Goal: Task Accomplishment & Management: Manage account settings

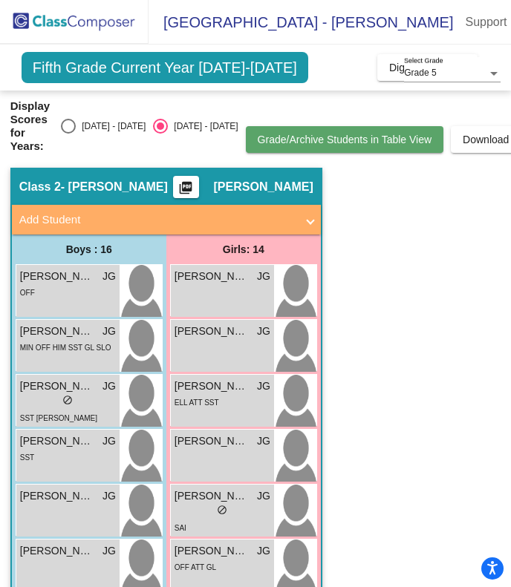
click at [318, 140] on span "Grade/Archive Students in Table View" at bounding box center [345, 140] width 174 height 12
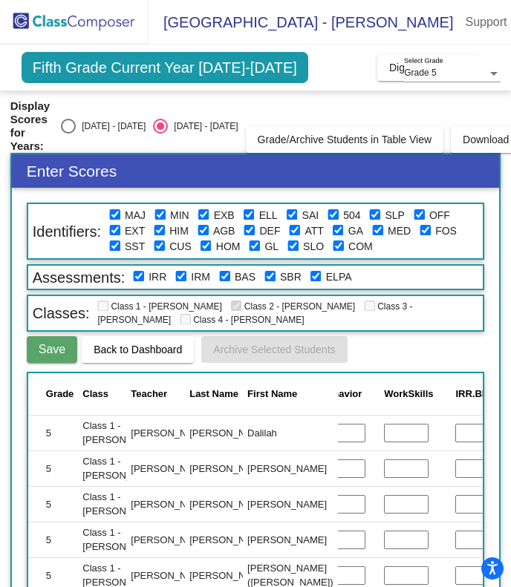
scroll to position [0, 402]
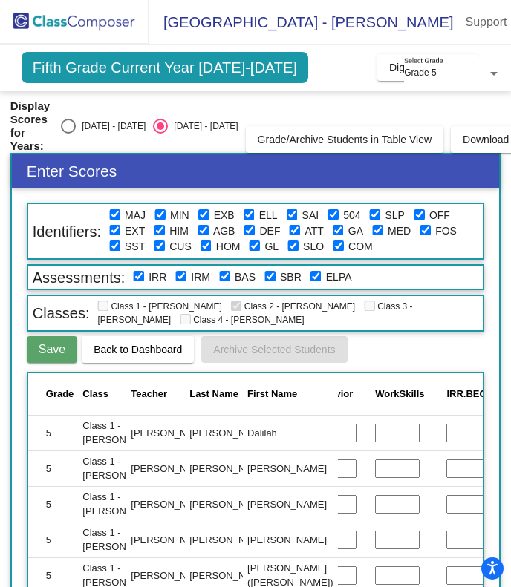
click at [446, 434] on input "text" at bounding box center [468, 433] width 45 height 19
type input "G"
type input "3"
type input "Grade 3"
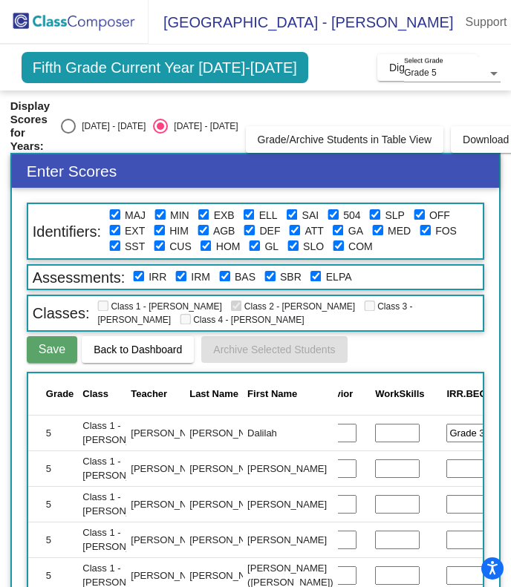
click at [446, 469] on input "text" at bounding box center [468, 468] width 45 height 19
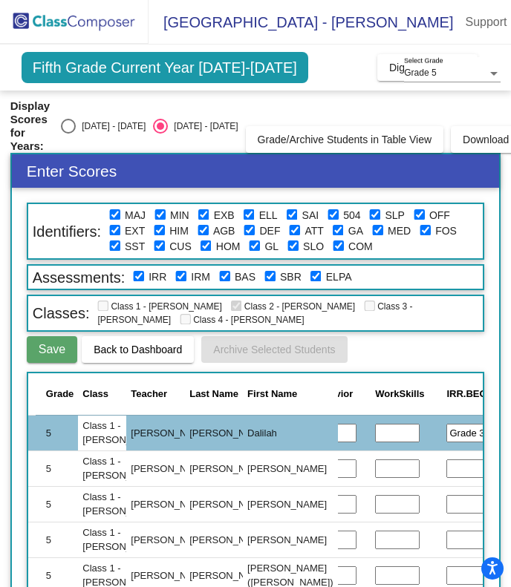
type input "g"
type input "Grade 4"
click at [446, 501] on input "text" at bounding box center [468, 504] width 45 height 19
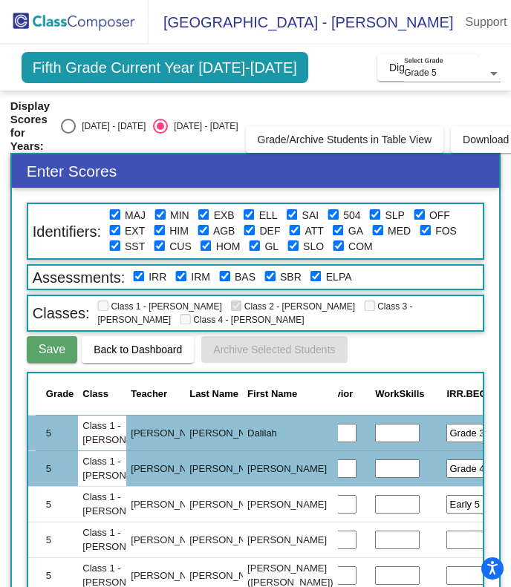
type input "Early 5"
click at [446, 537] on input "text" at bounding box center [468, 540] width 45 height 19
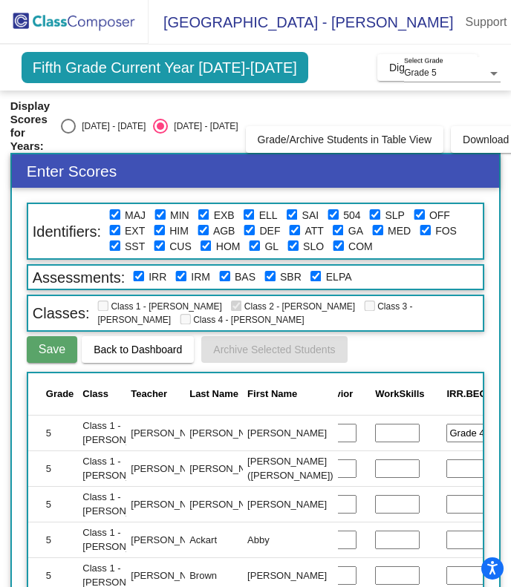
scroll to position [81, 402]
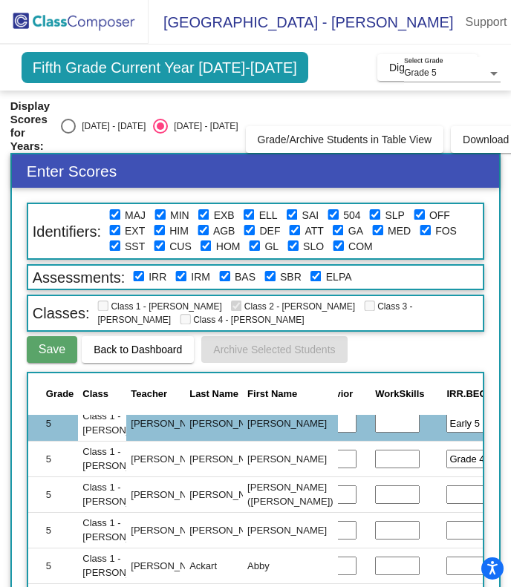
type input "Grade 4"
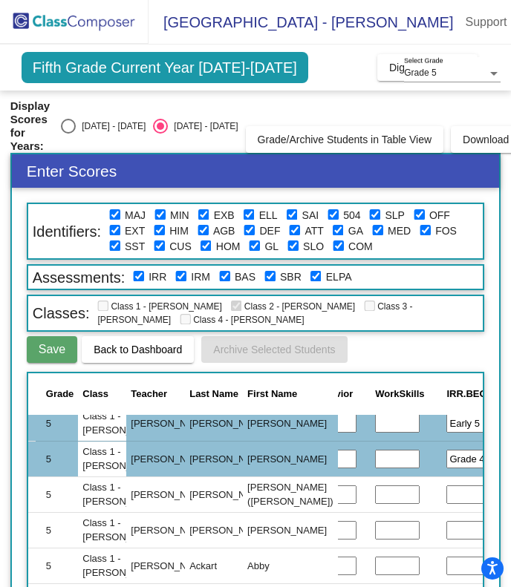
click at [446, 492] on input "text" at bounding box center [468, 494] width 45 height 19
type input "Grade 2"
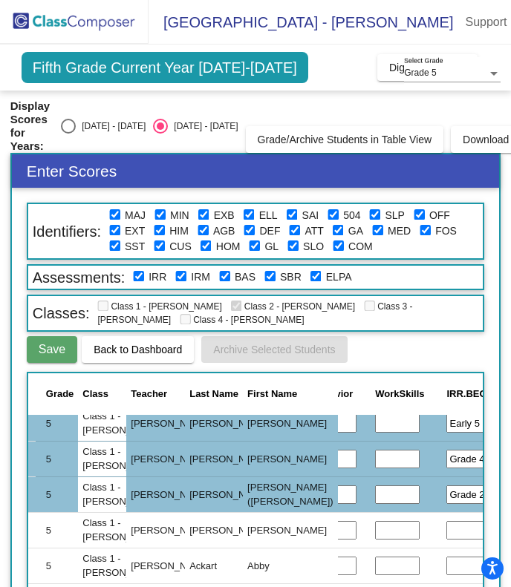
click at [446, 531] on input "text" at bounding box center [468, 530] width 45 height 19
type input "Grade 2"
click at [446, 567] on input "text" at bounding box center [468, 566] width 45 height 19
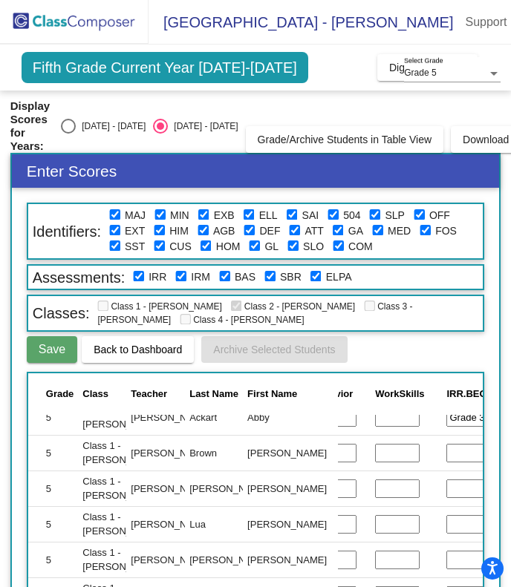
scroll to position [0, 0]
type input "Grade 3"
click at [446, 457] on input "text" at bounding box center [468, 453] width 45 height 19
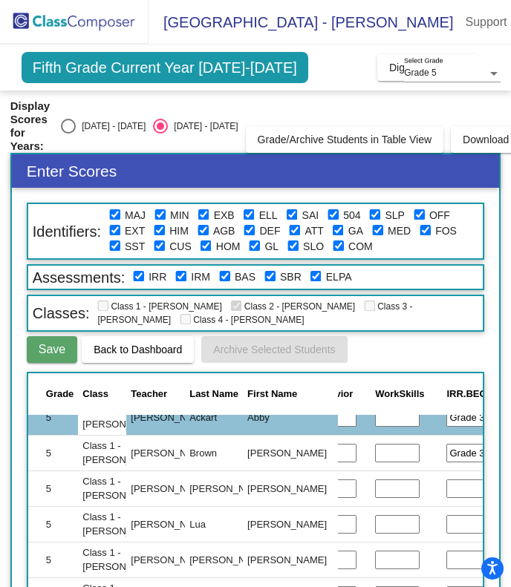
type input "Grade 3"
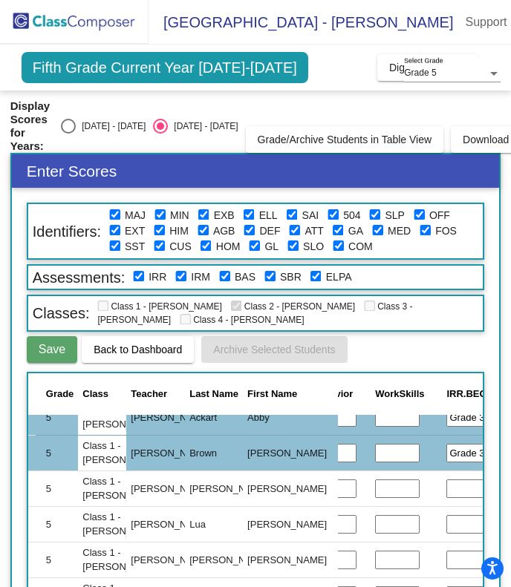
click at [446, 492] on input "text" at bounding box center [468, 489] width 45 height 19
type input "Grade 1"
click at [446, 525] on input "text" at bounding box center [468, 524] width 45 height 19
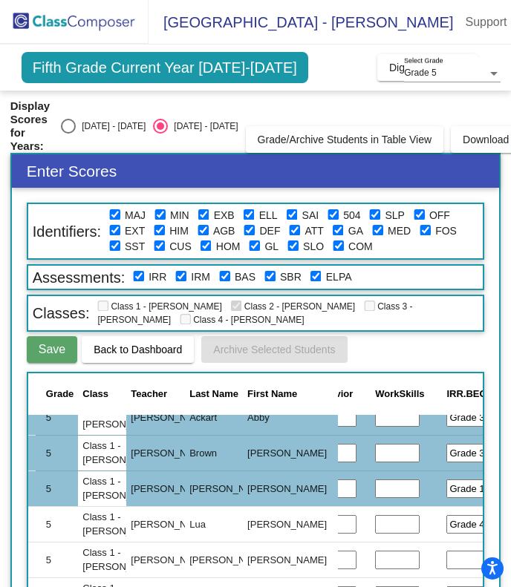
type input "Grade 4"
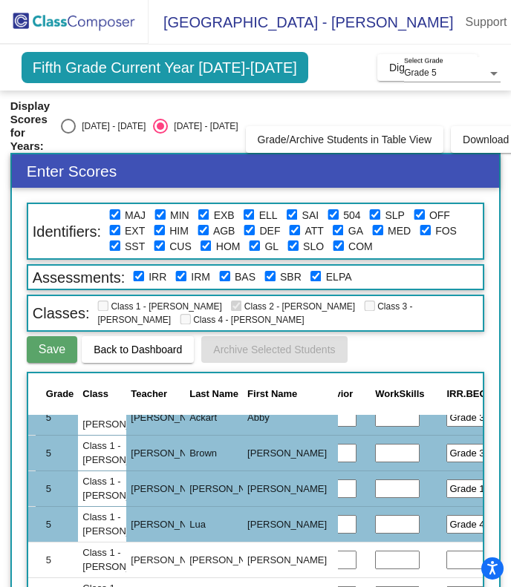
click at [446, 566] on input "text" at bounding box center [468, 560] width 45 height 19
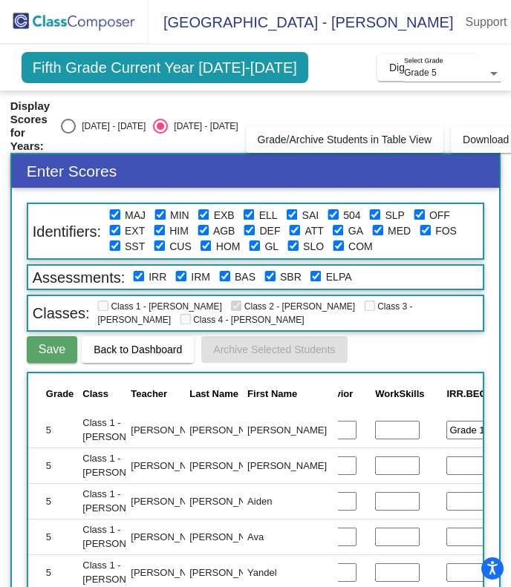
scroll to position [374, 402]
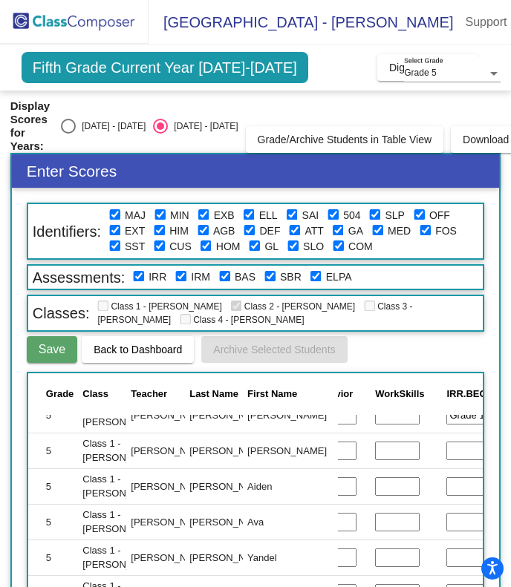
type input "Grade 1"
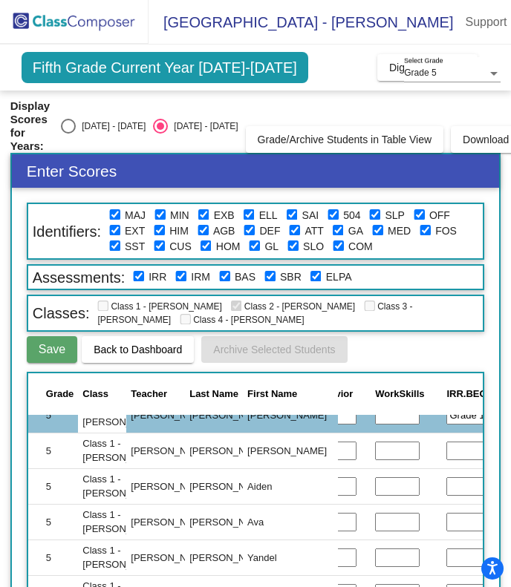
click at [446, 448] on input "text" at bounding box center [468, 451] width 45 height 19
type input "Grade 3"
click at [446, 488] on input "text" at bounding box center [468, 486] width 45 height 19
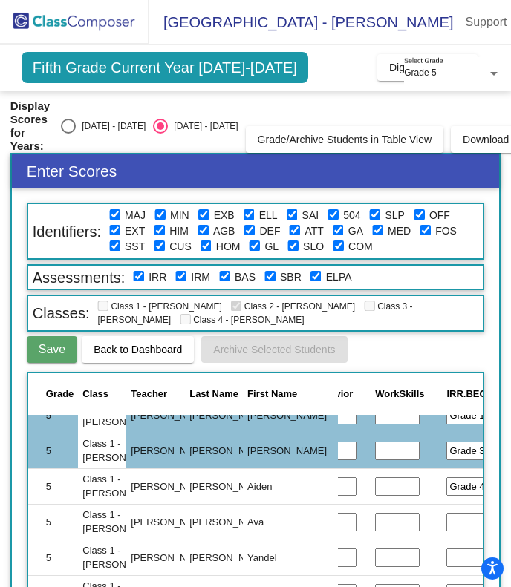
type input "Grade 4"
click at [446, 527] on input "text" at bounding box center [468, 522] width 45 height 19
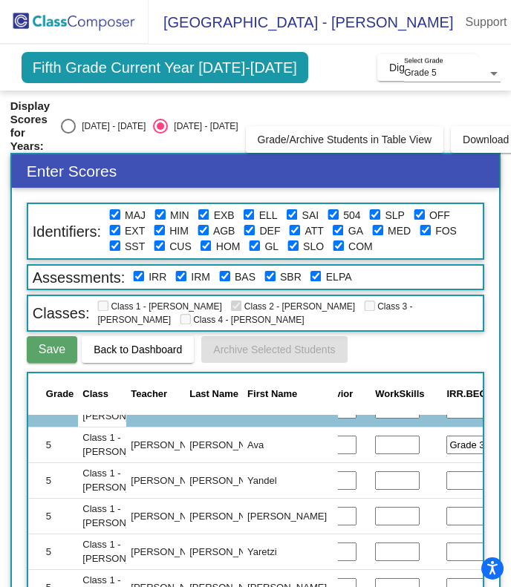
scroll to position [0, 0]
type input "Grade 3"
click at [446, 482] on input "text" at bounding box center [468, 480] width 45 height 19
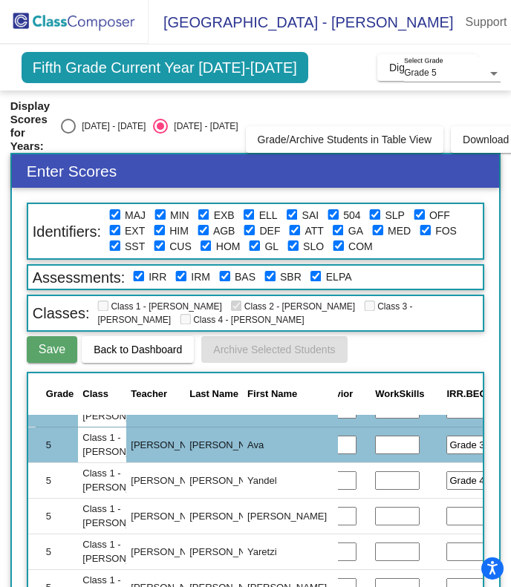
type input "Grade 4"
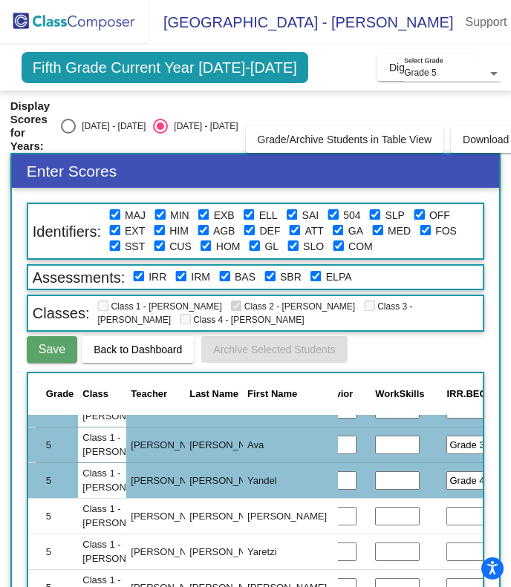
click at [446, 513] on input "text" at bounding box center [468, 516] width 45 height 19
type input "Grade 2"
click at [446, 554] on input "text" at bounding box center [468, 552] width 45 height 19
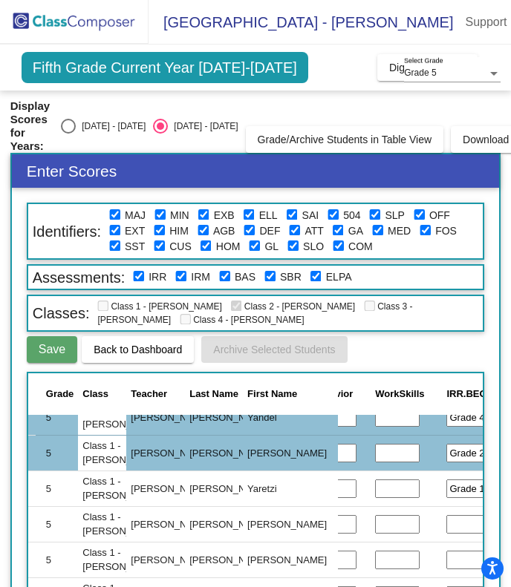
scroll to position [583, 402]
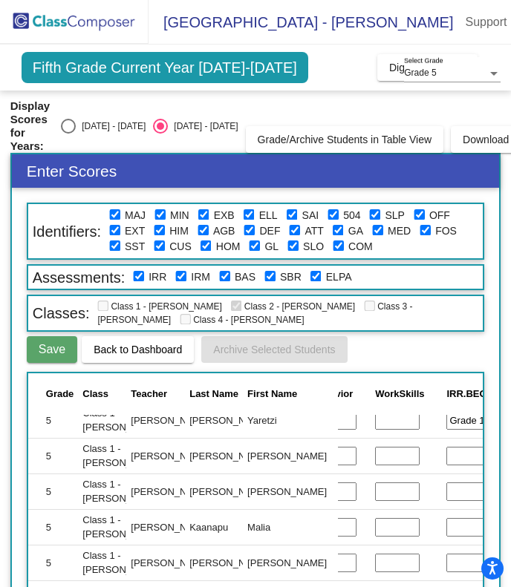
type input "Grade 1"
click at [446, 458] on input "text" at bounding box center [468, 456] width 45 height 19
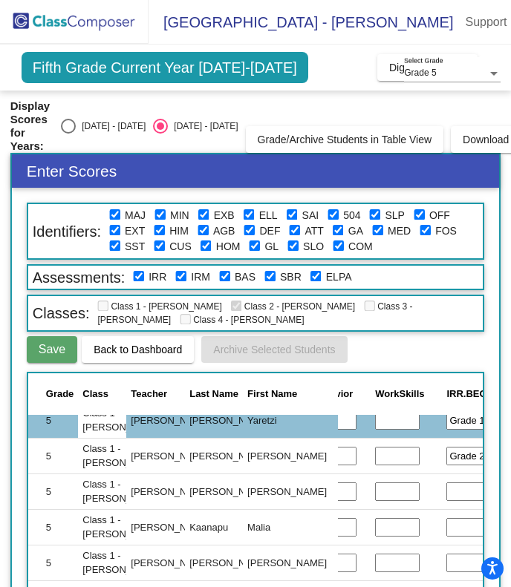
type input "Grade 2"
click at [446, 491] on input "text" at bounding box center [468, 491] width 45 height 19
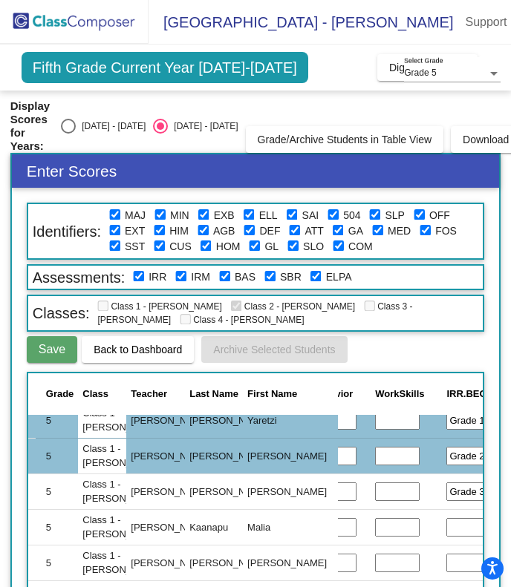
type input "Grade 3"
click at [446, 527] on input "text" at bounding box center [468, 527] width 45 height 19
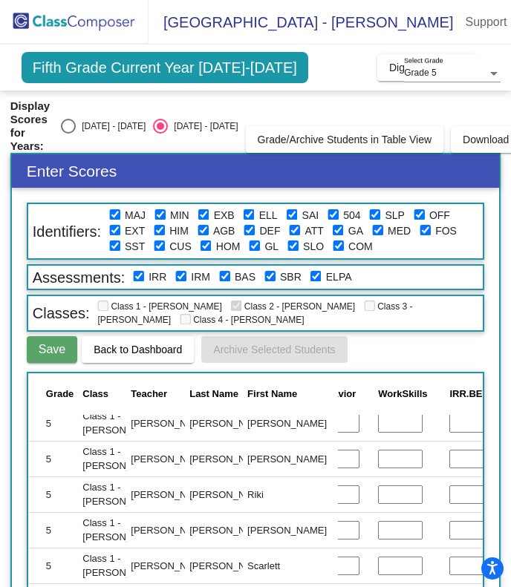
scroll to position [706, 399]
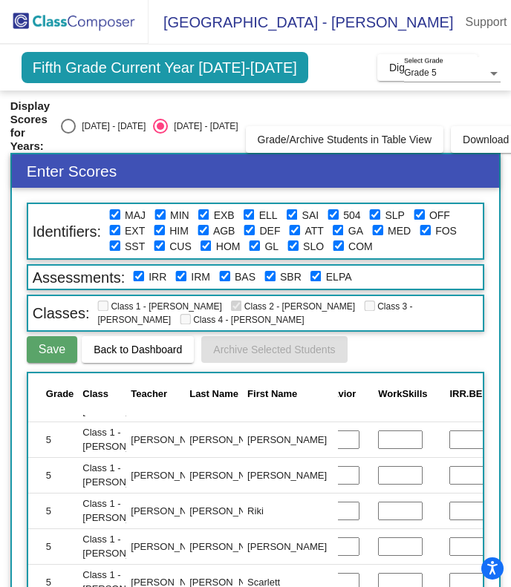
type input "Grade 4"
click at [449, 438] on input "text" at bounding box center [471, 440] width 45 height 19
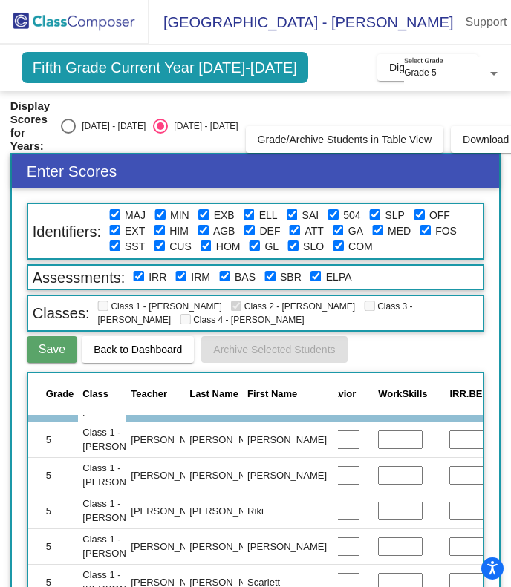
click at [449, 478] on input "text" at bounding box center [471, 475] width 45 height 19
type input "G"
type input "Early 5"
click at [449, 439] on input "text" at bounding box center [471, 440] width 45 height 19
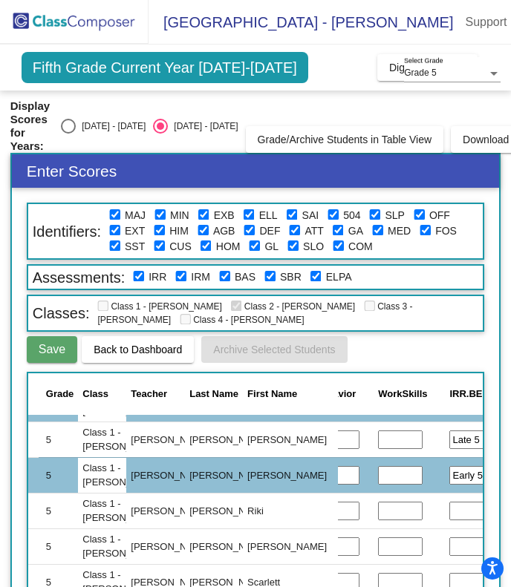
type input "Late 5"
click at [449, 508] on input "text" at bounding box center [471, 511] width 45 height 19
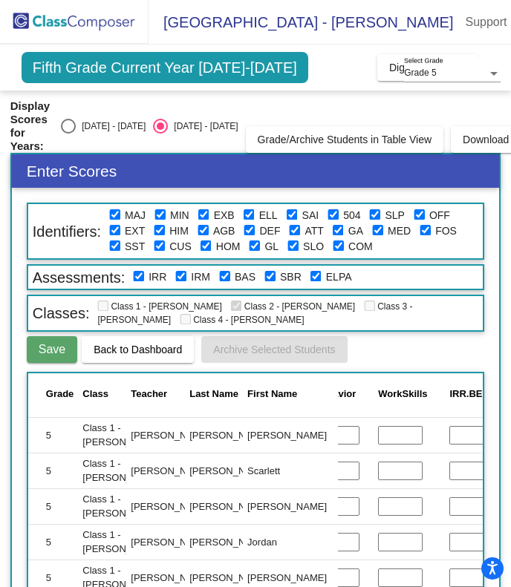
scroll to position [822, 399]
type input "Grade 4"
click at [449, 428] on input "text" at bounding box center [471, 435] width 45 height 19
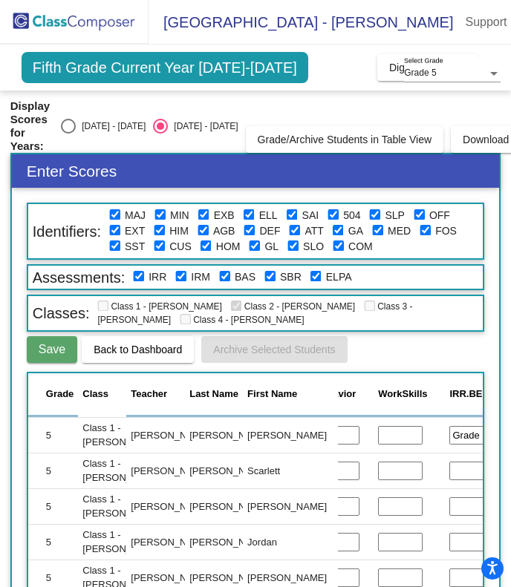
type input "Grade 3"
click at [449, 464] on input "text" at bounding box center [471, 471] width 45 height 19
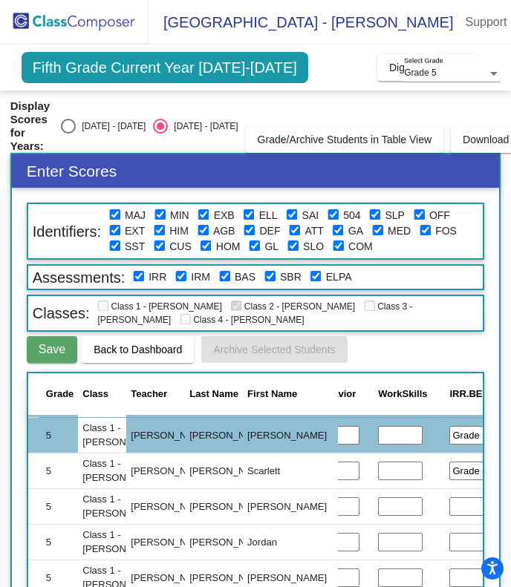
type input "Grade 4"
click at [449, 497] on input "text" at bounding box center [471, 506] width 45 height 19
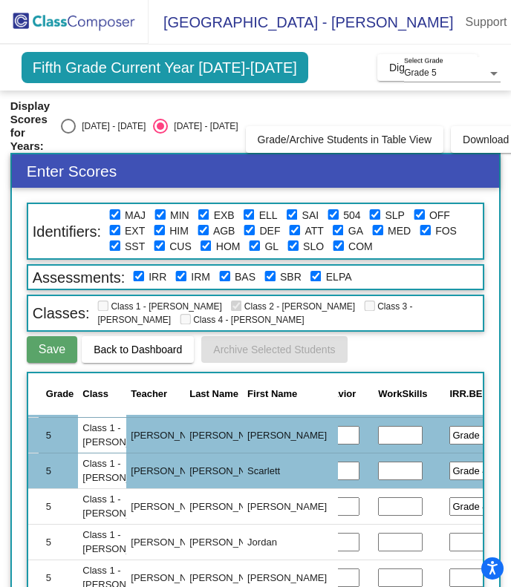
type input "Grade 4"
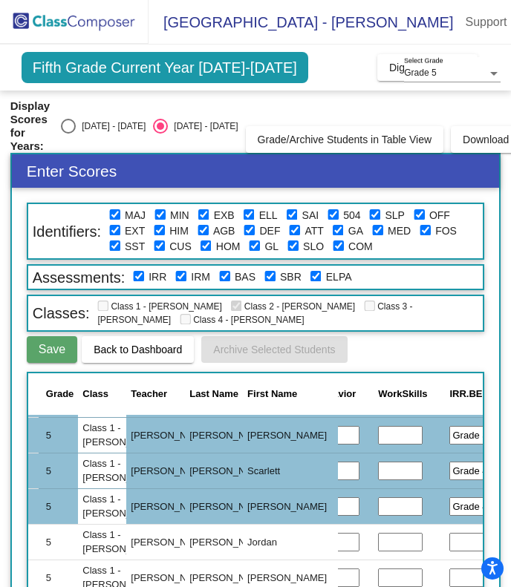
click at [449, 535] on input "text" at bounding box center [471, 542] width 45 height 19
type input "Grade K"
click at [449, 575] on input "text" at bounding box center [471, 578] width 45 height 19
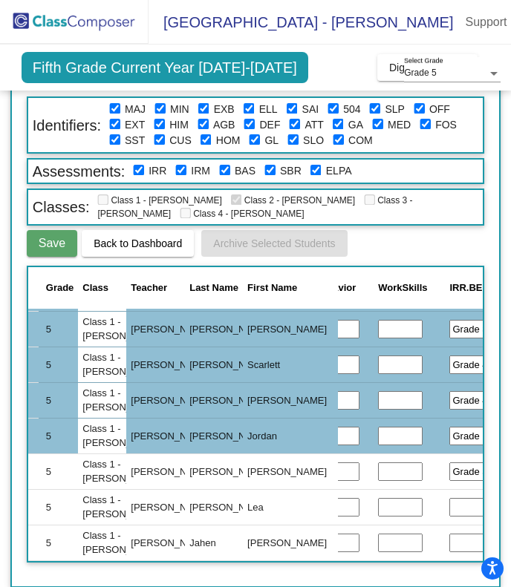
scroll to position [107, 0]
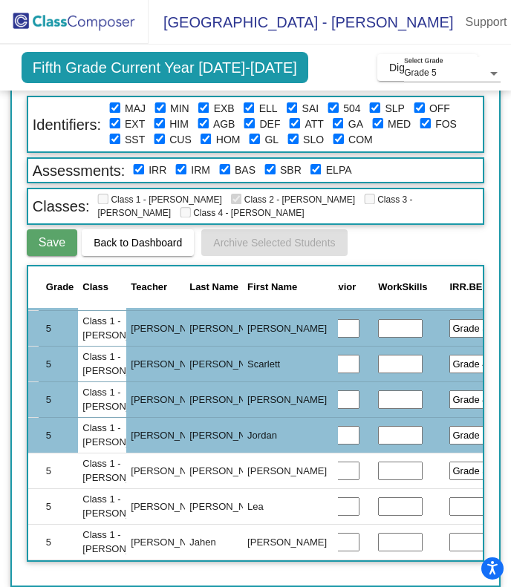
type input "Grade 3"
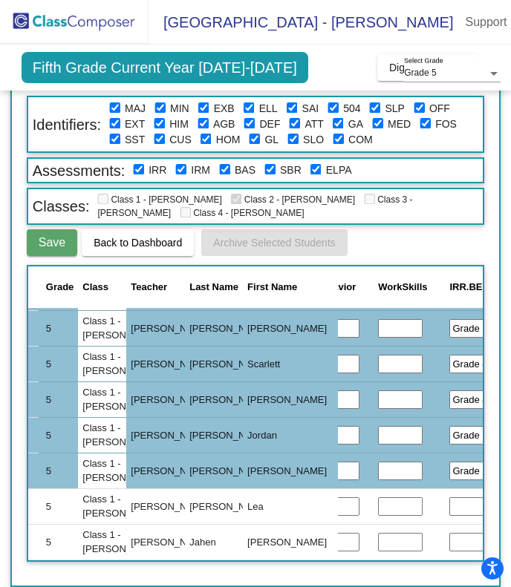
click at [449, 533] on input "text" at bounding box center [471, 542] width 45 height 19
type input "Grade 4"
click at [57, 251] on button "Save" at bounding box center [52, 242] width 50 height 27
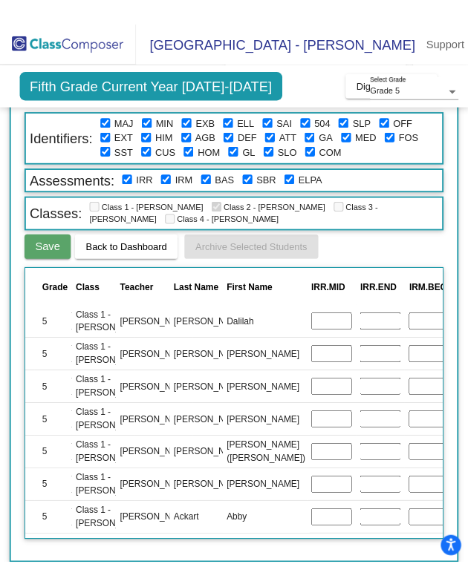
scroll to position [7, 0]
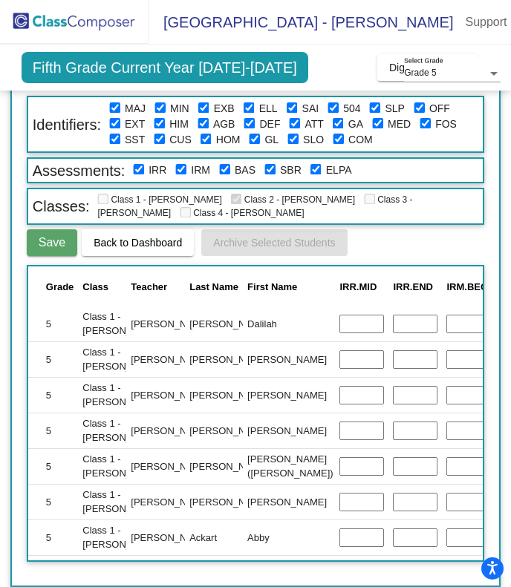
click at [446, 317] on input "text" at bounding box center [468, 324] width 45 height 19
type input "Grade 4"
click at [446, 350] on input "text" at bounding box center [468, 359] width 45 height 19
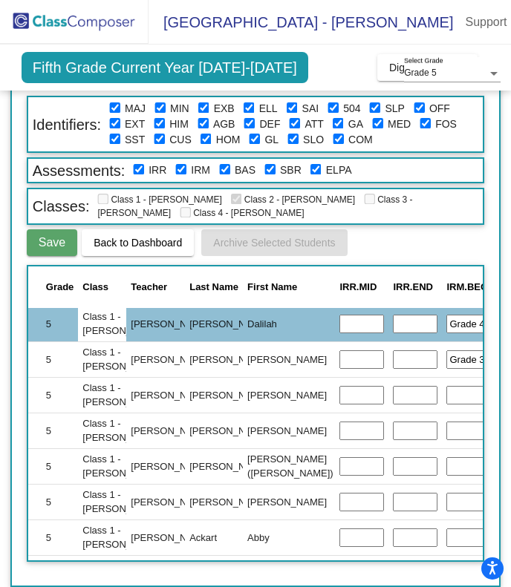
type input "Grade 3"
click at [446, 386] on input "text" at bounding box center [468, 395] width 45 height 19
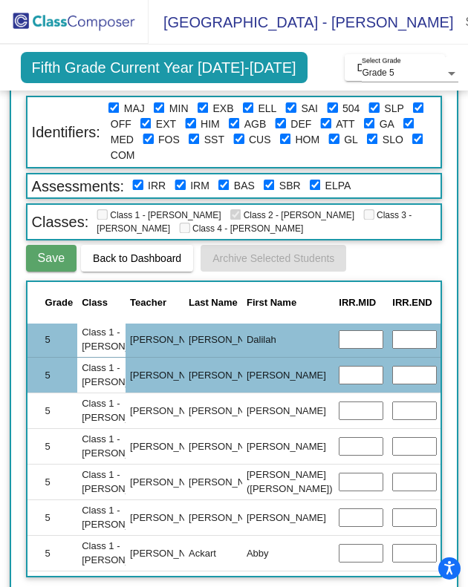
type input "Grade 4"
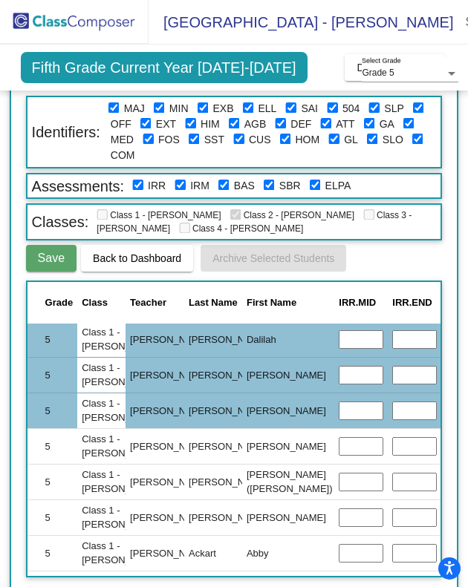
click at [445, 442] on input "text" at bounding box center [467, 446] width 45 height 19
type input "Grade 4"
click at [445, 475] on input "text" at bounding box center [467, 482] width 45 height 19
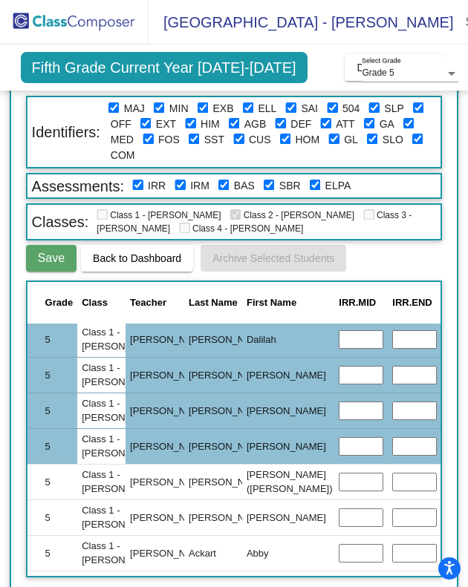
type input "Grade 3"
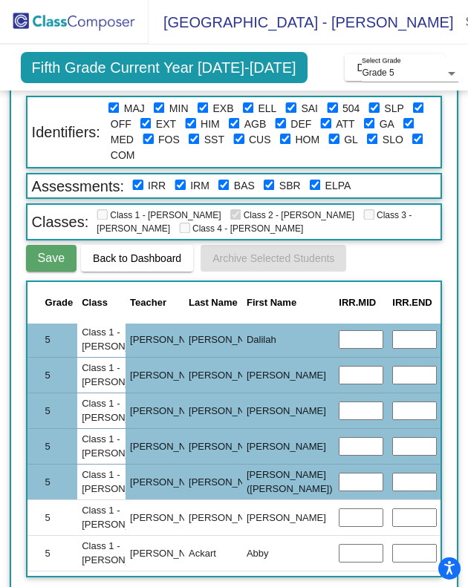
click at [445, 514] on input "text" at bounding box center [467, 517] width 45 height 19
type input "Grade 2"
click at [445, 552] on input "text" at bounding box center [467, 553] width 45 height 19
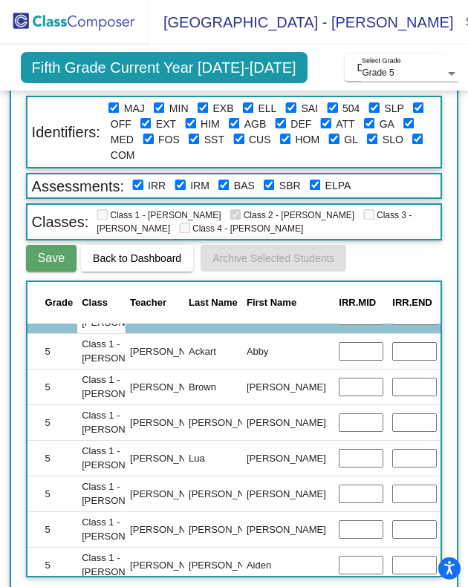
scroll to position [209, 563]
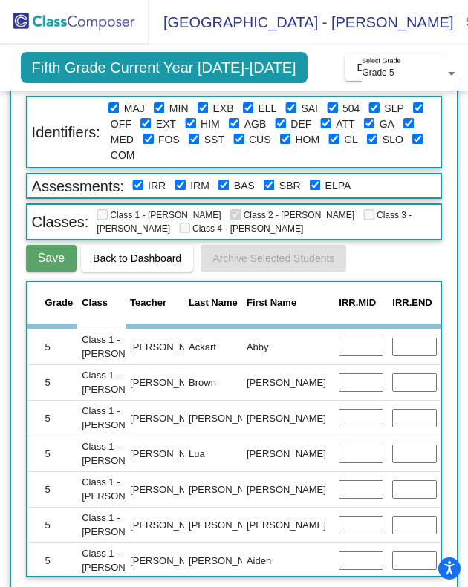
type input "Grade 2"
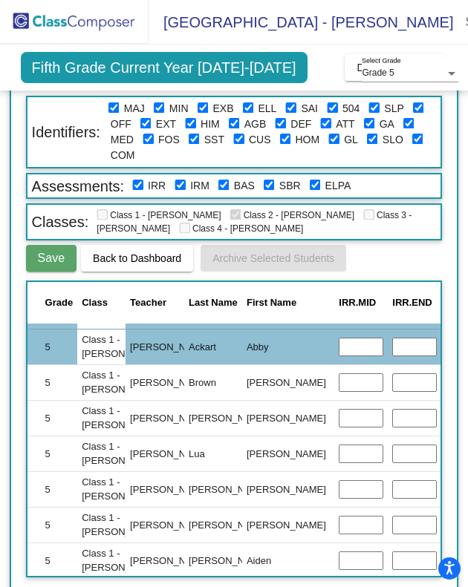
click at [445, 373] on input "text" at bounding box center [467, 382] width 45 height 19
type input "Grade 2"
click at [445, 411] on input "text" at bounding box center [467, 418] width 45 height 19
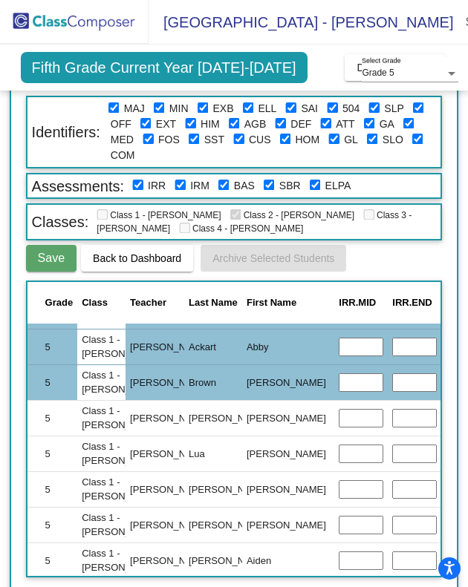
type input "Grade 3"
click at [445, 445] on input "text" at bounding box center [467, 454] width 45 height 19
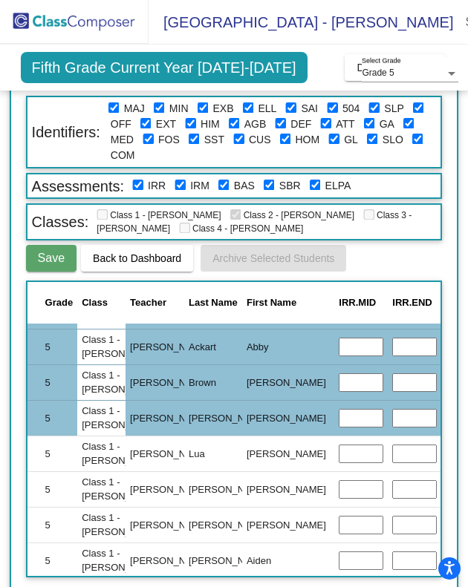
type input "Grade 4"
click at [445, 482] on input "text" at bounding box center [467, 489] width 45 height 19
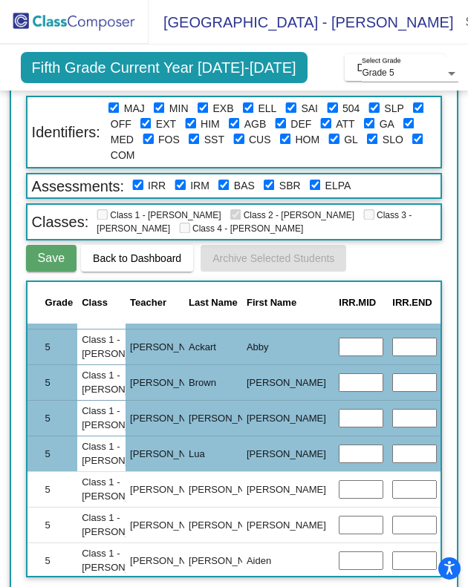
type input "Grade 3"
click at [445, 516] on input "text" at bounding box center [467, 525] width 45 height 19
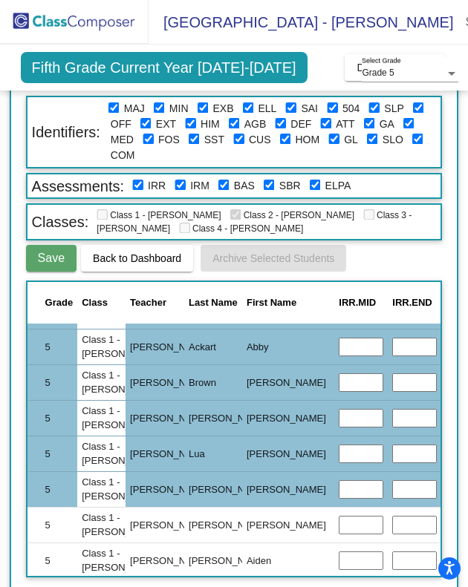
type input "Grade 1"
click at [445, 553] on input "text" at bounding box center [467, 561] width 45 height 19
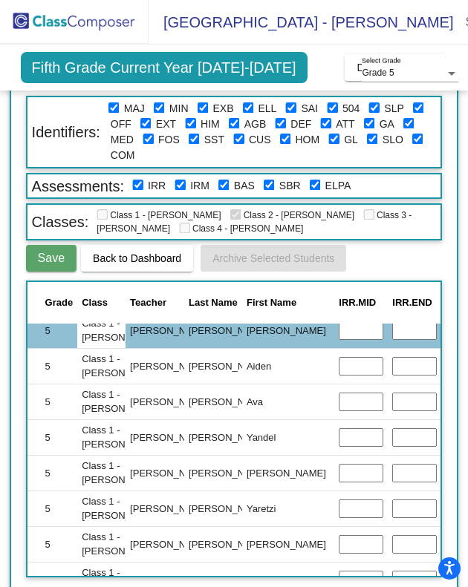
scroll to position [412, 563]
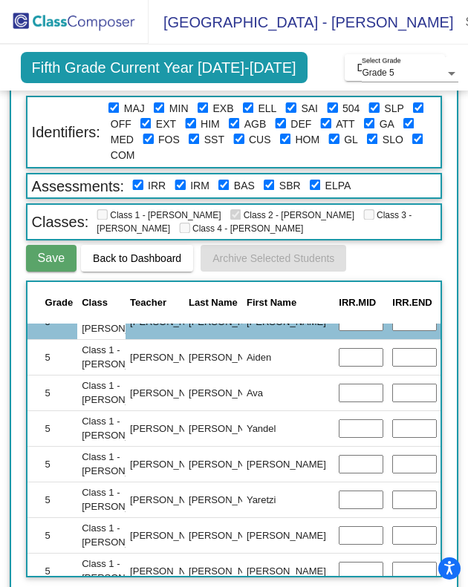
type input "Grade 3"
click at [445, 385] on input "text" at bounding box center [467, 393] width 45 height 19
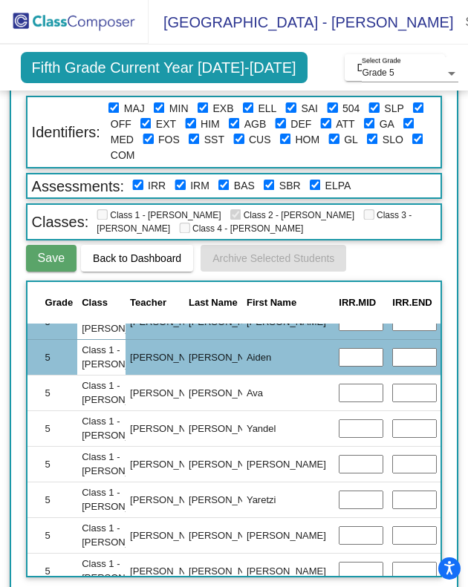
type input "Grade 4"
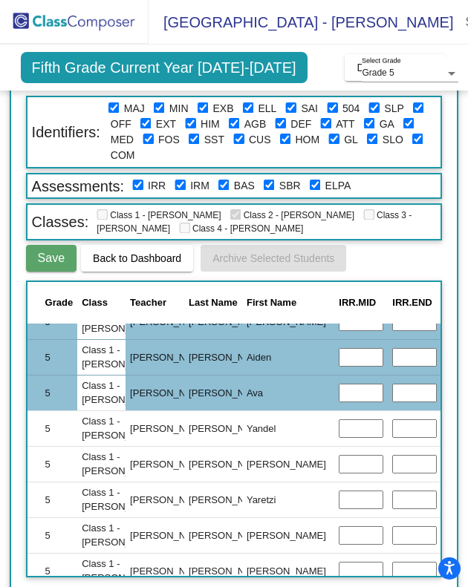
click at [445, 422] on input "text" at bounding box center [467, 428] width 45 height 19
type input "Grade 4"
click at [445, 457] on input "text" at bounding box center [467, 464] width 45 height 19
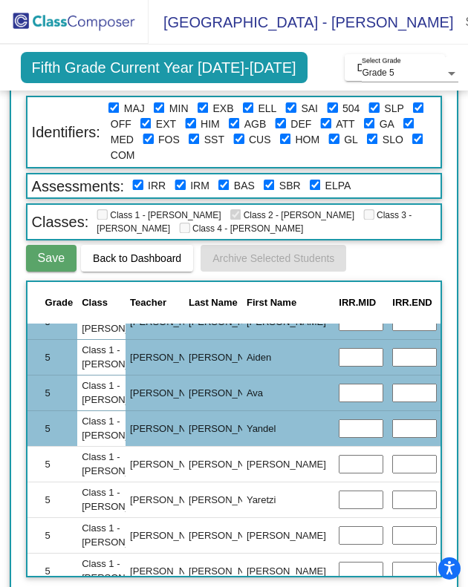
type input "Grade 4"
click at [445, 496] on input "text" at bounding box center [467, 500] width 45 height 19
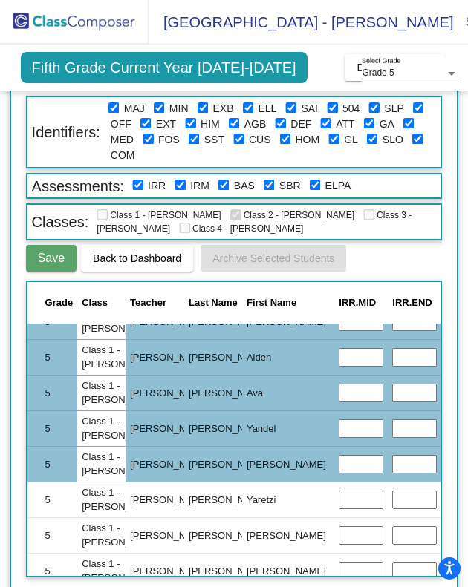
type input "Grade 2"
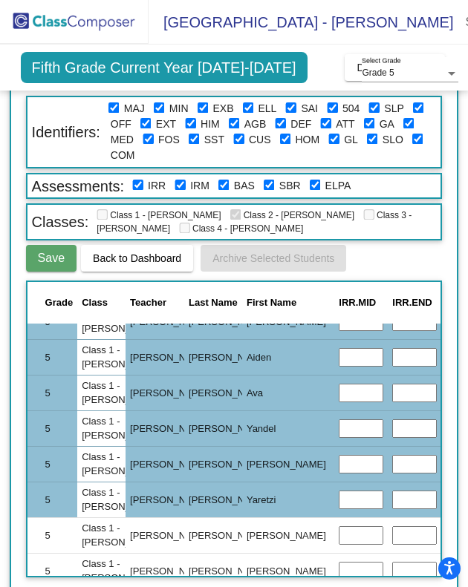
click at [445, 530] on input "text" at bounding box center [467, 535] width 45 height 19
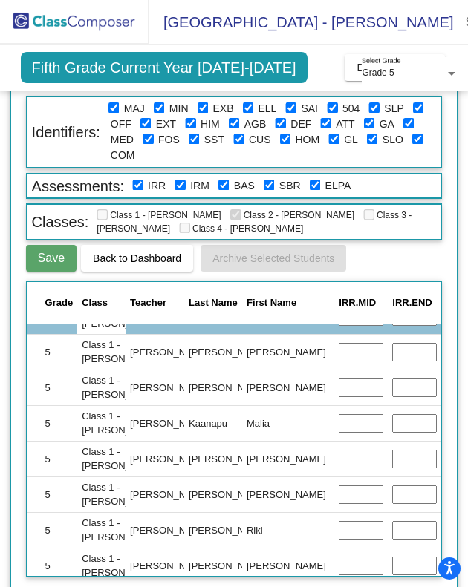
scroll to position [595, 563]
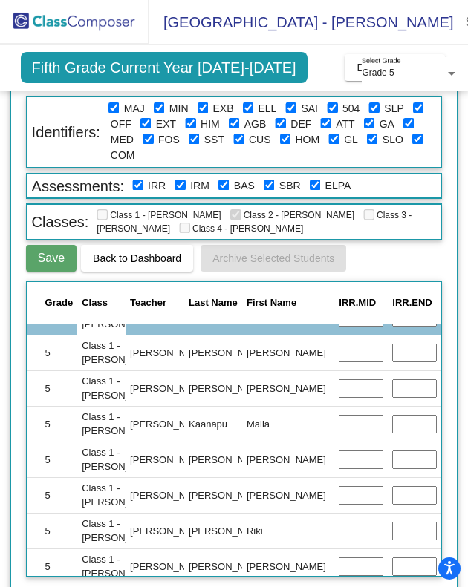
type input "Grade 1"
click at [445, 379] on input "text" at bounding box center [467, 388] width 45 height 19
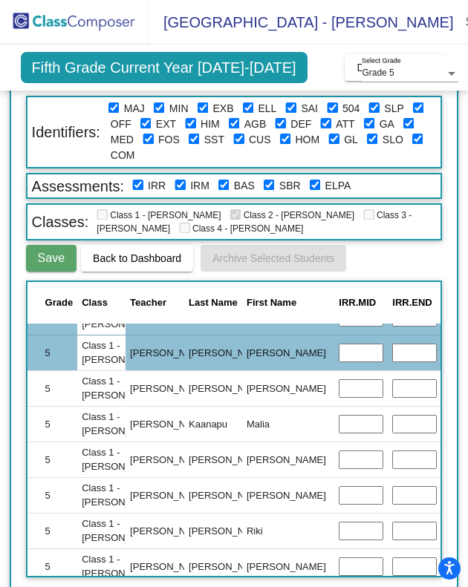
type input "Grade 3"
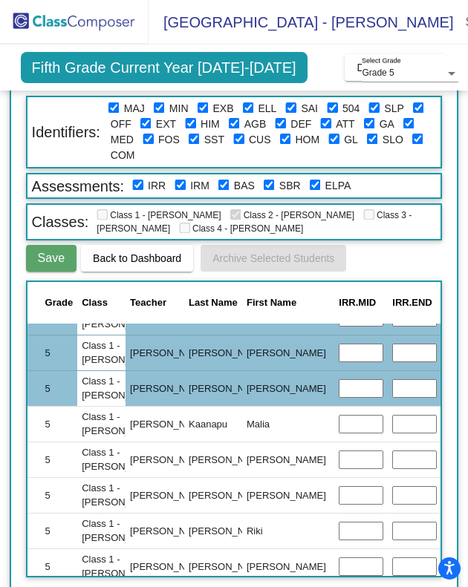
click at [445, 425] on input "text" at bounding box center [467, 424] width 45 height 19
type input "Grade 3"
click at [445, 451] on input "text" at bounding box center [467, 460] width 45 height 19
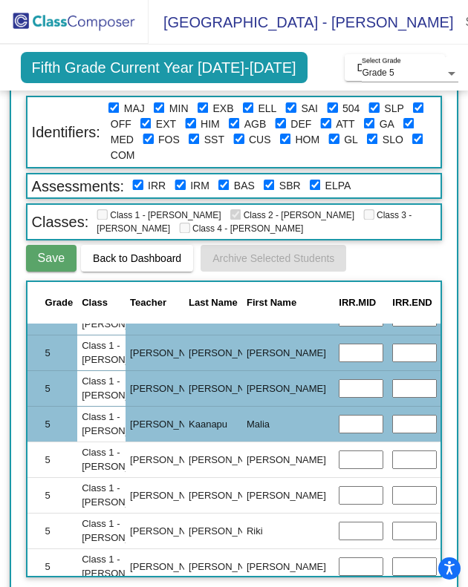
type input "Early 5"
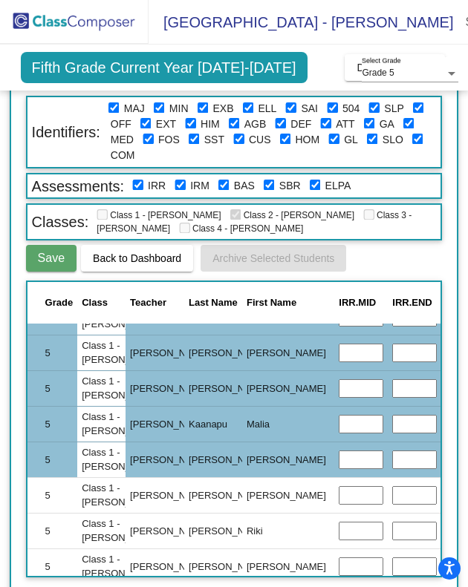
click at [445, 488] on input "text" at bounding box center [467, 495] width 45 height 19
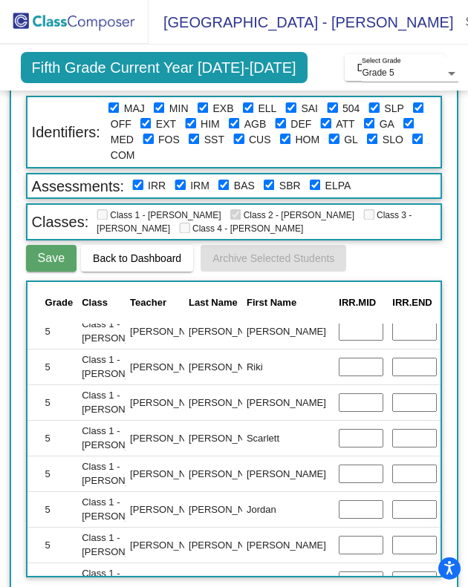
scroll to position [756, 563]
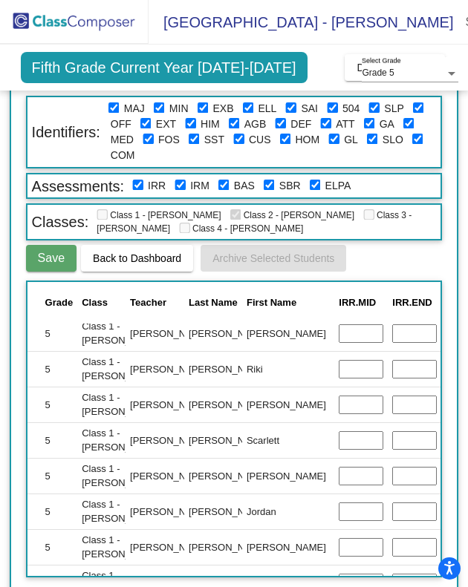
click at [445, 396] on input "text" at bounding box center [467, 405] width 45 height 19
type input "Grade 4"
click at [445, 364] on input "text" at bounding box center [467, 369] width 45 height 19
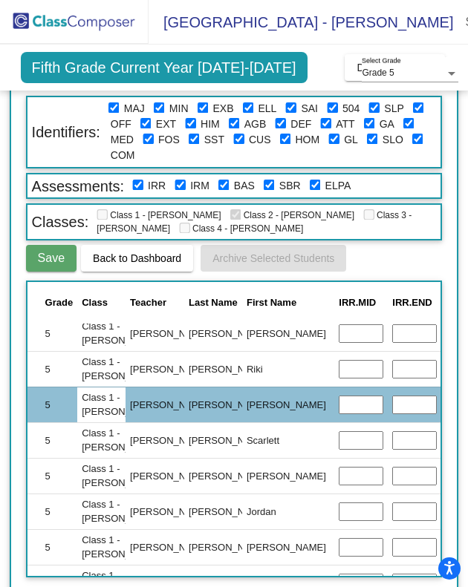
type input "Grade 4"
click at [445, 324] on input "text" at bounding box center [467, 333] width 45 height 19
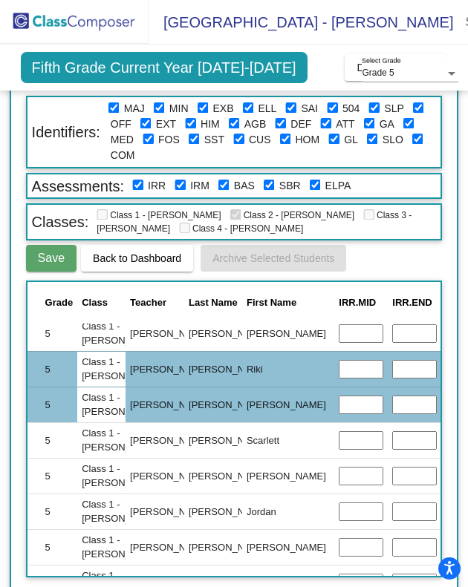
type input "Grade 4"
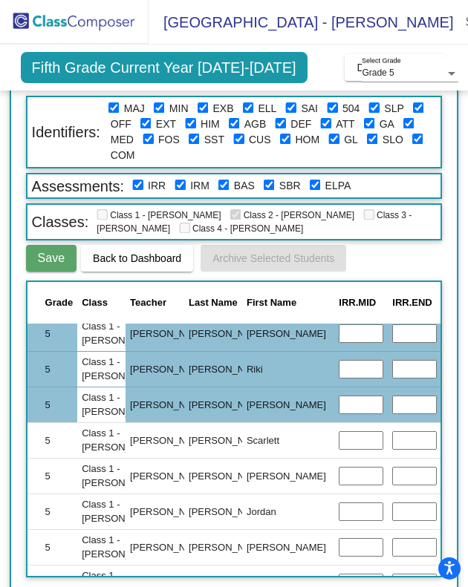
click at [445, 431] on input "text" at bounding box center [467, 440] width 45 height 19
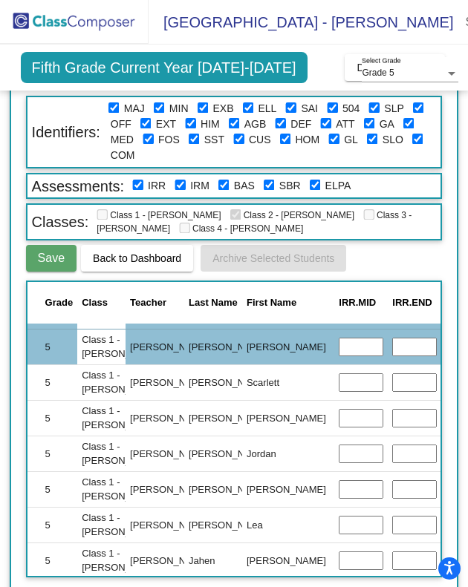
scroll to position [824, 563]
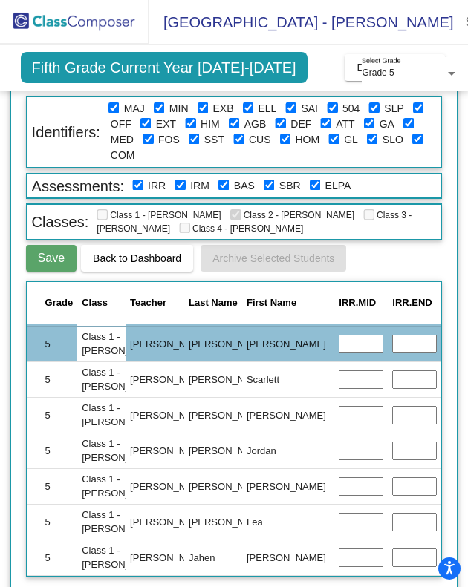
type input "Grade 3"
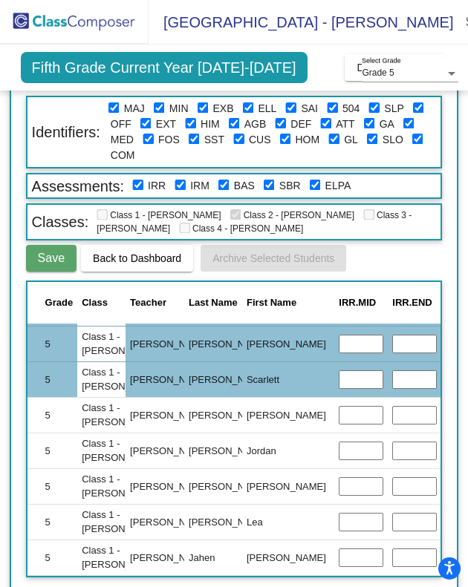
click at [445, 406] on input "text" at bounding box center [467, 415] width 45 height 19
type input "Grade 4"
click at [445, 442] on input "text" at bounding box center [467, 451] width 45 height 19
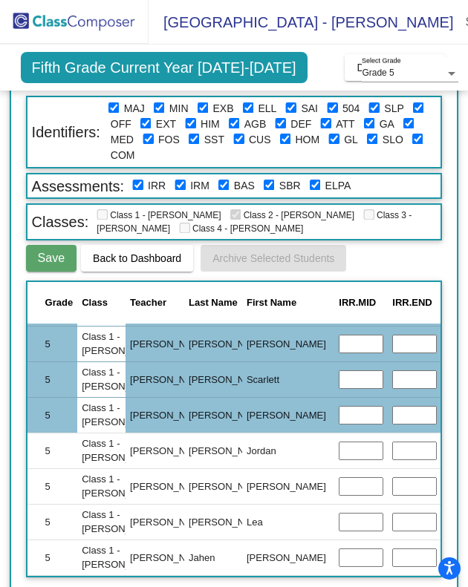
scroll to position [122, 0]
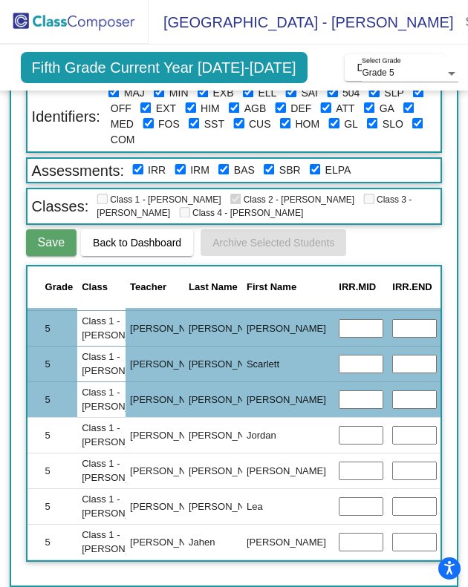
type input "Grade 1"
click at [445, 533] on input "text" at bounding box center [467, 542] width 45 height 19
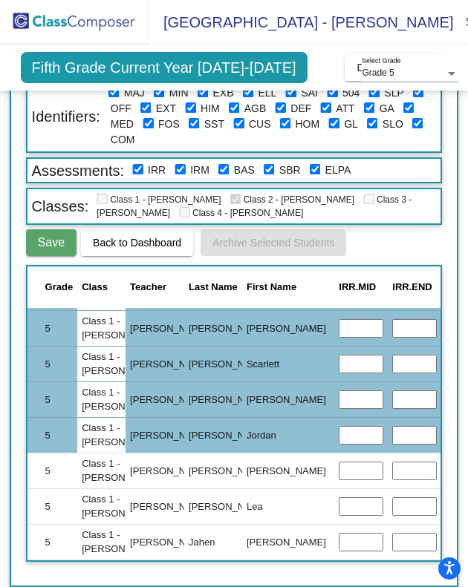
type input "Grade 3"
click at [445, 462] on input "text" at bounding box center [467, 471] width 45 height 19
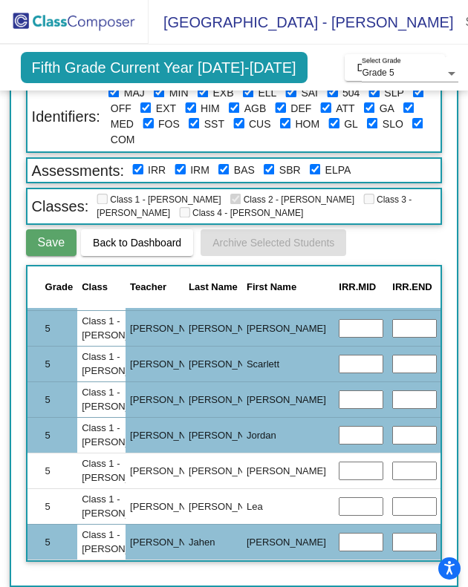
type input "Grade 4"
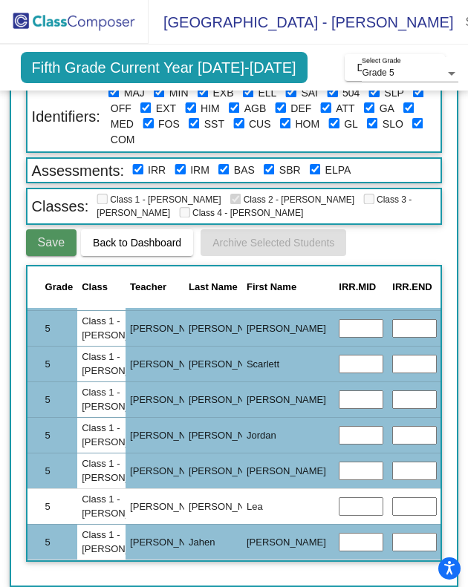
click at [59, 243] on button "Save" at bounding box center [51, 242] width 50 height 27
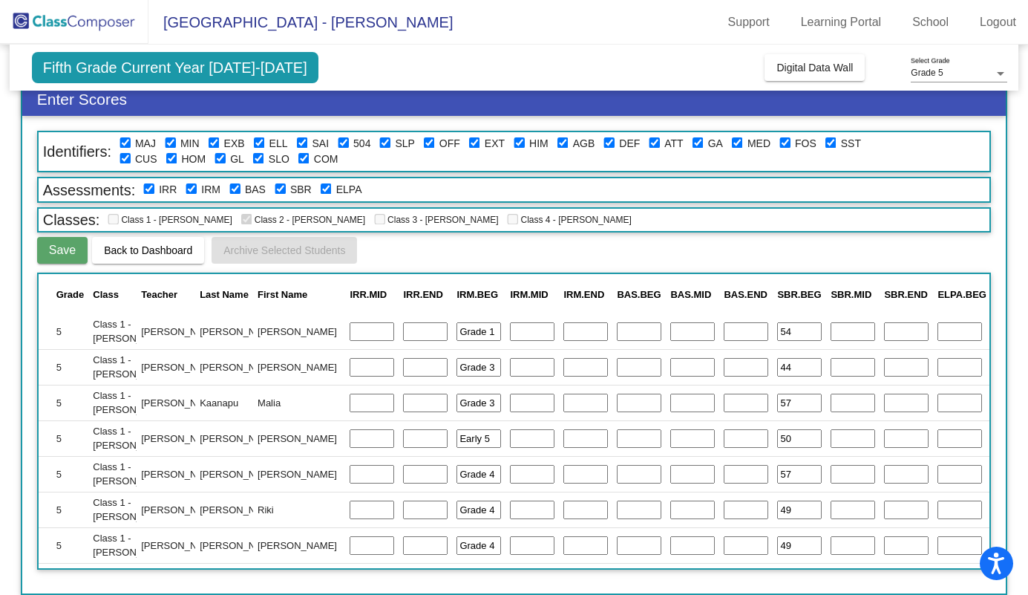
scroll to position [604, 563]
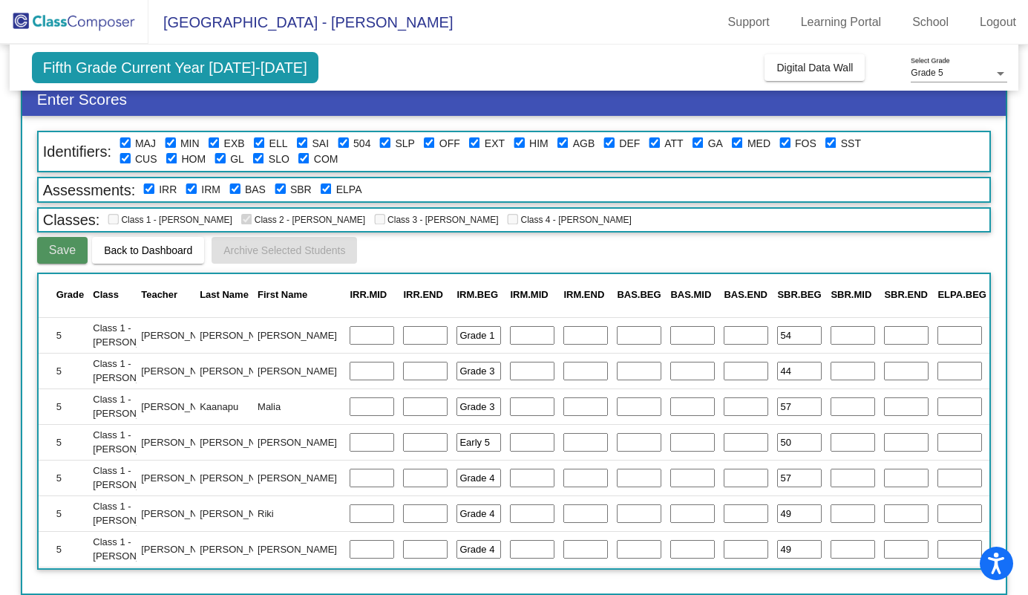
click at [68, 255] on span "Save" at bounding box center [62, 249] width 27 height 13
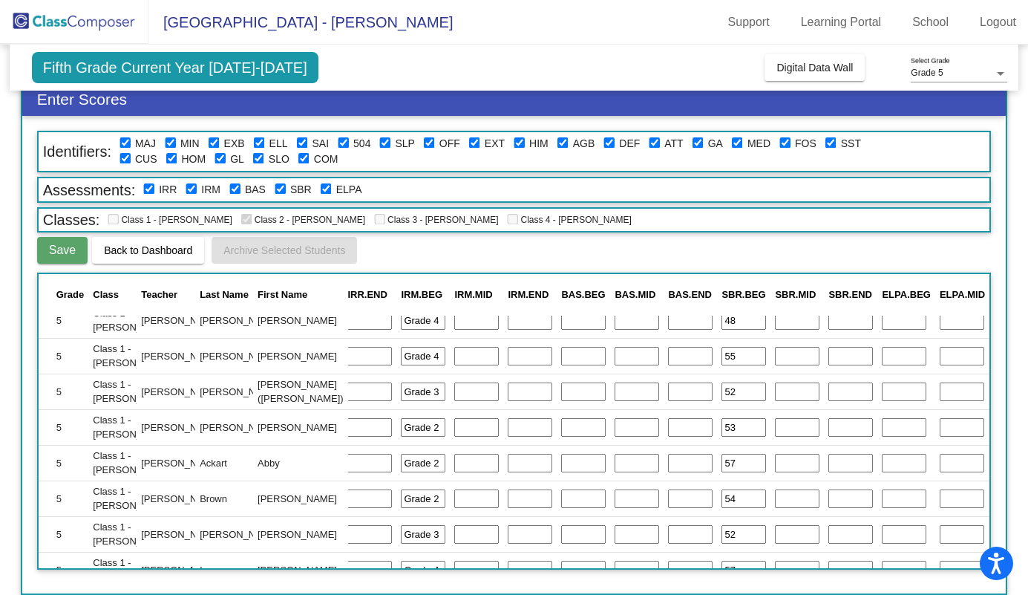
scroll to position [0, 618]
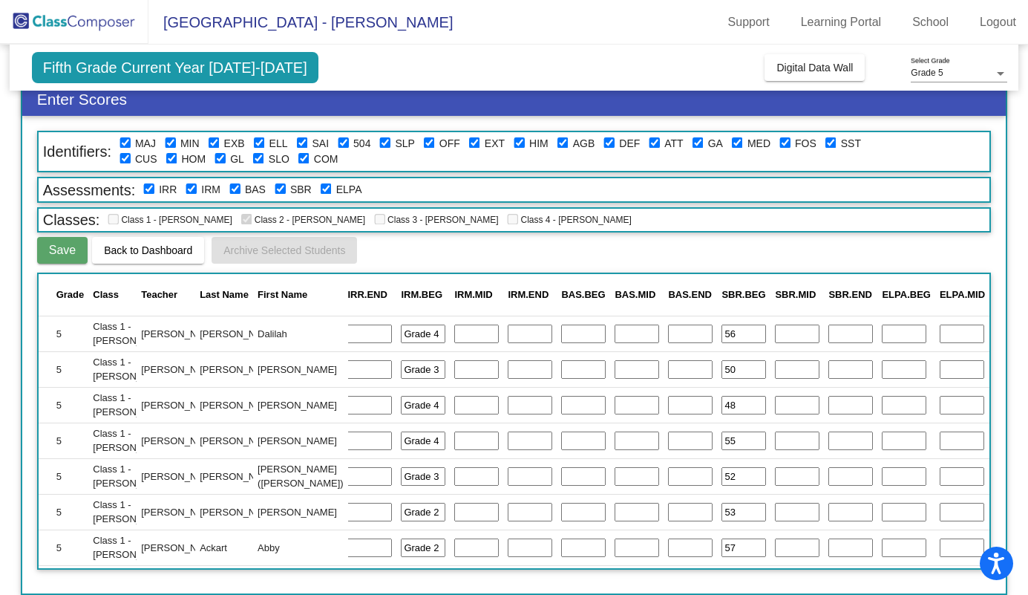
click at [510, 337] on input "text" at bounding box center [583, 333] width 45 height 19
click at [167, 246] on span "Back to Dashboard" at bounding box center [148, 250] width 88 height 12
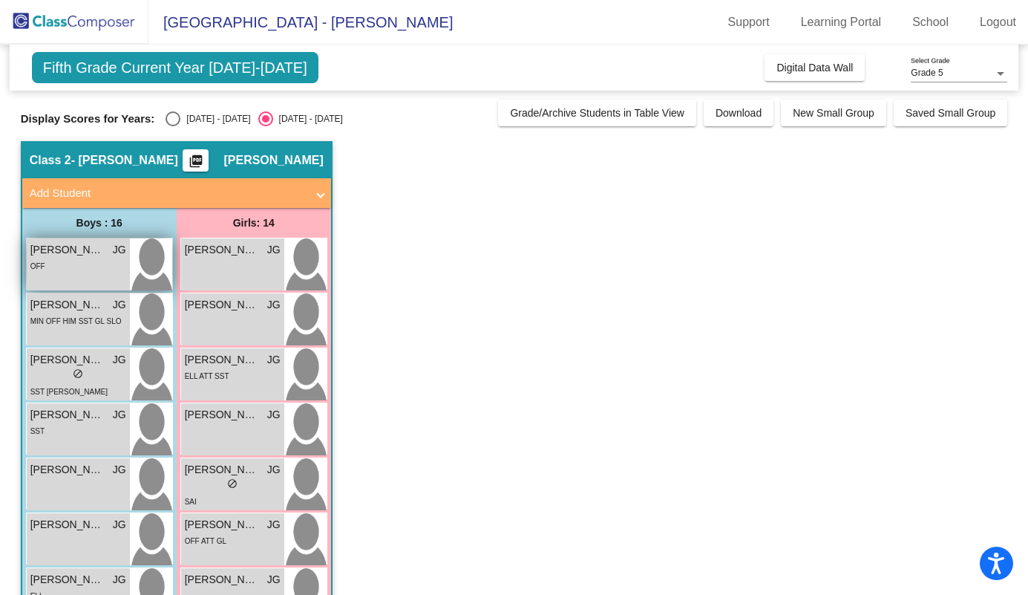
click at [91, 264] on div "OFF" at bounding box center [78, 266] width 96 height 16
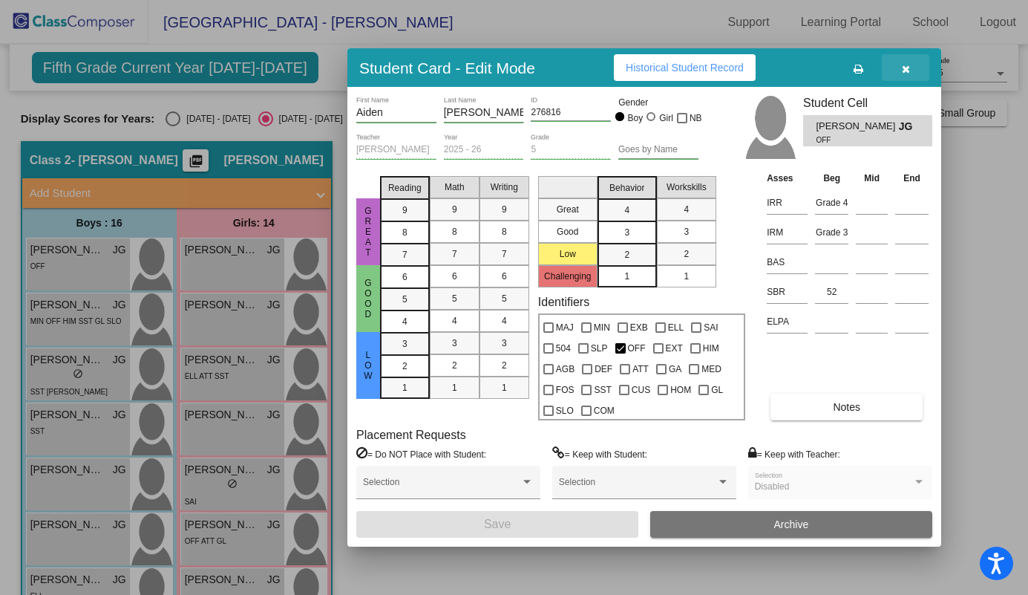
click at [903, 74] on button "button" at bounding box center [906, 67] width 48 height 27
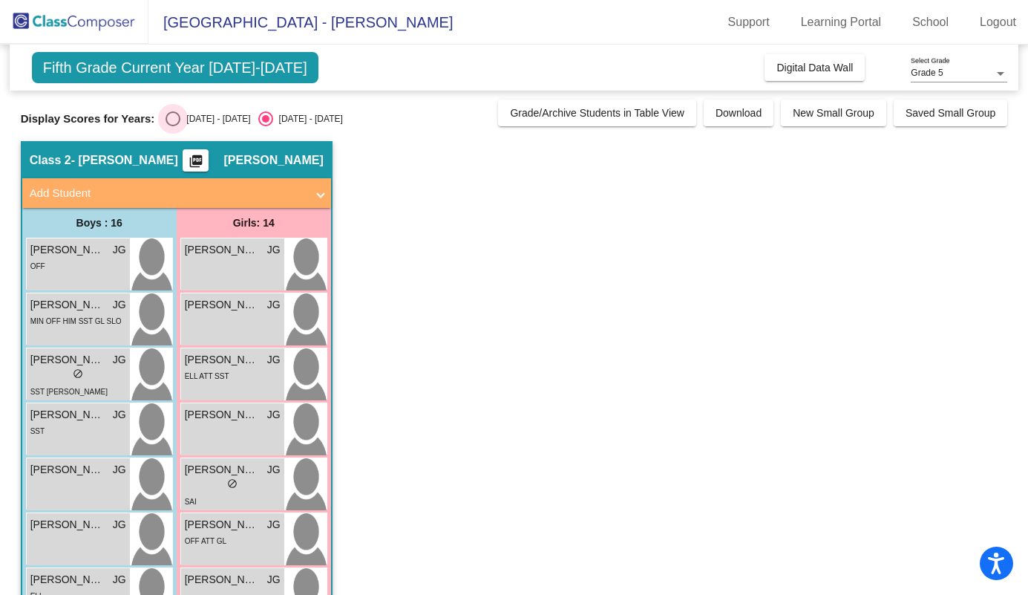
click at [174, 122] on div "Select an option" at bounding box center [173, 118] width 15 height 15
click at [173, 126] on input "[DATE] - [DATE]" at bounding box center [172, 126] width 1 height 1
radio input "true"
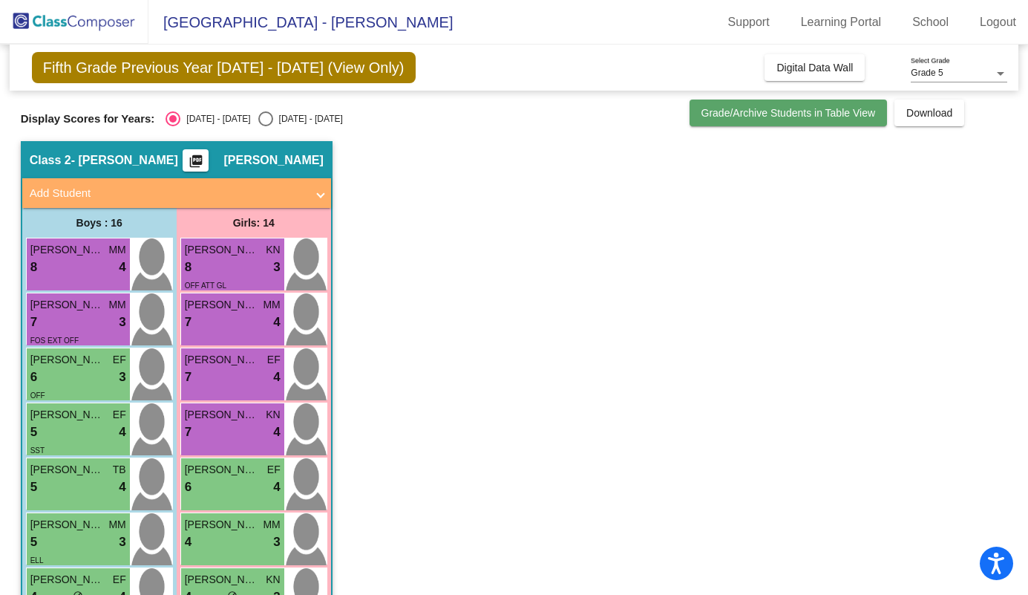
click at [701, 108] on span "Grade/Archive Students in Table View" at bounding box center [788, 113] width 174 height 12
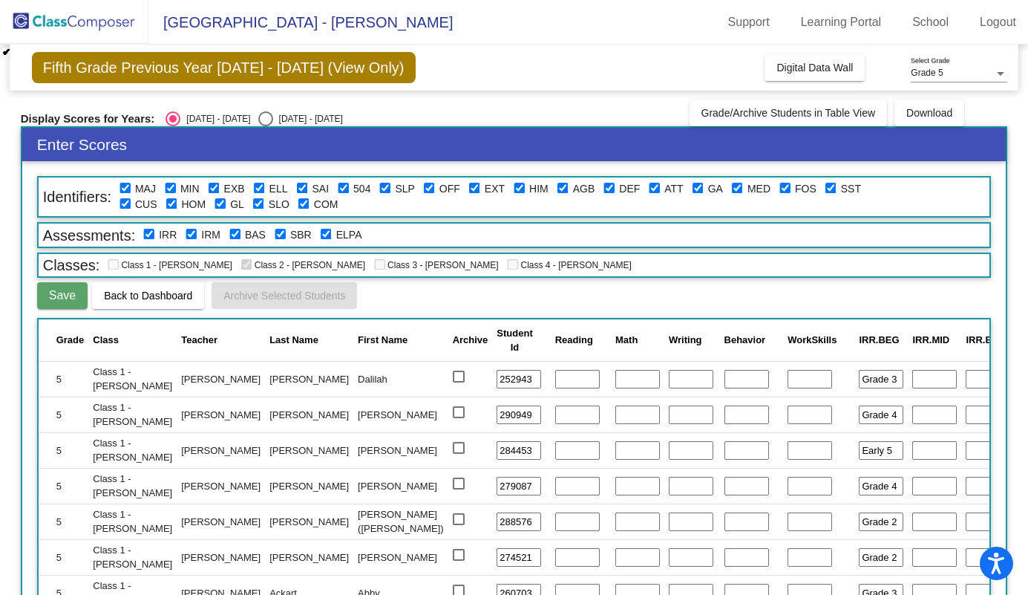
click at [134, 292] on span "Back to Dashboard" at bounding box center [148, 295] width 88 height 12
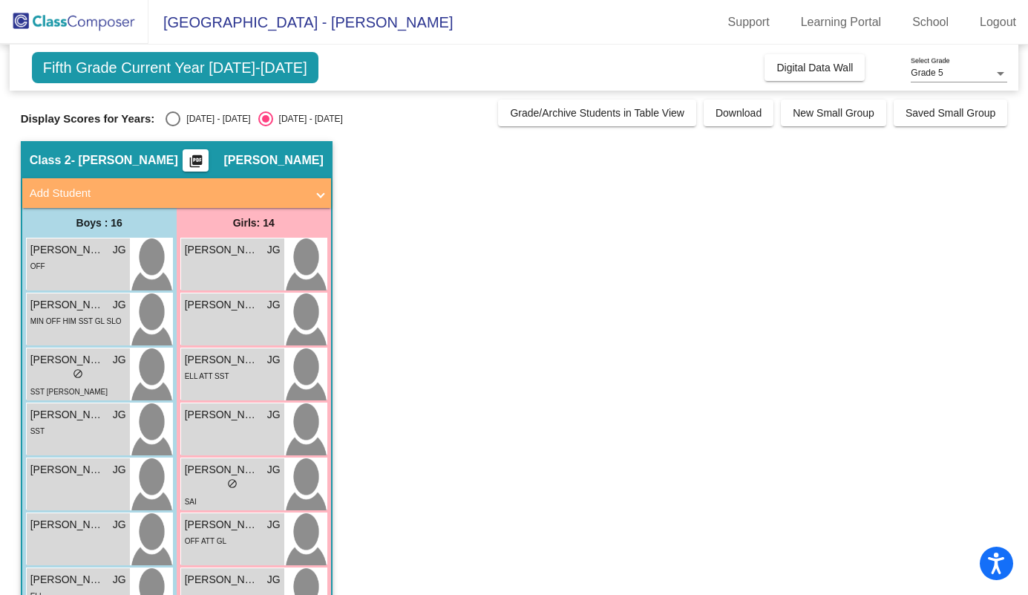
click at [162, 122] on div "Display Scores for Years: 2024 - 2025 2025 - 2026" at bounding box center [256, 118] width 471 height 15
click at [172, 116] on div "Select an option" at bounding box center [173, 118] width 15 height 15
click at [172, 126] on input "[DATE] - [DATE]" at bounding box center [172, 126] width 1 height 1
radio input "true"
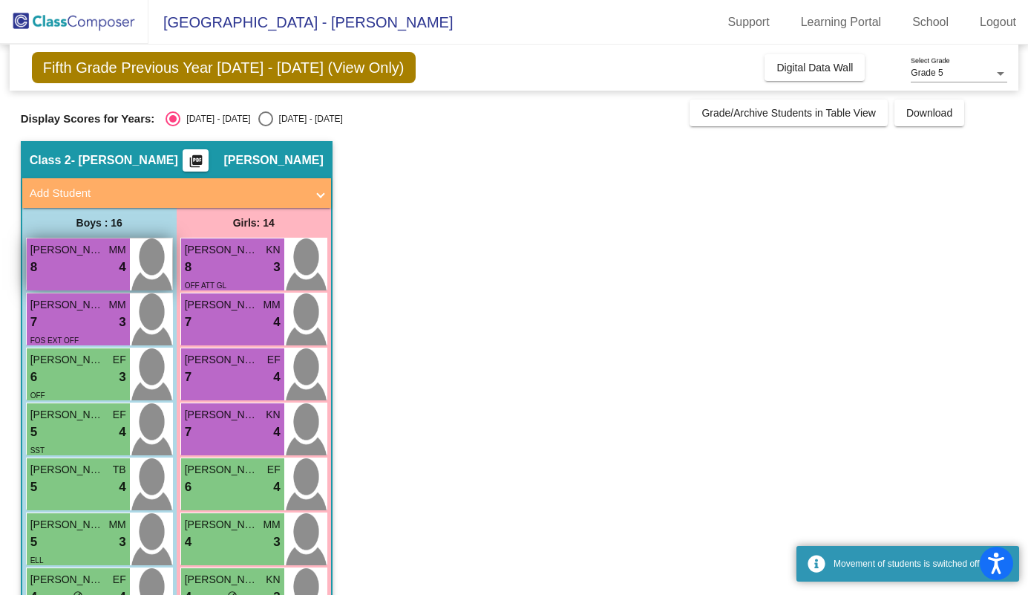
click at [97, 263] on div "8 lock do_not_disturb_alt 4" at bounding box center [78, 267] width 96 height 19
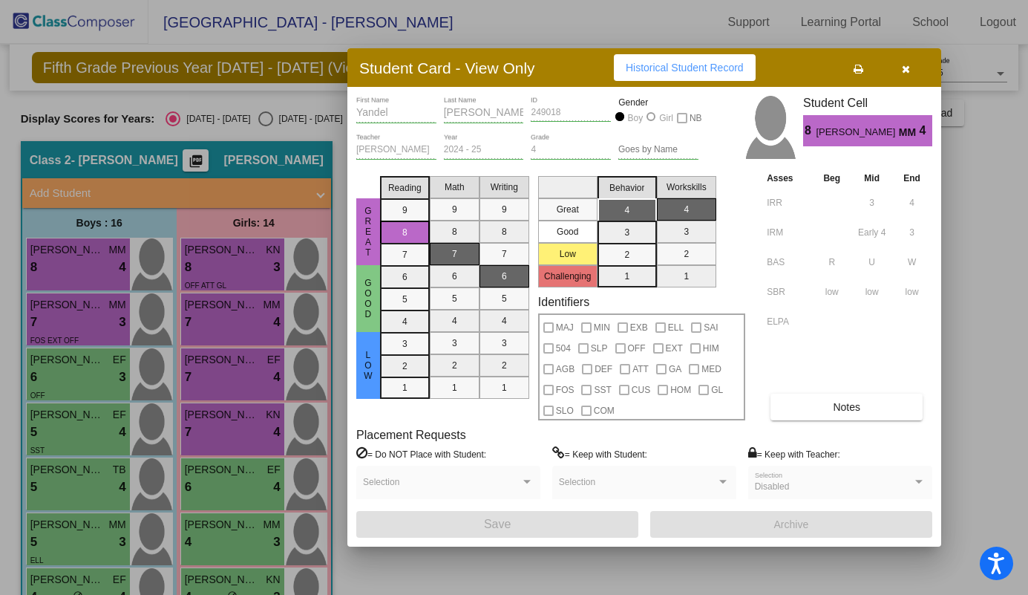
click at [232, 265] on div at bounding box center [514, 297] width 1028 height 595
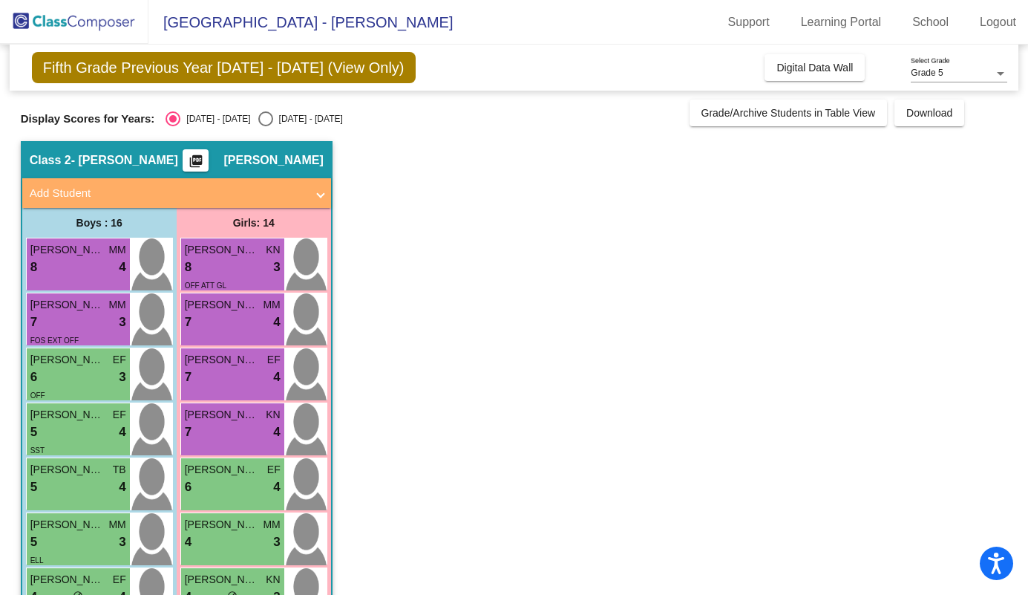
click at [232, 265] on div "8 lock do_not_disturb_alt 3" at bounding box center [233, 267] width 96 height 19
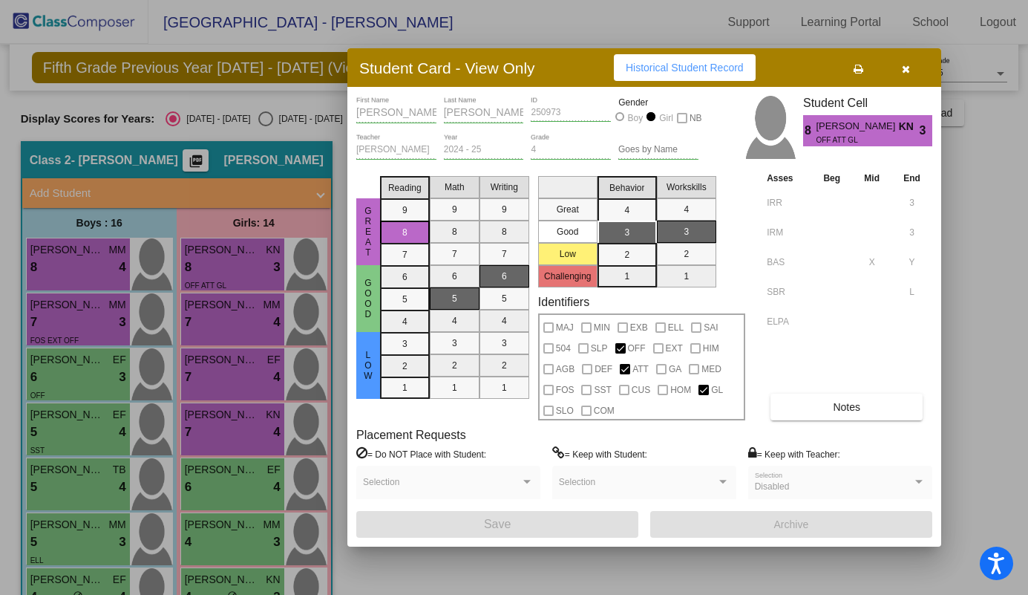
click at [61, 297] on div at bounding box center [514, 297] width 1028 height 595
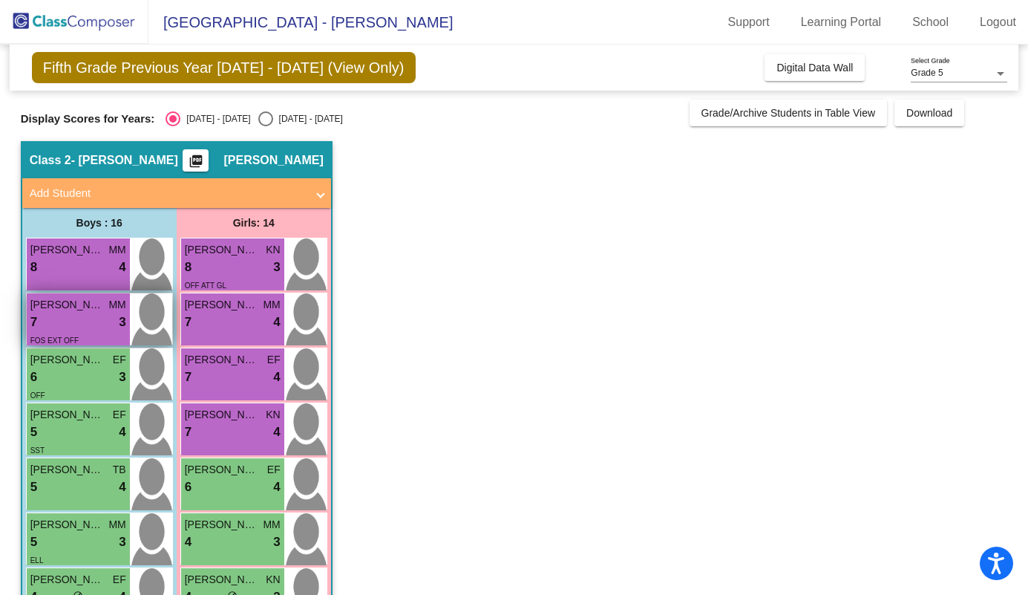
click at [61, 295] on div "Matthew Yang MM 7 lock do_not_disturb_alt 3 FOS EXT OFF" at bounding box center [78, 319] width 103 height 52
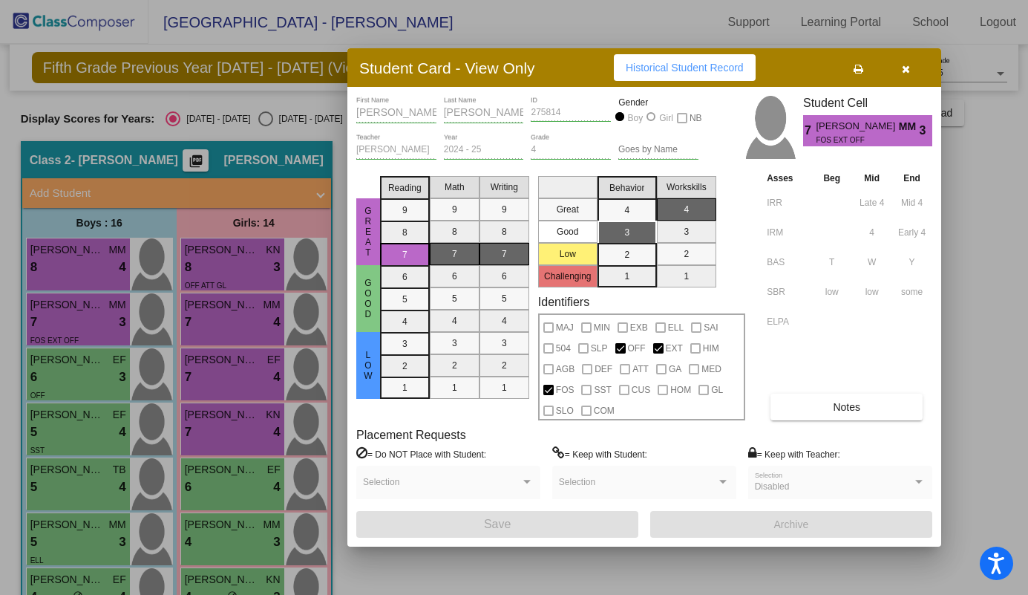
click at [205, 313] on div at bounding box center [514, 297] width 1028 height 595
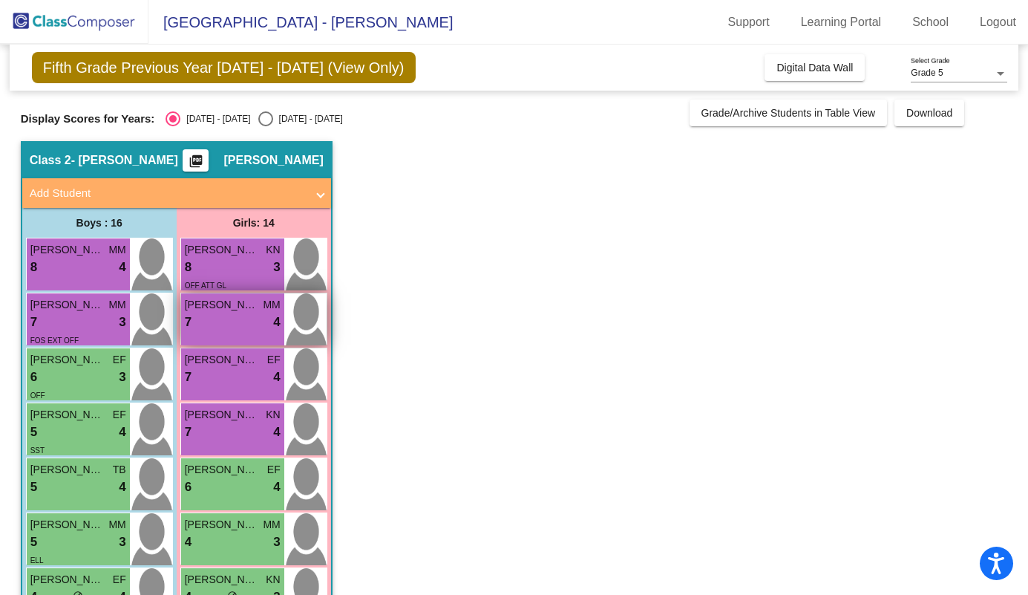
click at [205, 311] on span "[PERSON_NAME]" at bounding box center [222, 305] width 74 height 16
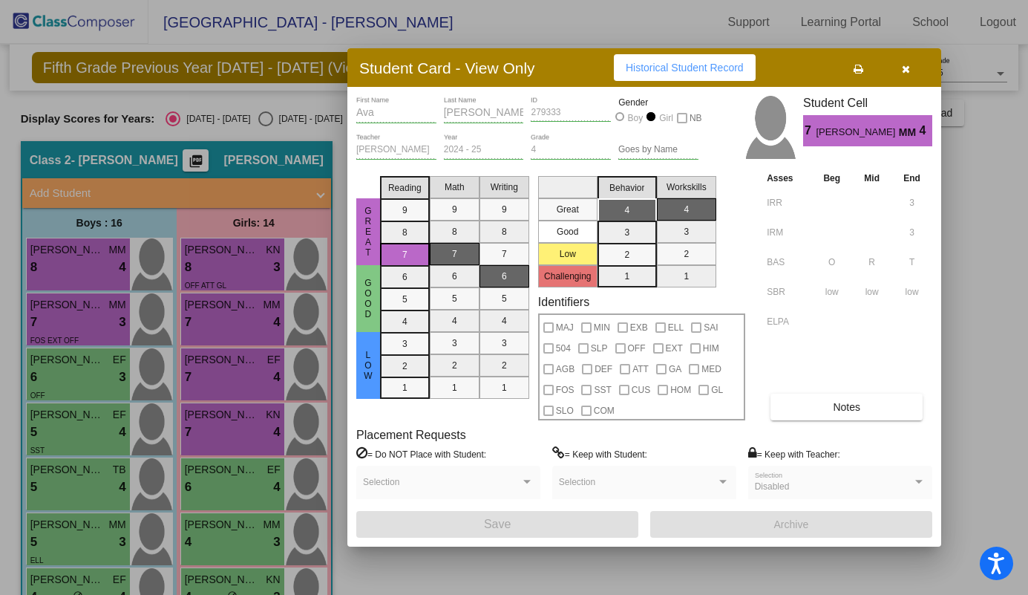
click at [87, 375] on div at bounding box center [514, 297] width 1028 height 595
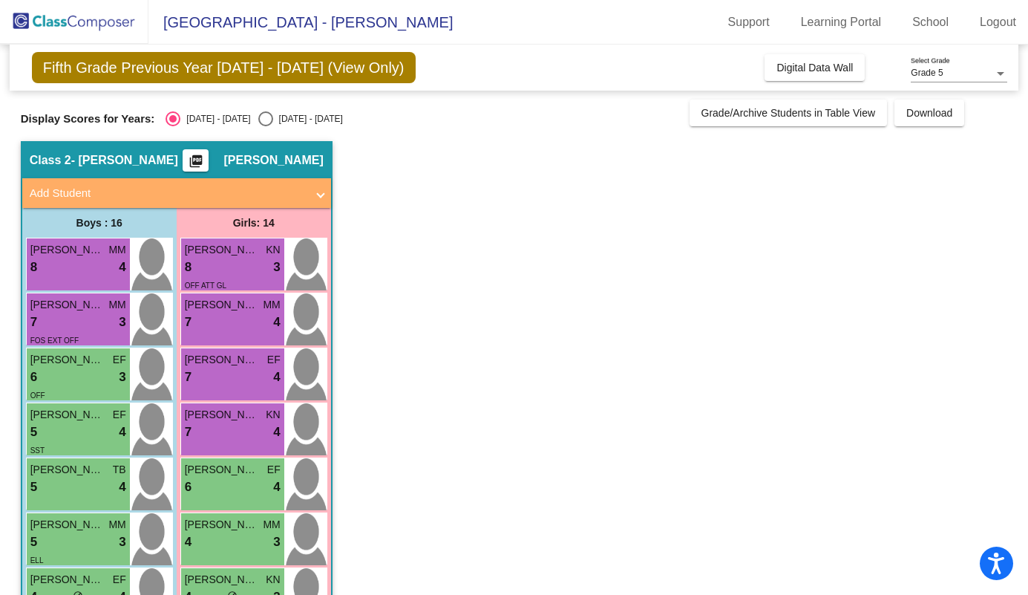
click at [87, 375] on div "6 lock do_not_disturb_alt 3" at bounding box center [78, 376] width 96 height 19
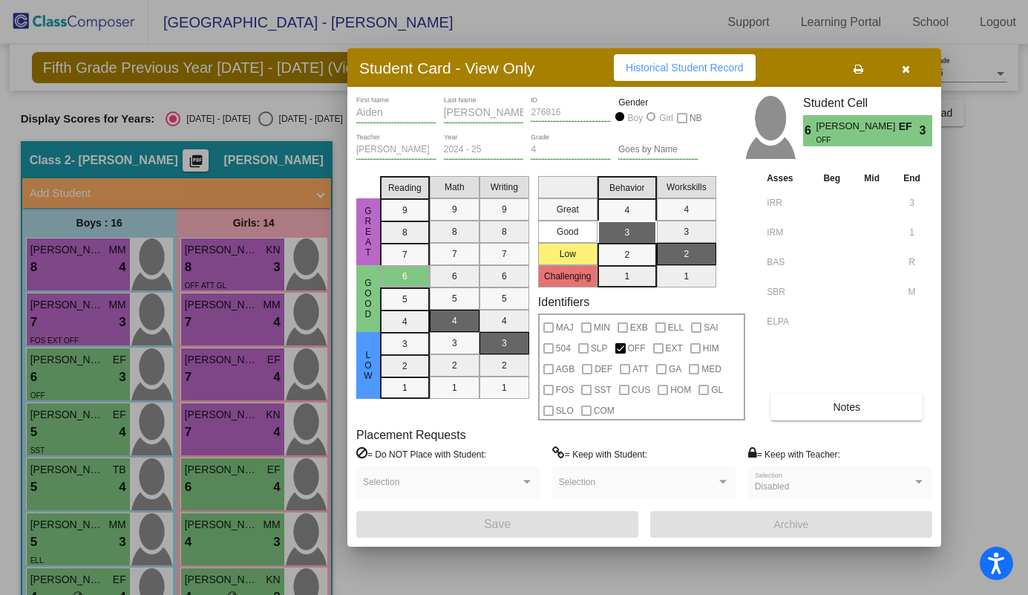
click at [200, 364] on div at bounding box center [514, 297] width 1028 height 595
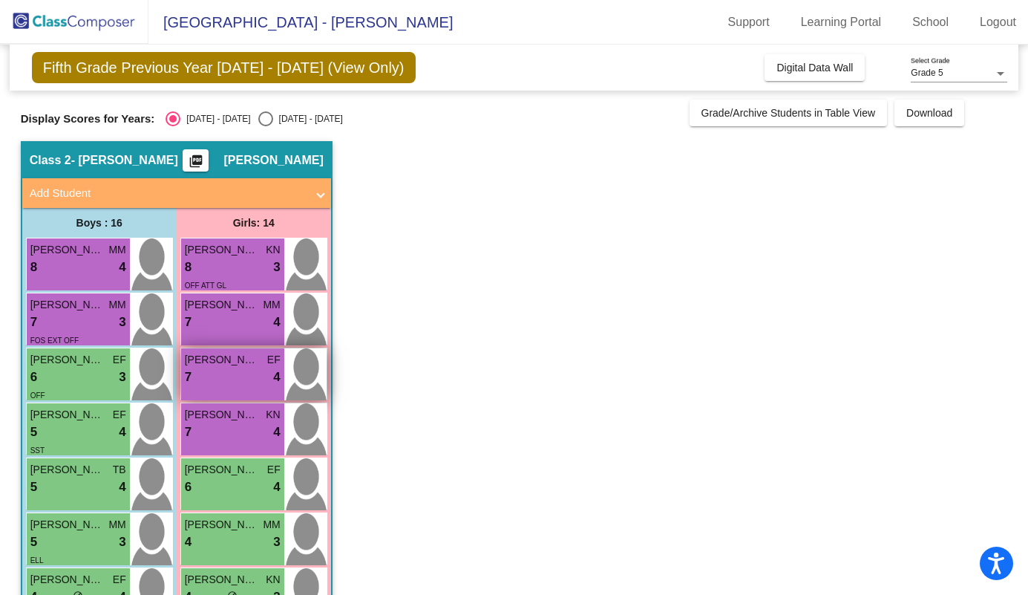
click at [200, 364] on span "[PERSON_NAME]" at bounding box center [222, 360] width 74 height 16
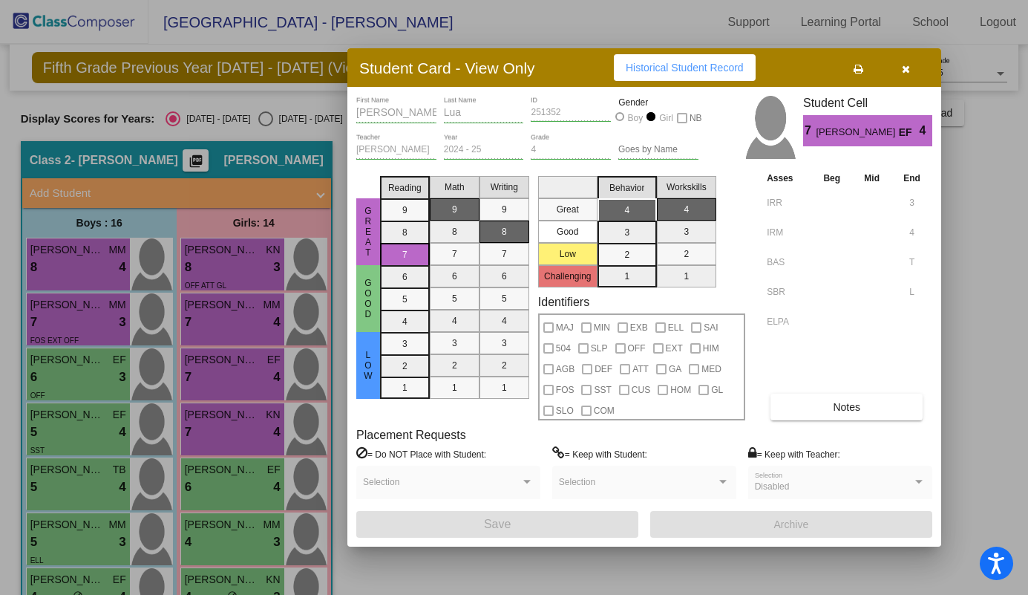
click at [64, 423] on div at bounding box center [514, 297] width 1028 height 595
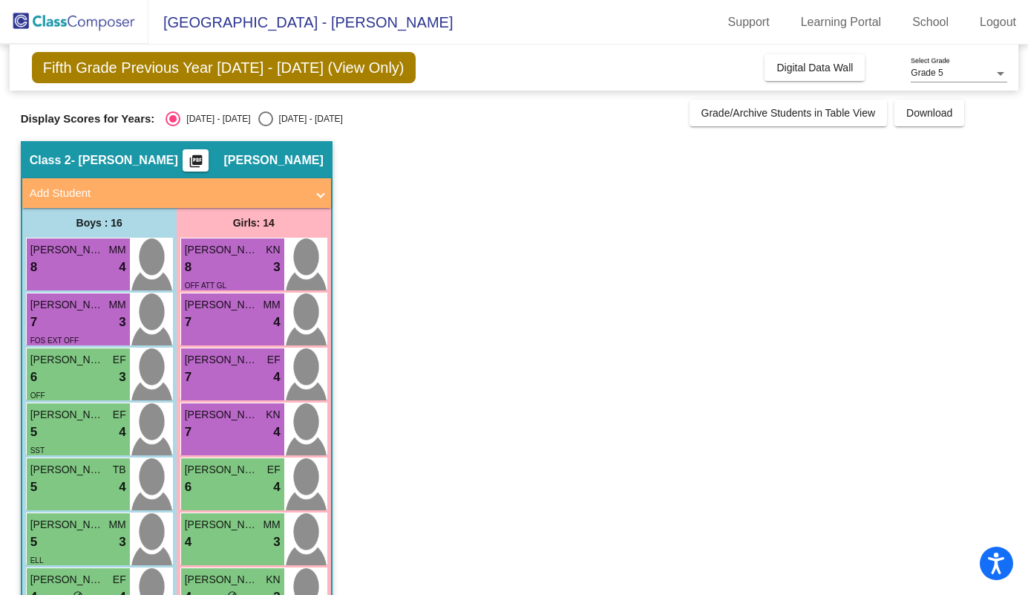
click at [64, 423] on div "5 lock do_not_disturb_alt 4" at bounding box center [78, 431] width 96 height 19
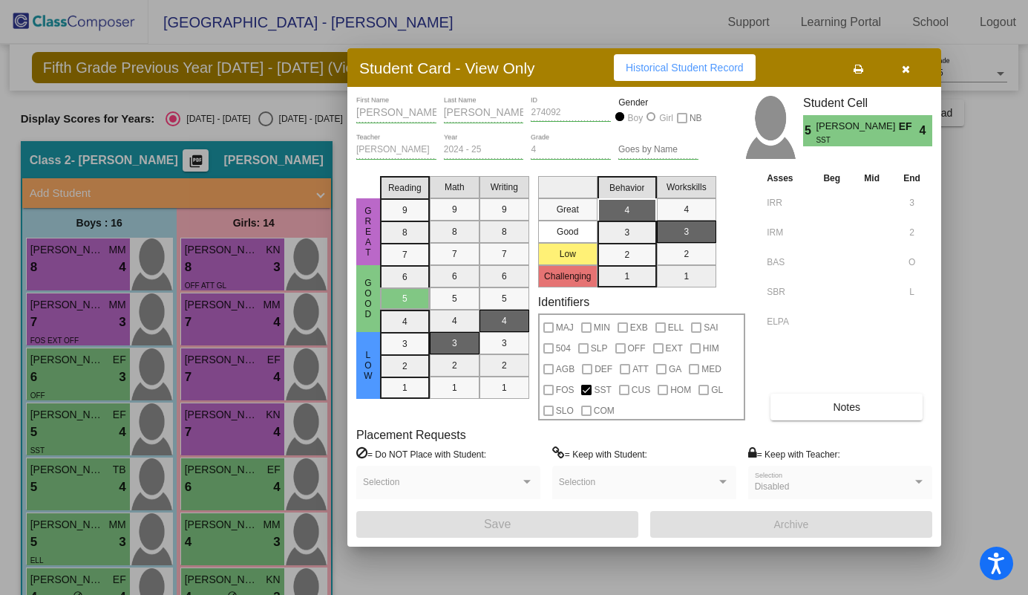
click at [238, 410] on div at bounding box center [514, 297] width 1028 height 595
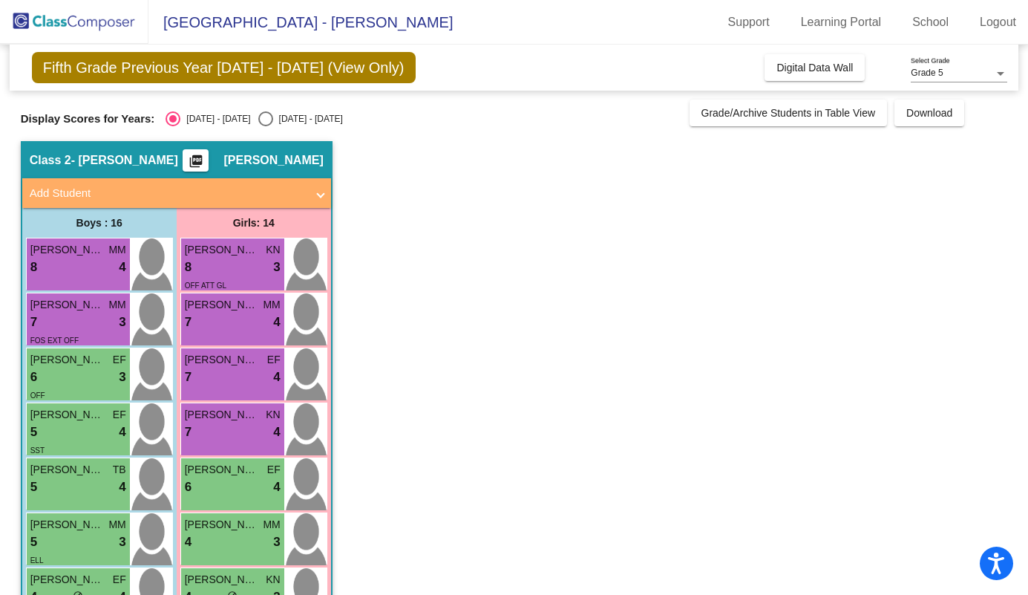
click at [238, 410] on span "[PERSON_NAME]" at bounding box center [222, 415] width 74 height 16
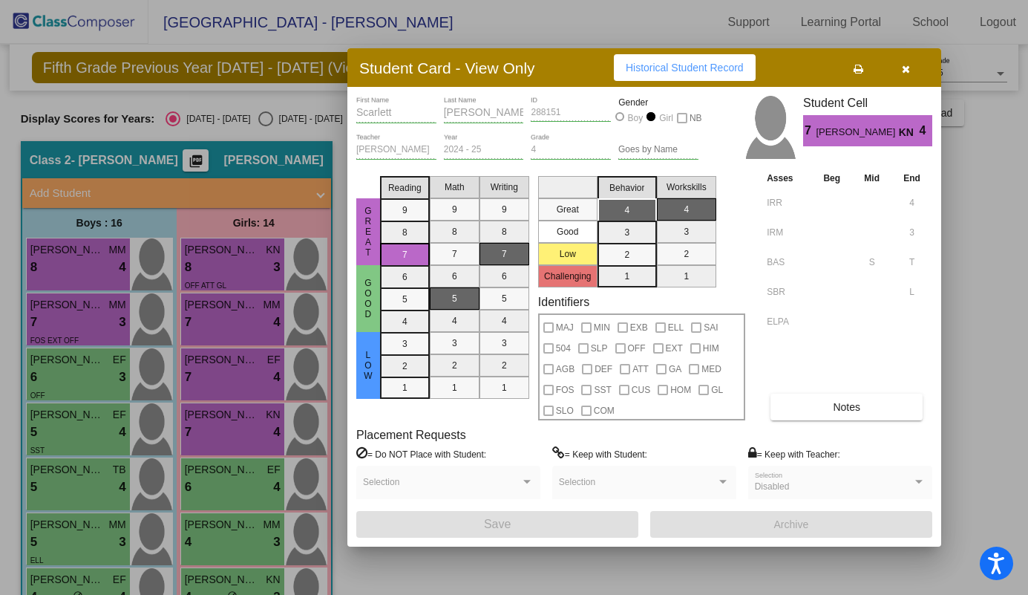
click at [104, 480] on div at bounding box center [514, 297] width 1028 height 595
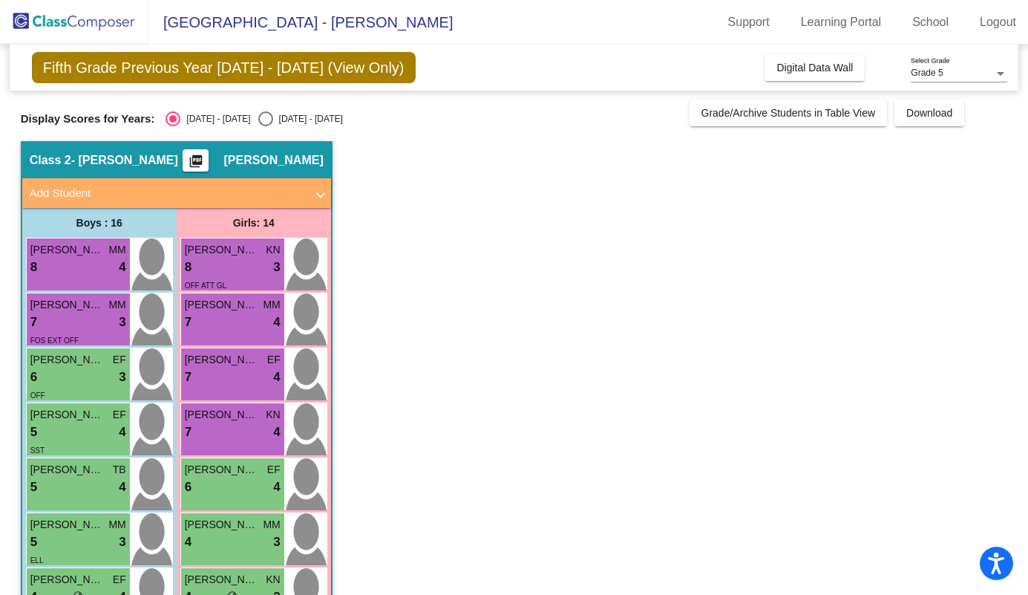
click at [104, 480] on div "5 lock do_not_disturb_alt 4" at bounding box center [78, 486] width 96 height 19
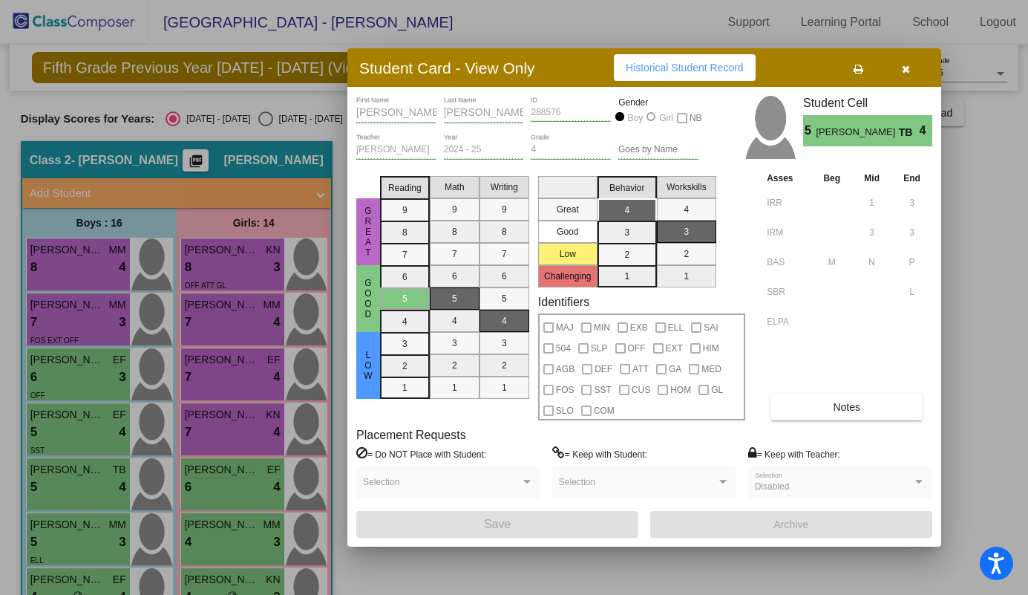
click at [247, 488] on div at bounding box center [514, 297] width 1028 height 595
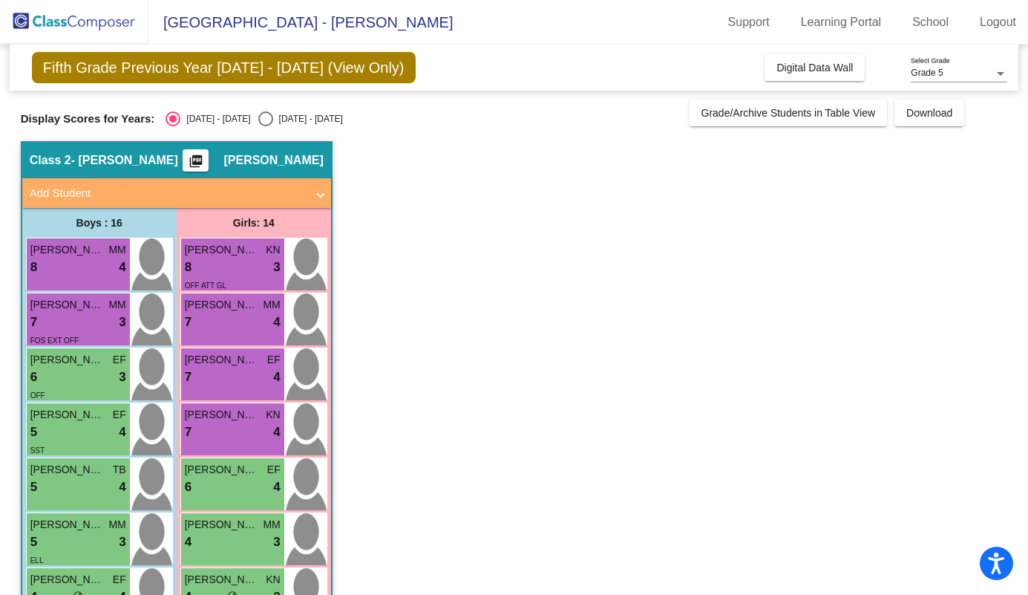
click at [247, 488] on div "6 lock do_not_disturb_alt 4" at bounding box center [233, 486] width 96 height 19
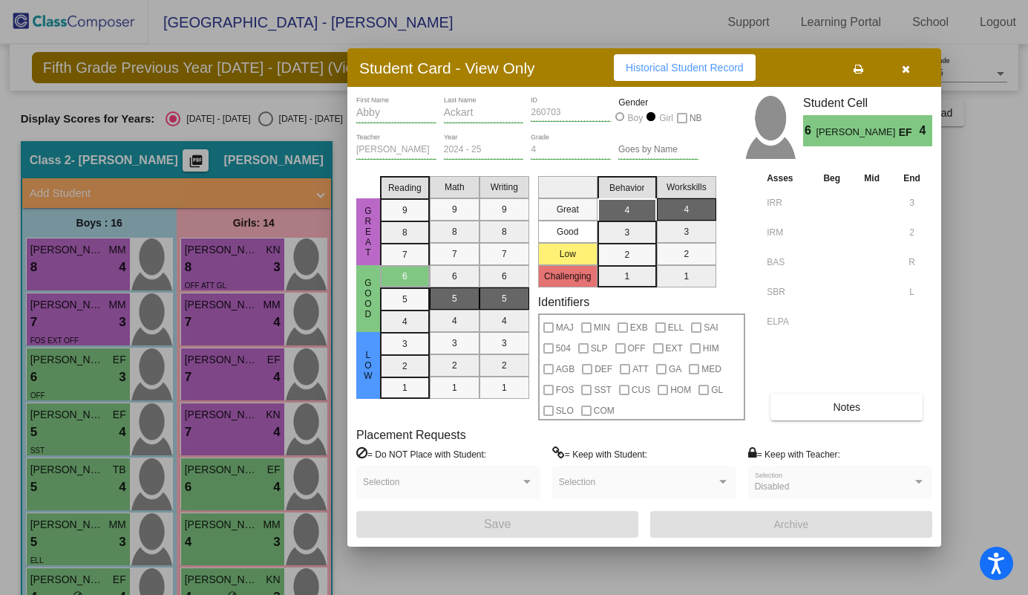
click at [89, 528] on div at bounding box center [514, 297] width 1028 height 595
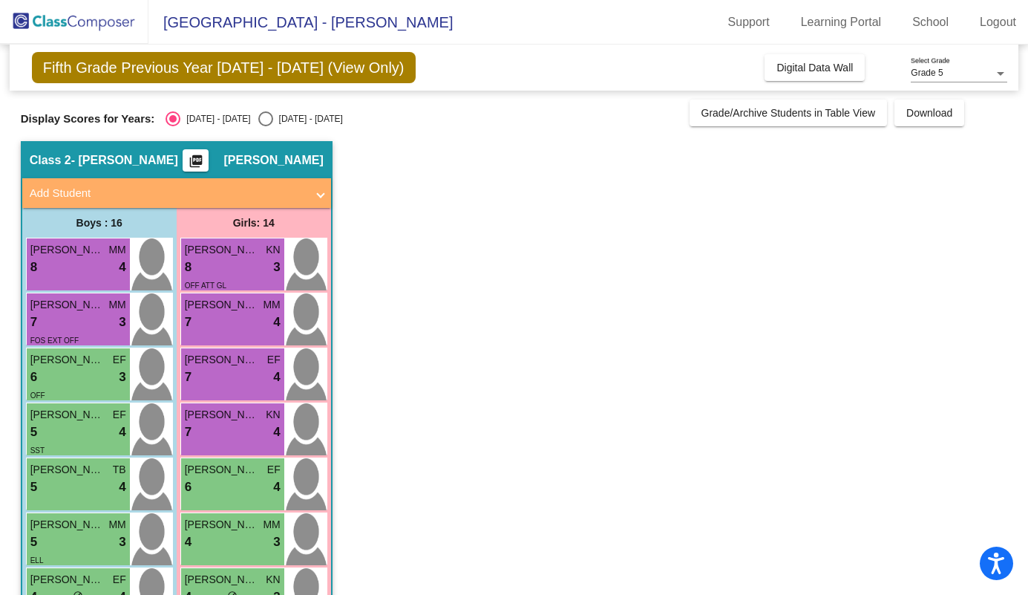
click at [89, 528] on span "[PERSON_NAME]" at bounding box center [67, 525] width 74 height 16
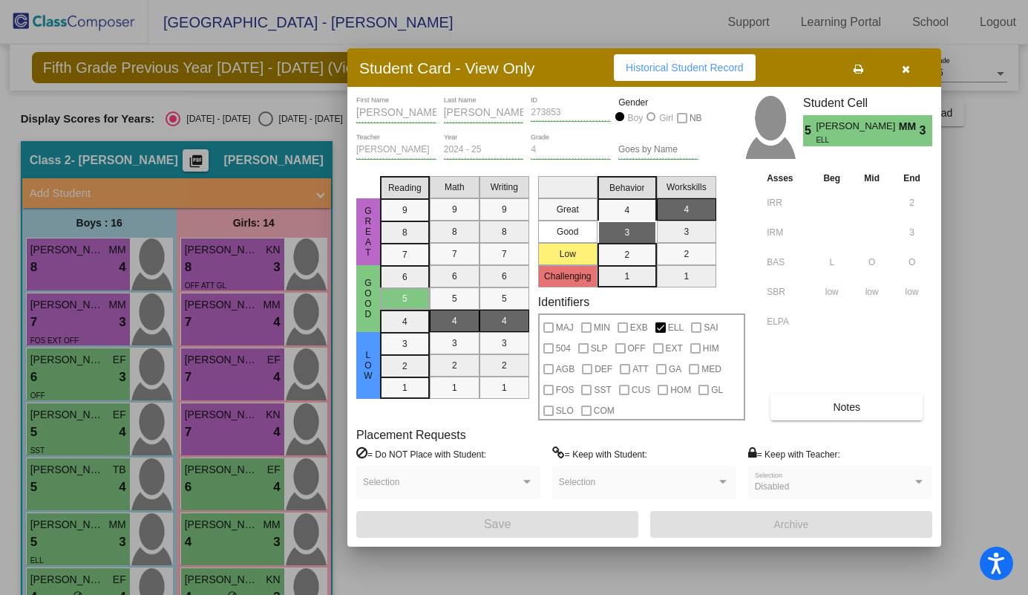
click at [249, 553] on div at bounding box center [514, 297] width 1028 height 595
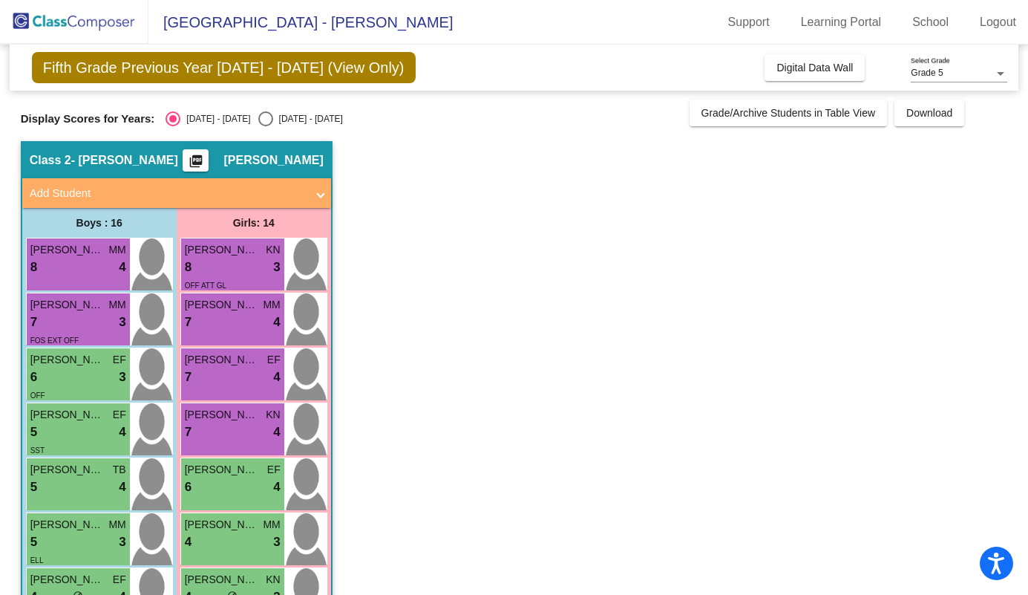
click at [249, 553] on div "Malia Kaanapu MM 4 lock do_not_disturb_alt 3" at bounding box center [232, 539] width 103 height 52
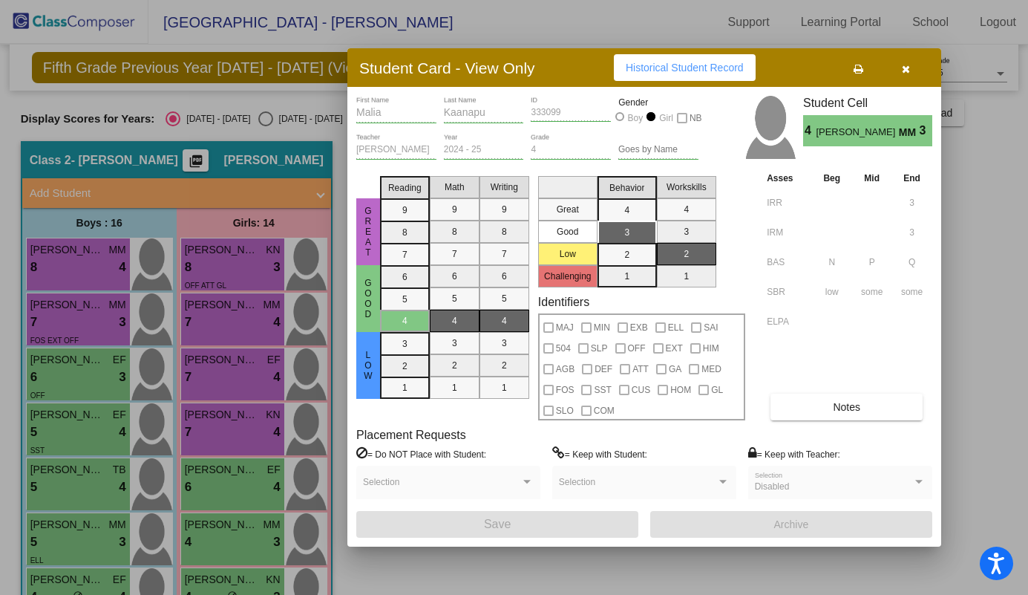
click at [249, 553] on div at bounding box center [514, 297] width 1028 height 595
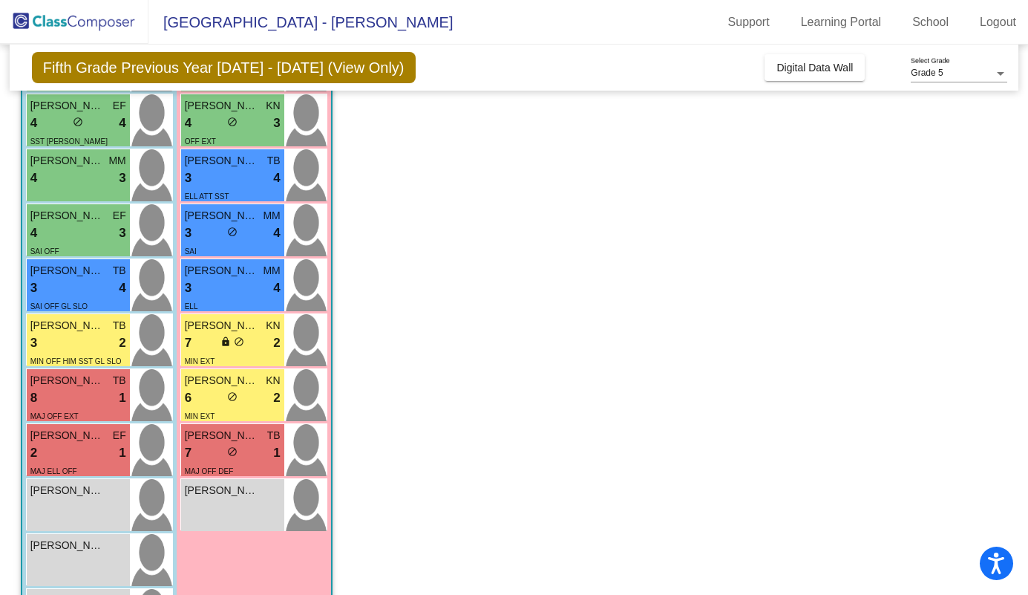
scroll to position [477, 0]
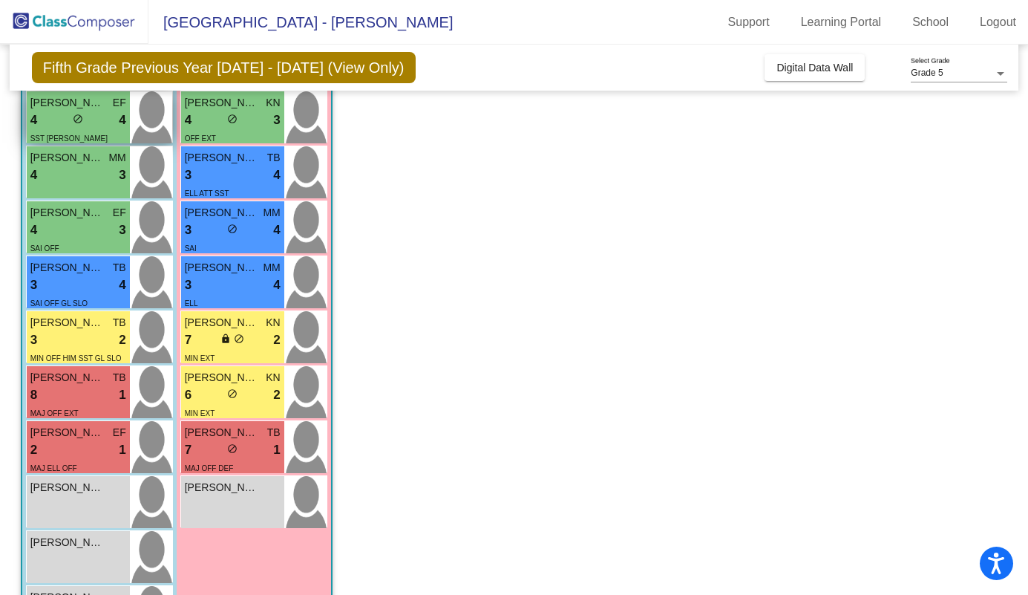
click at [85, 120] on div "4 lock do_not_disturb_alt 4" at bounding box center [78, 120] width 96 height 19
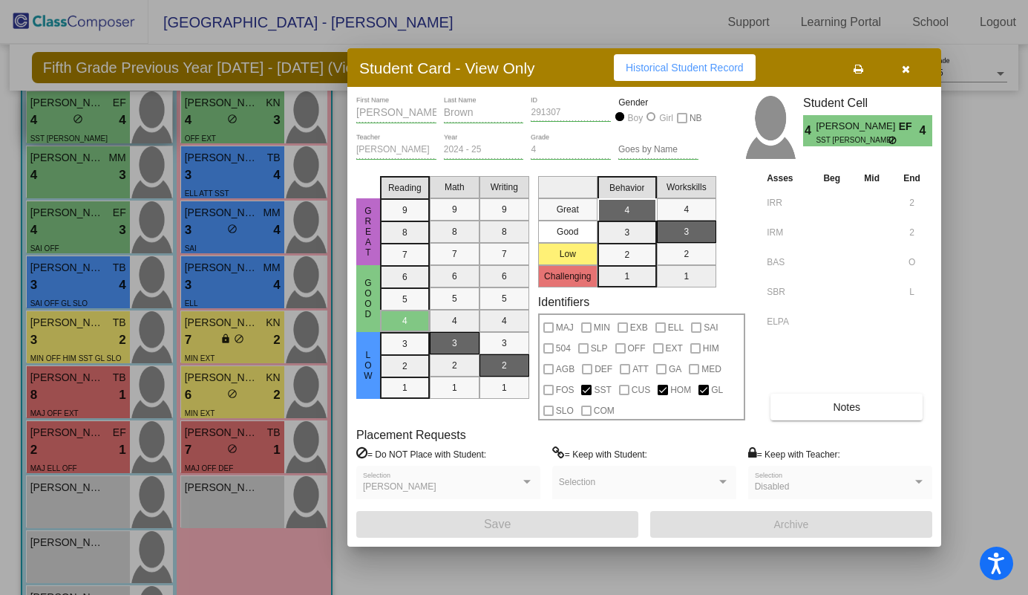
click at [85, 120] on div at bounding box center [514, 297] width 1028 height 595
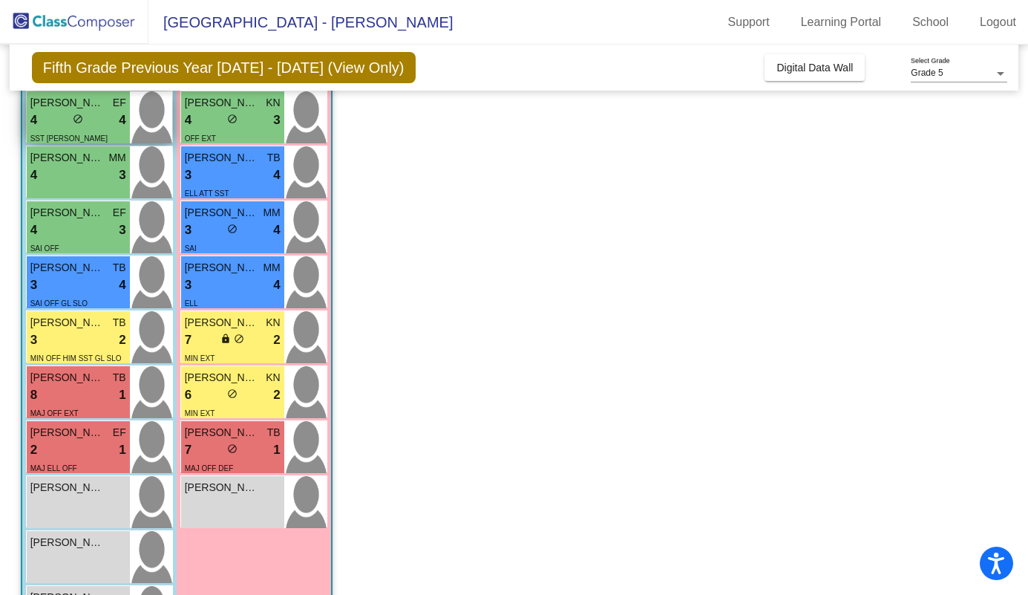
click at [85, 120] on div "4 lock do_not_disturb_alt 4" at bounding box center [78, 120] width 96 height 19
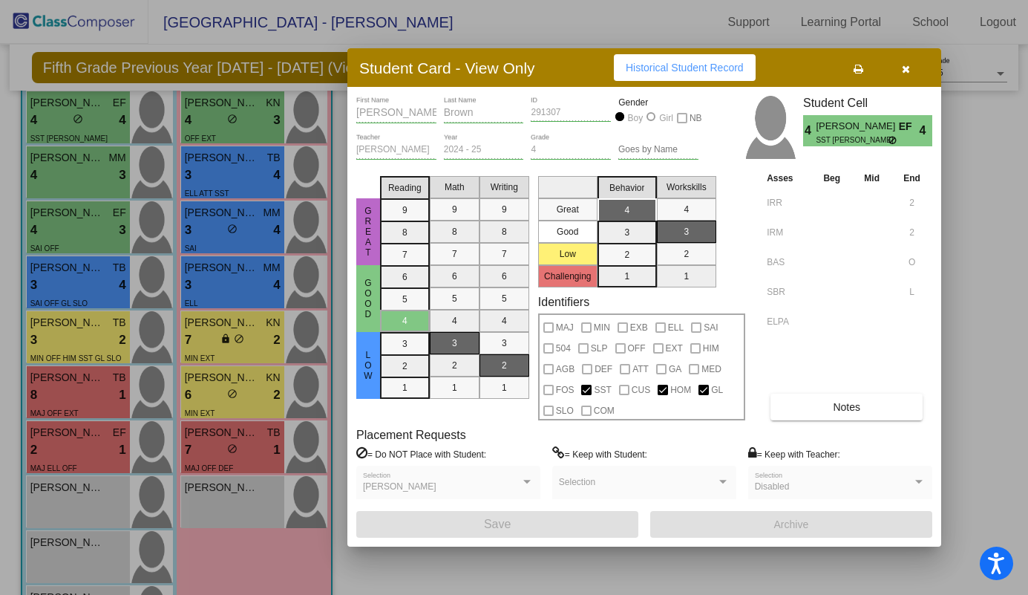
scroll to position [0, 0]
click at [226, 124] on div at bounding box center [514, 297] width 1028 height 595
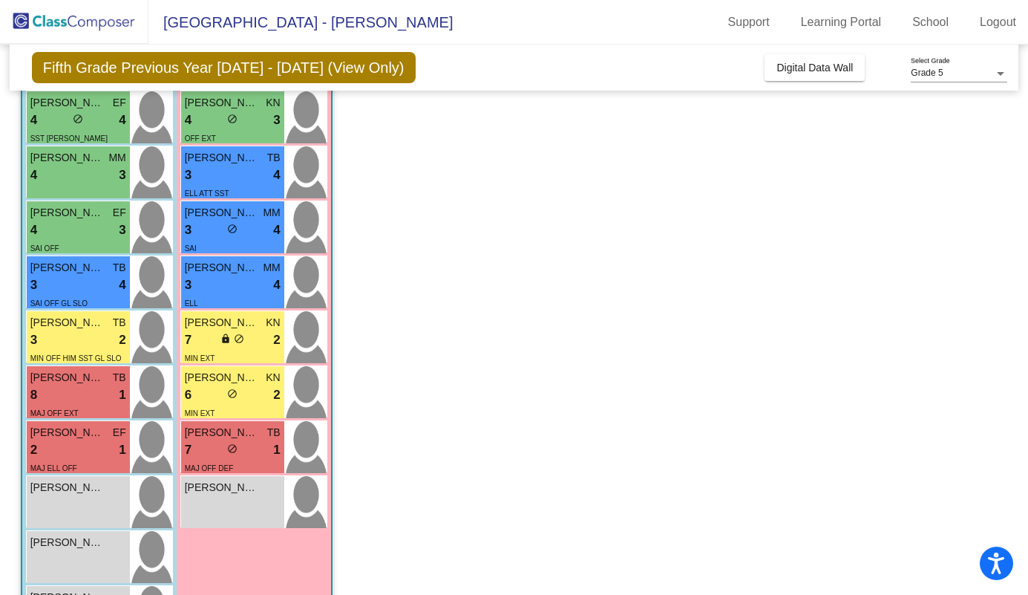
click at [226, 124] on div "4 lock do_not_disturb_alt 3" at bounding box center [233, 120] width 96 height 19
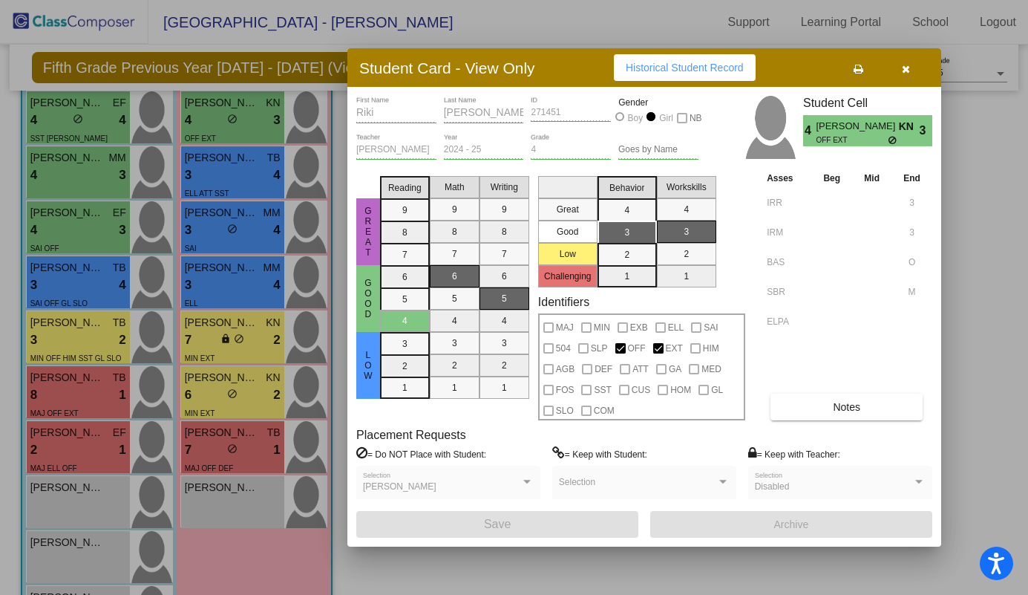
click at [96, 172] on div at bounding box center [514, 297] width 1028 height 595
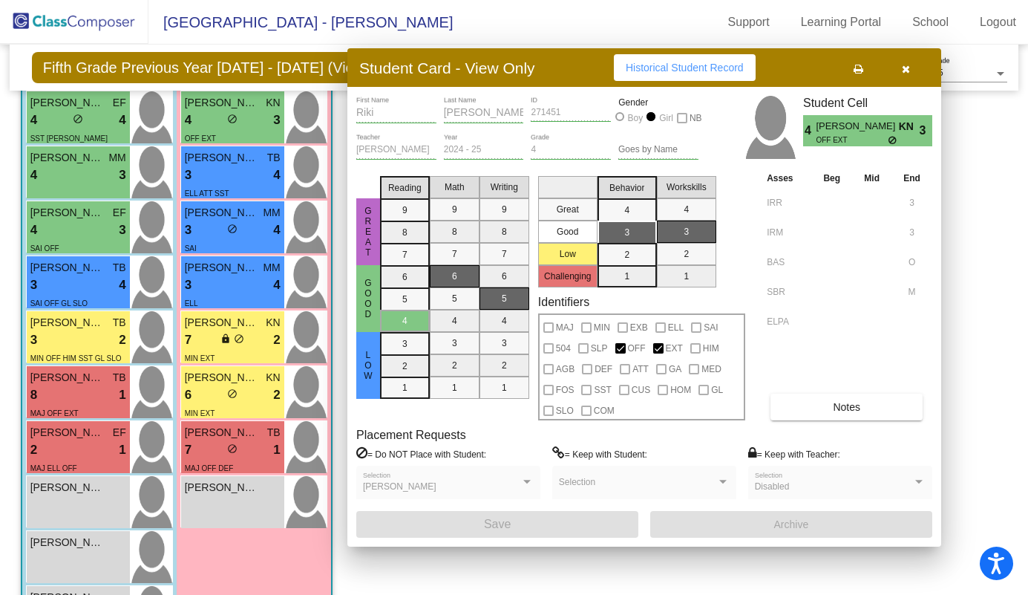
click at [96, 172] on div "4 lock do_not_disturb_alt 3" at bounding box center [78, 175] width 96 height 19
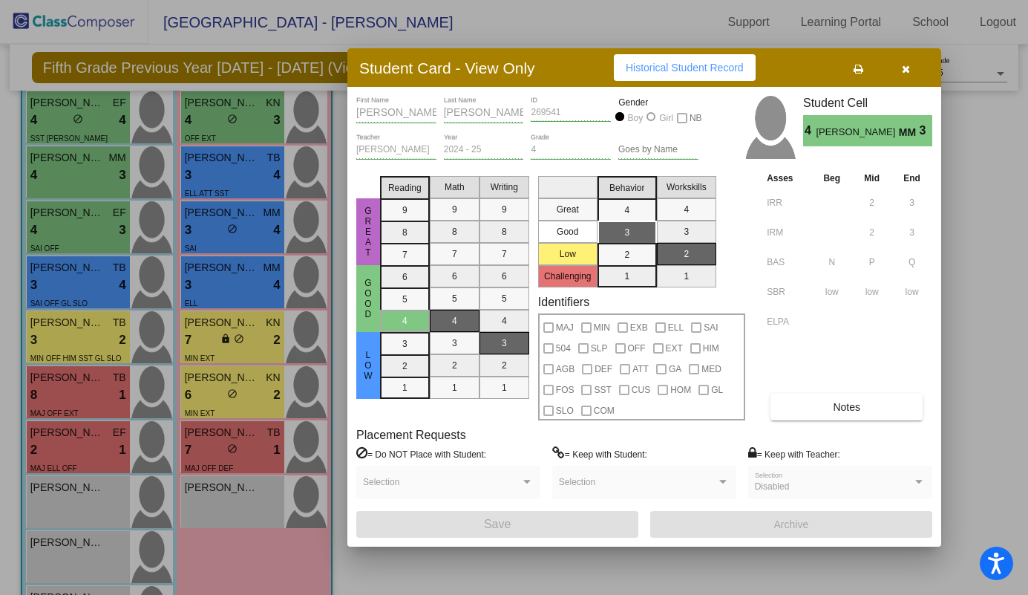
click at [225, 157] on div at bounding box center [514, 297] width 1028 height 595
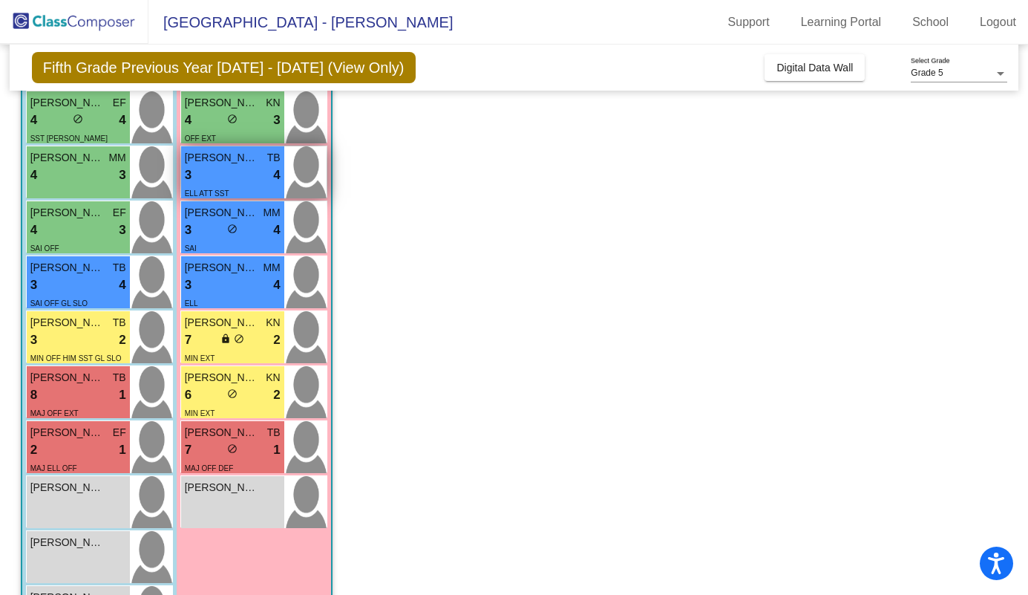
click at [225, 157] on span "[PERSON_NAME]" at bounding box center [222, 158] width 74 height 16
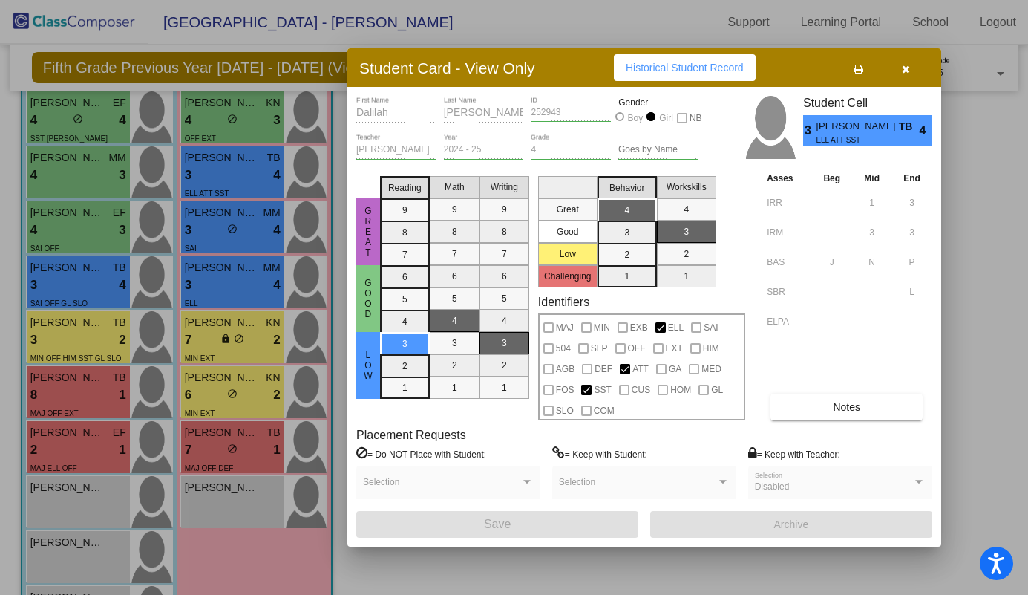
click at [110, 229] on div at bounding box center [514, 297] width 1028 height 595
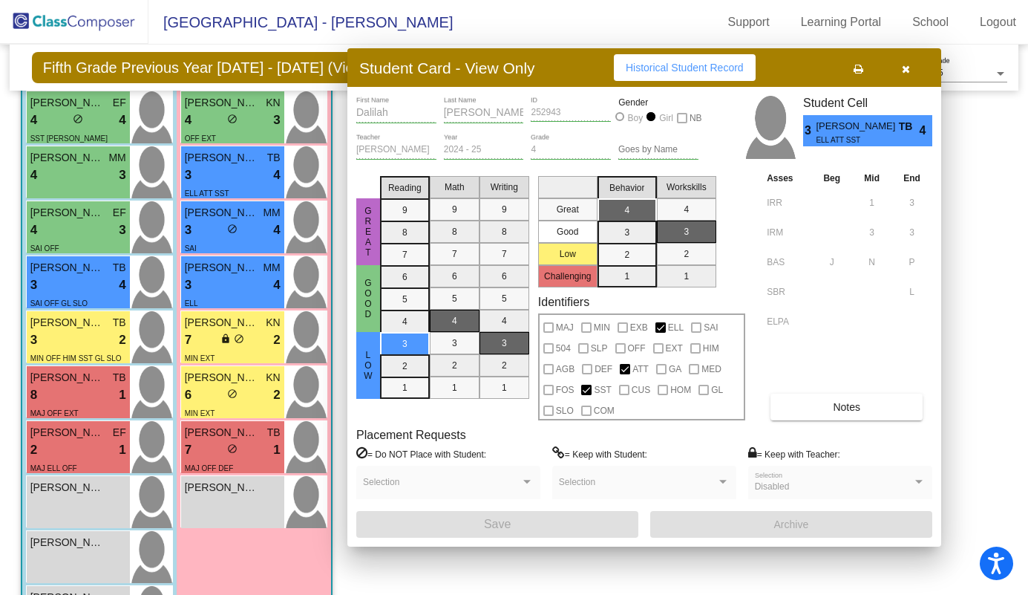
click at [110, 229] on div "4 lock do_not_disturb_alt 3" at bounding box center [78, 229] width 96 height 19
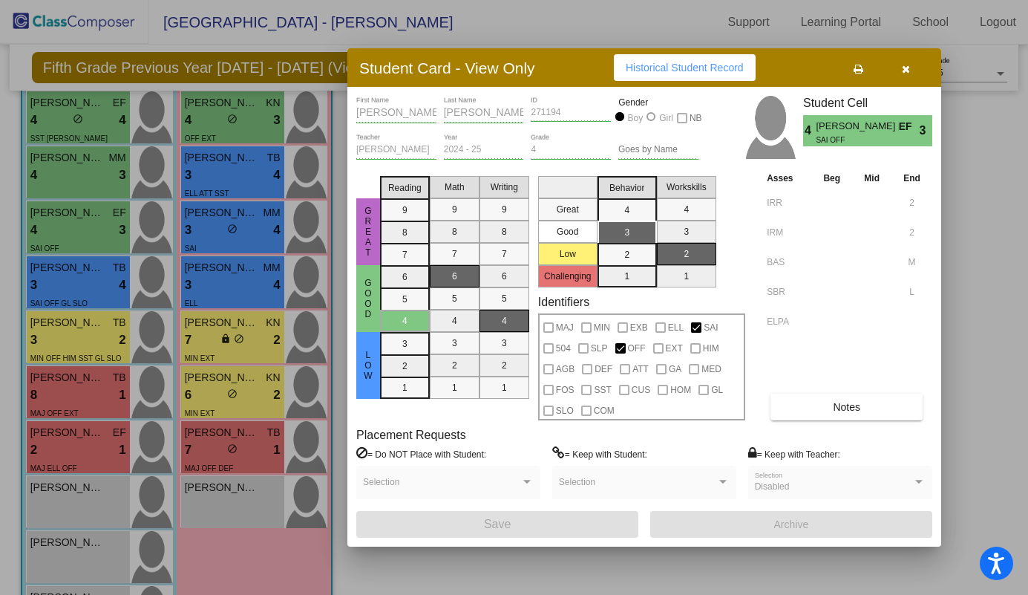
click at [236, 222] on div at bounding box center [514, 297] width 1028 height 595
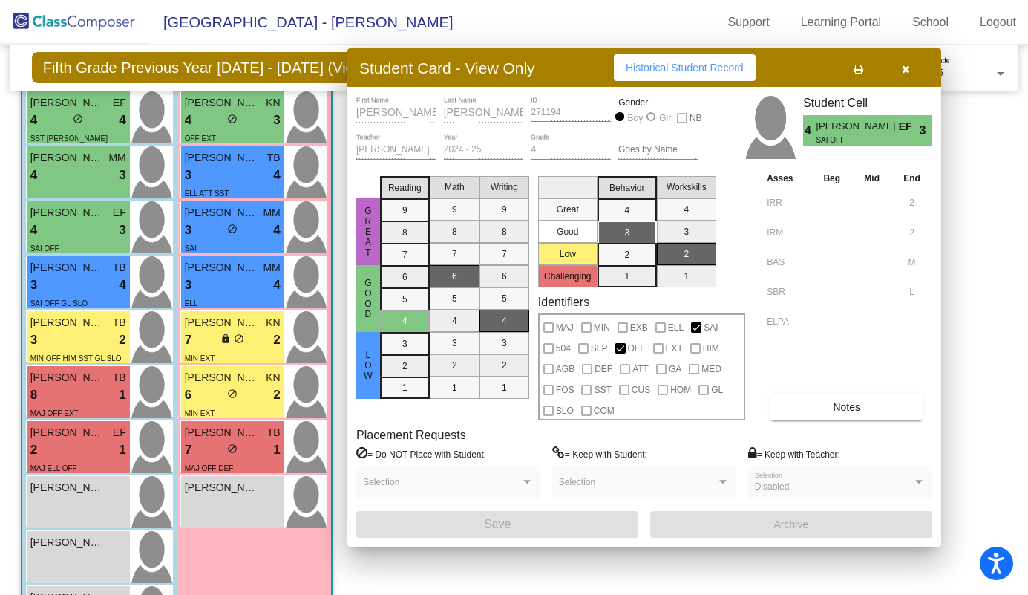
click at [236, 223] on div "lock do_not_disturb_alt" at bounding box center [232, 231] width 10 height 16
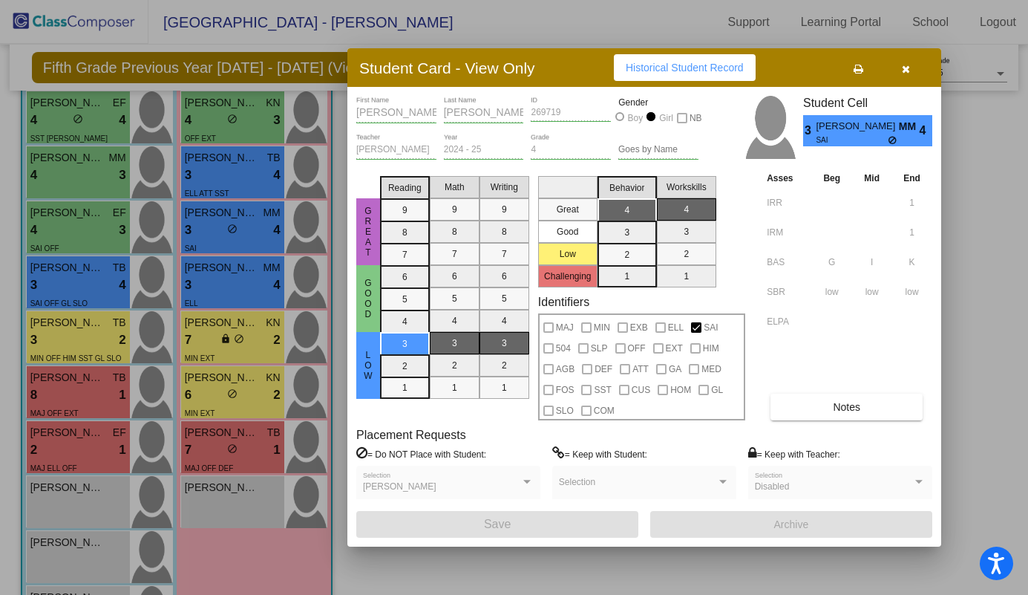
click at [79, 284] on div at bounding box center [514, 297] width 1028 height 595
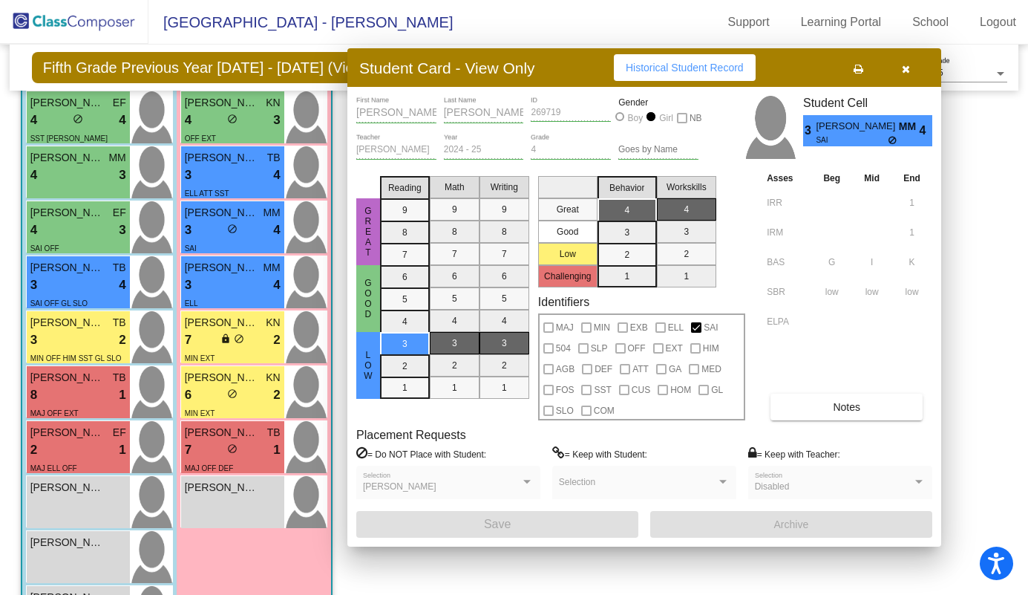
click at [79, 284] on div "3 lock do_not_disturb_alt 4" at bounding box center [78, 284] width 96 height 19
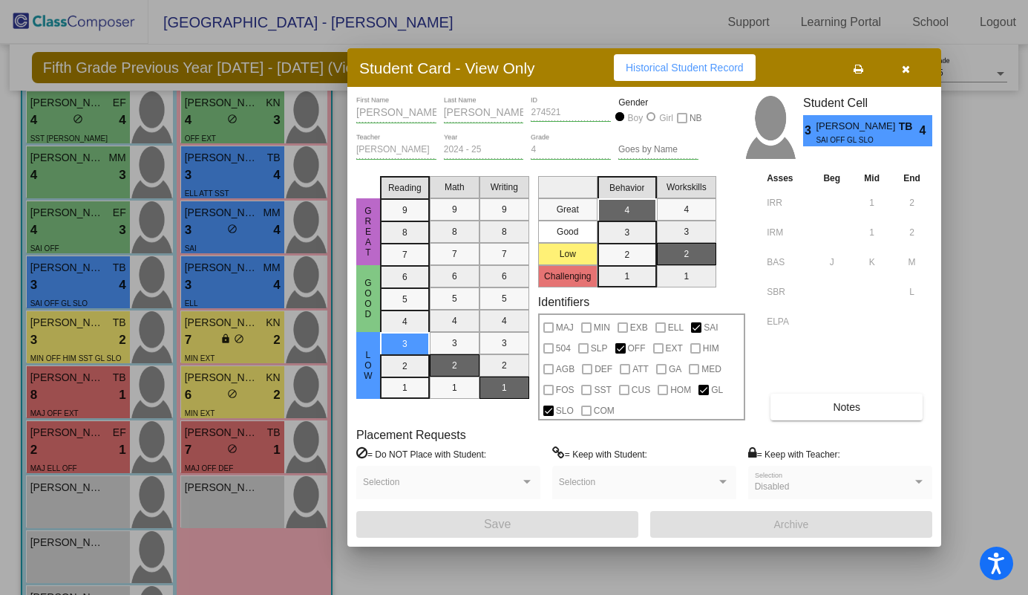
click at [202, 280] on div at bounding box center [514, 297] width 1028 height 595
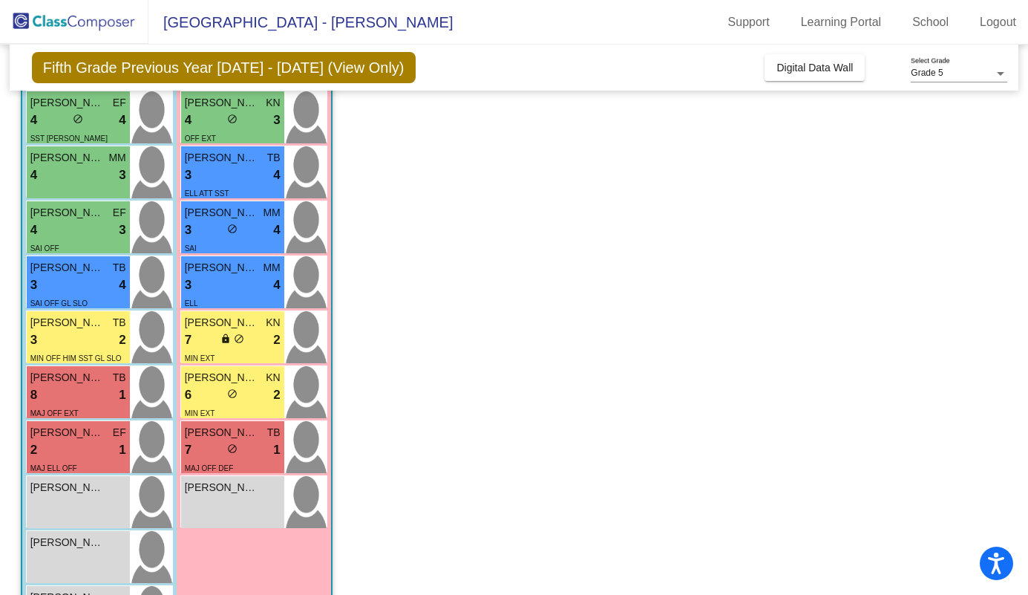
click at [202, 280] on div "3 lock do_not_disturb_alt 4" at bounding box center [233, 284] width 96 height 19
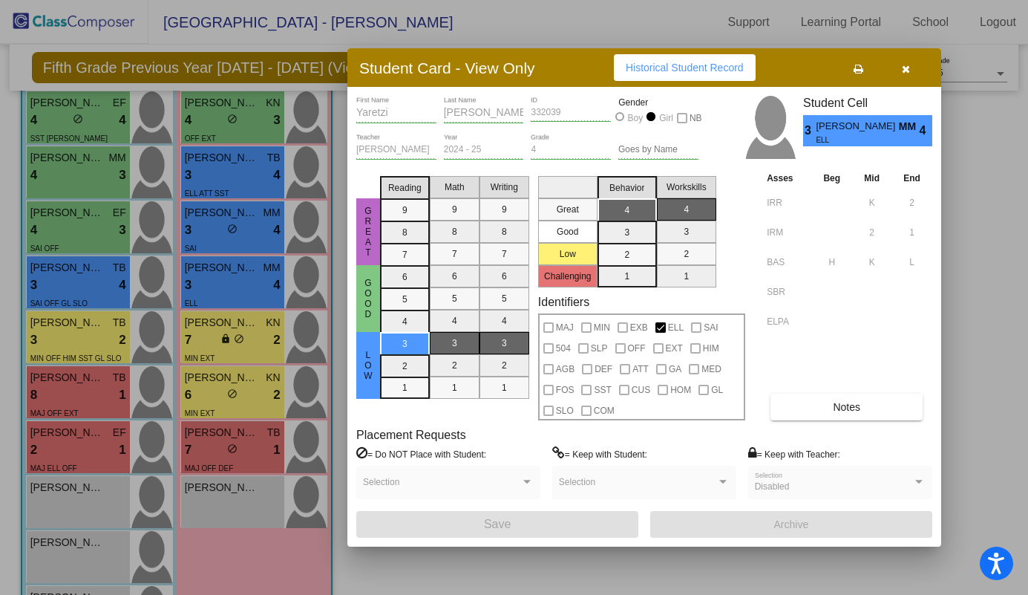
click at [86, 349] on div at bounding box center [514, 297] width 1028 height 595
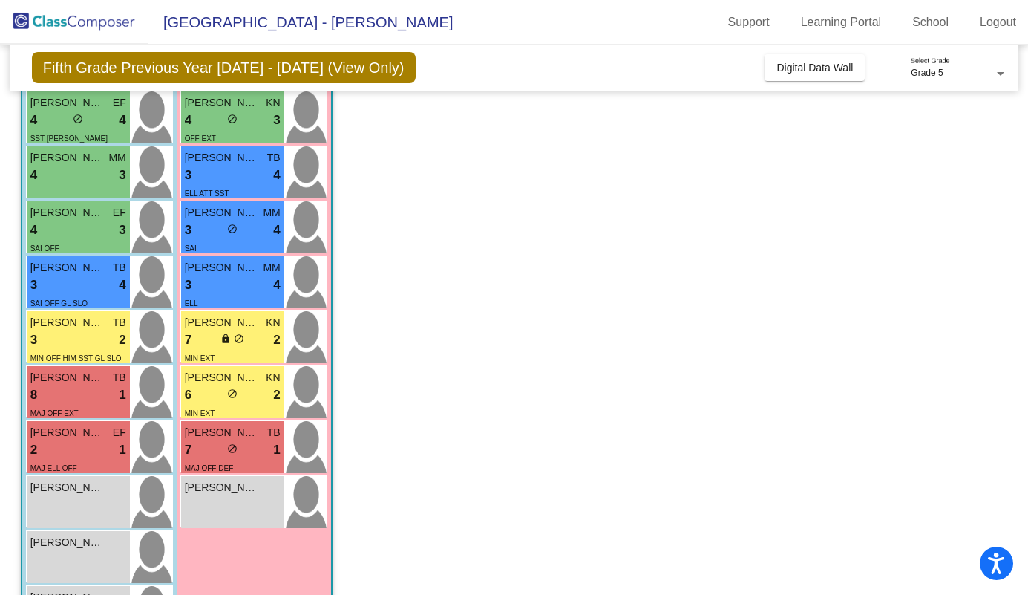
click at [86, 350] on div "MIN OFF HIM SST GL SLO" at bounding box center [75, 358] width 91 height 16
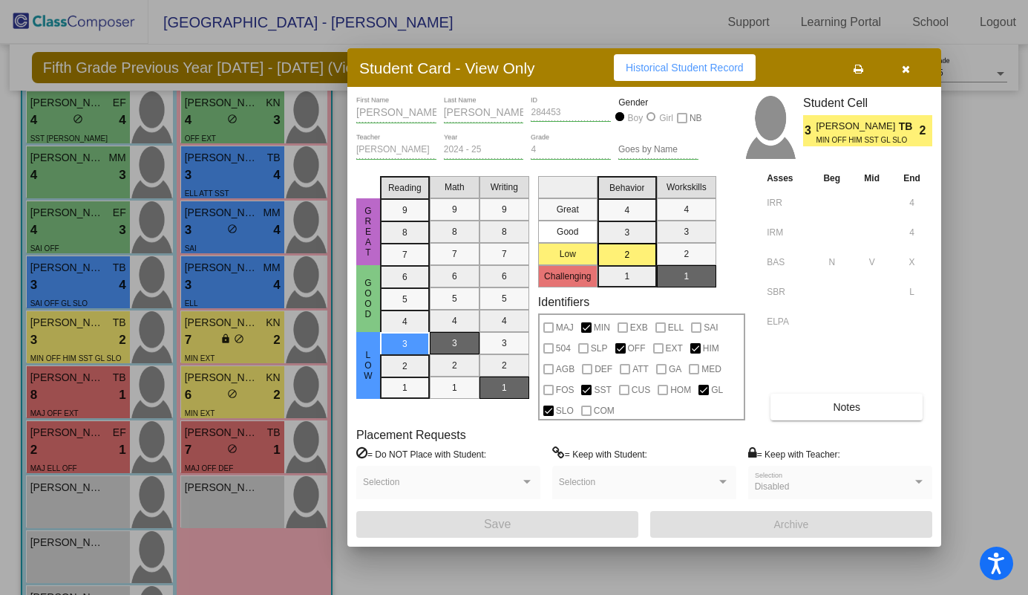
click at [238, 341] on div at bounding box center [514, 297] width 1028 height 595
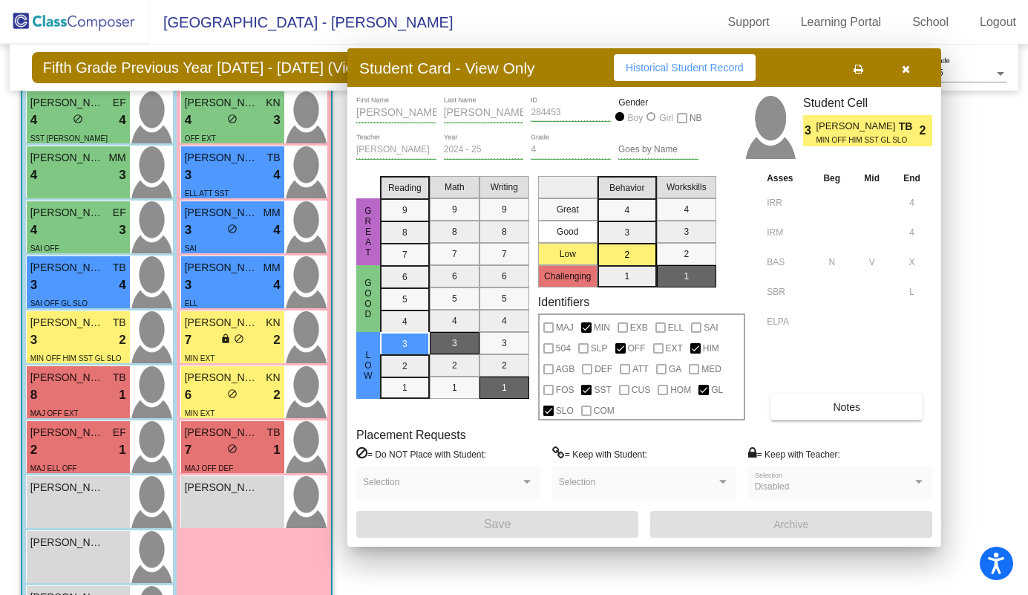
click at [238, 341] on span "do_not_disturb_alt" at bounding box center [239, 338] width 10 height 10
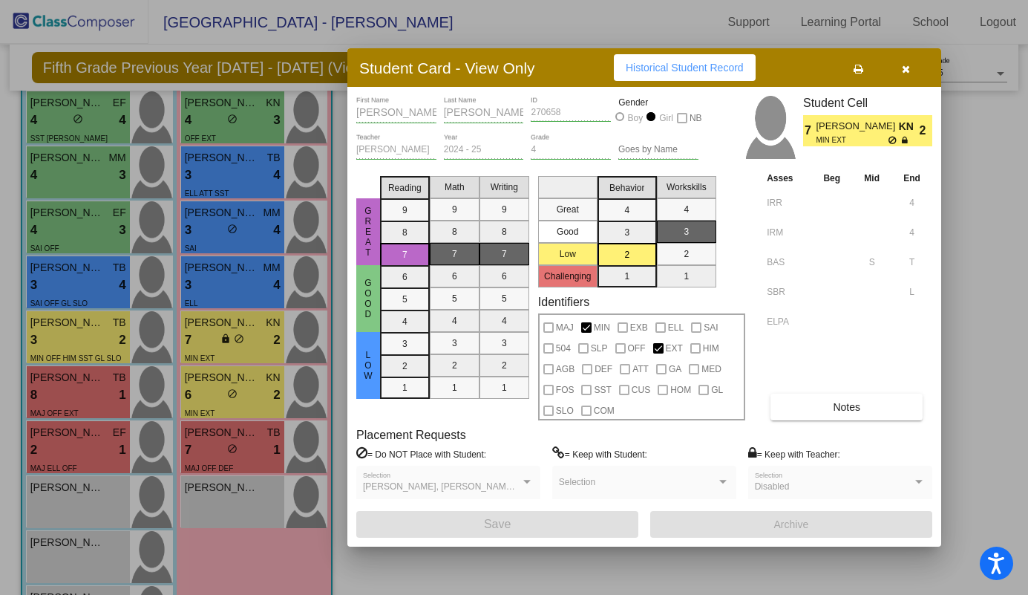
click at [69, 389] on div at bounding box center [514, 297] width 1028 height 595
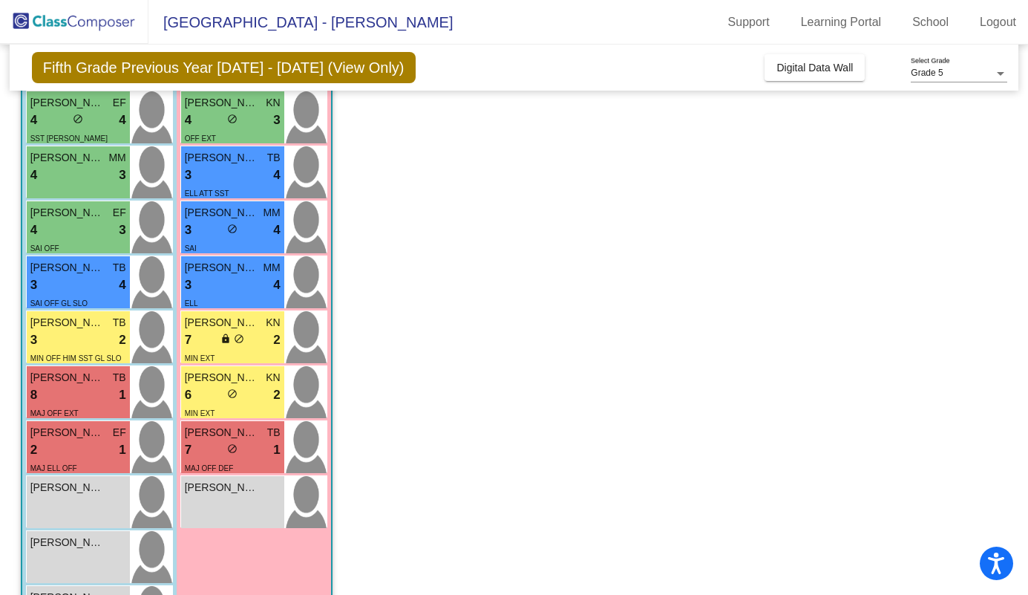
click at [69, 389] on div "8 lock do_not_disturb_alt 1" at bounding box center [78, 394] width 96 height 19
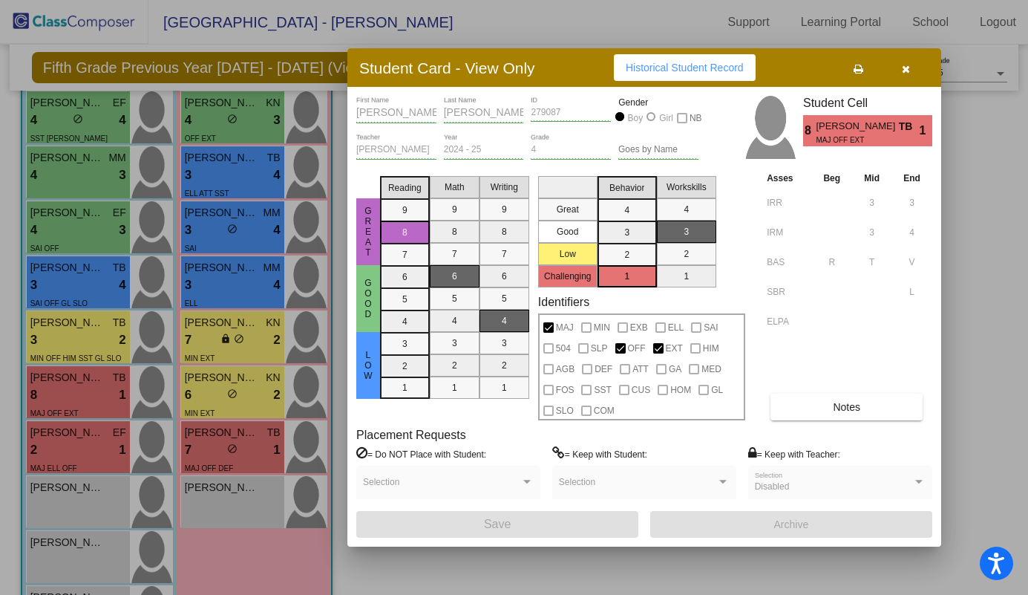
click at [224, 375] on div at bounding box center [514, 297] width 1028 height 595
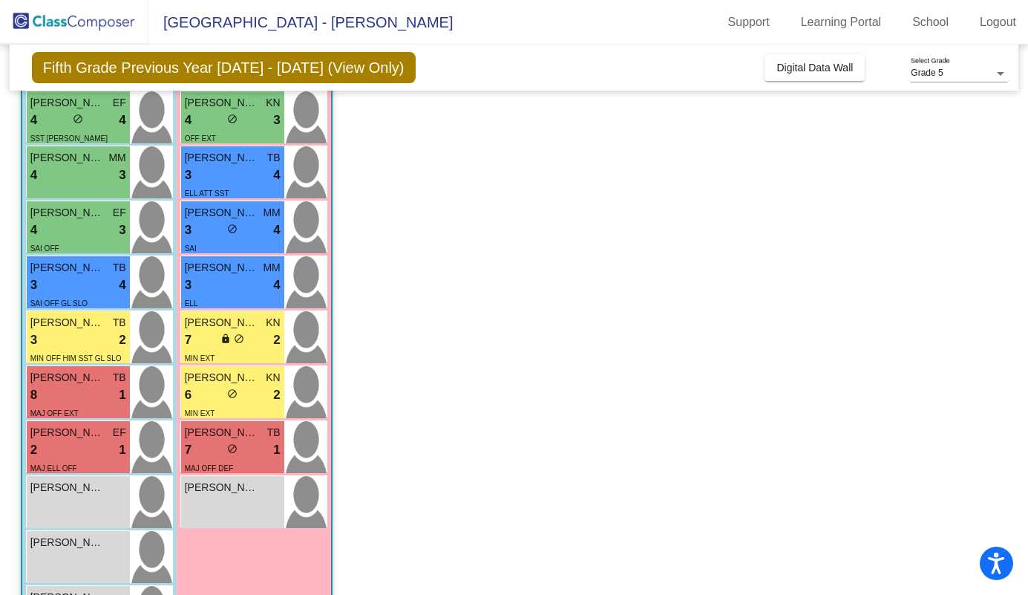
click at [224, 375] on span "[PERSON_NAME]" at bounding box center [222, 378] width 74 height 16
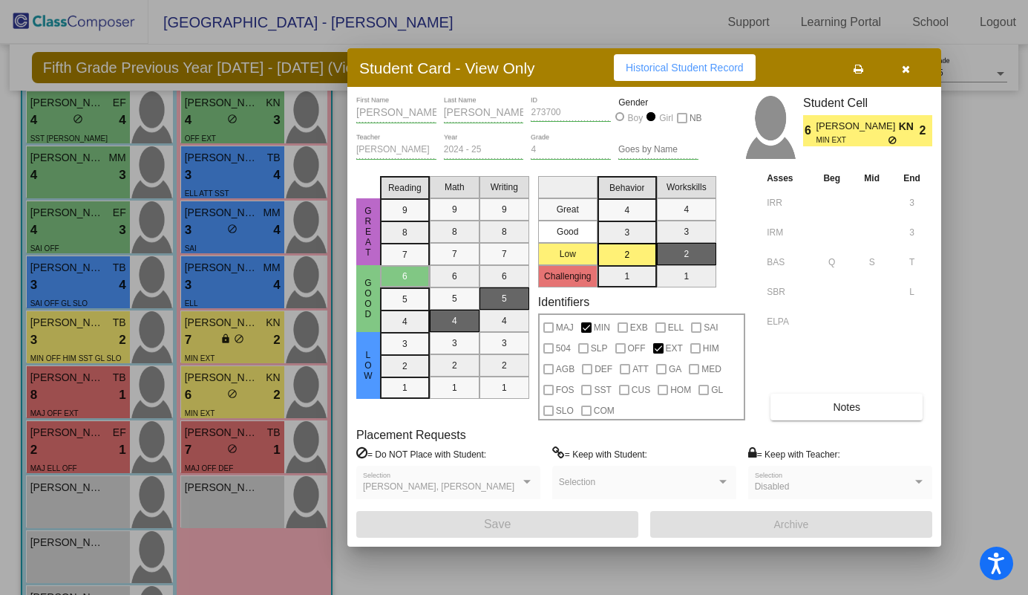
click at [70, 462] on div at bounding box center [514, 297] width 1028 height 595
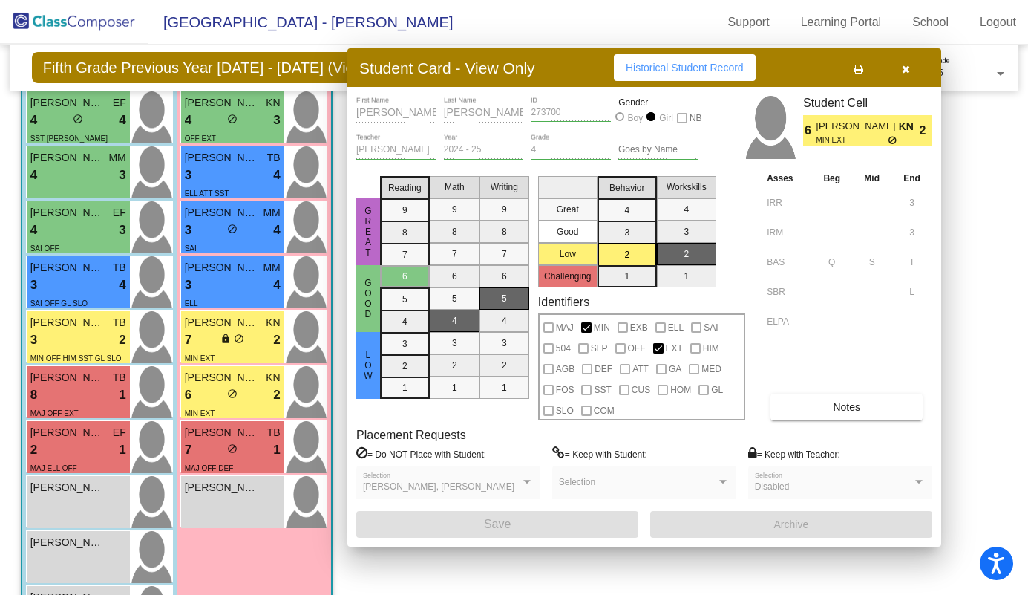
click at [70, 462] on div "MAJ ELL OFF" at bounding box center [53, 467] width 47 height 16
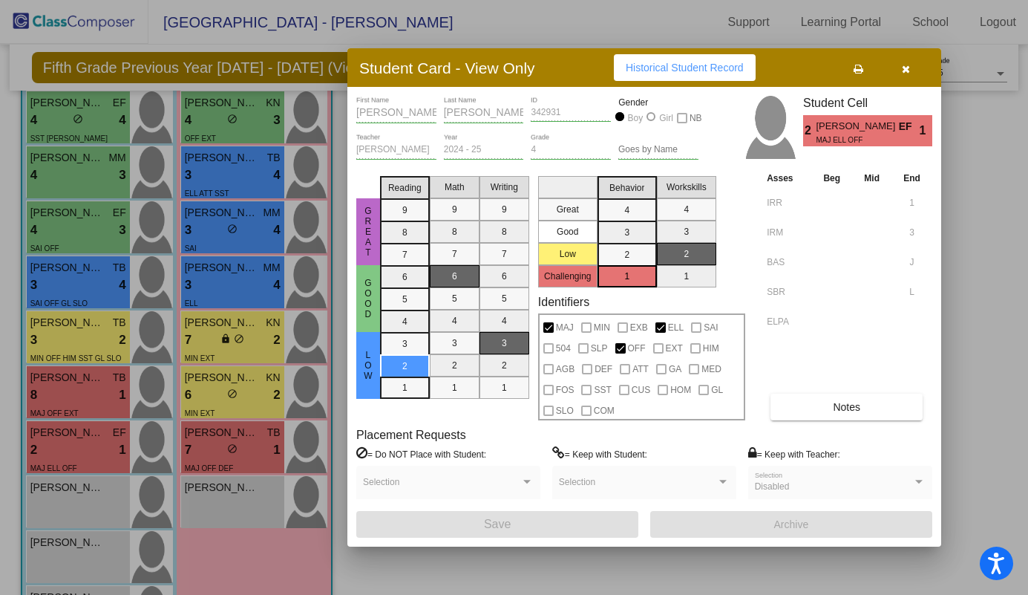
click at [215, 440] on div at bounding box center [514, 297] width 1028 height 595
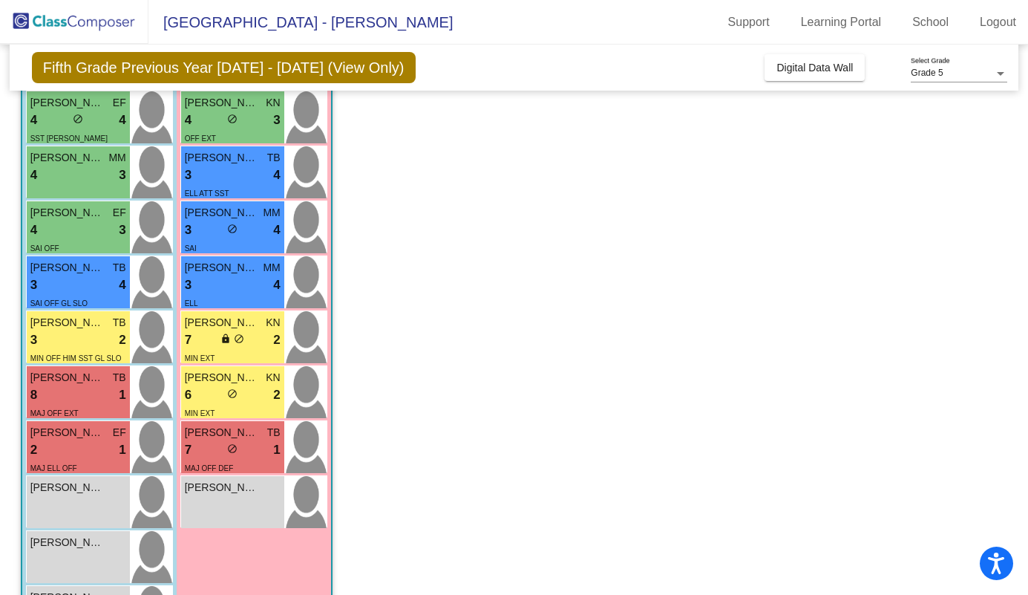
click at [215, 440] on div "7 lock do_not_disturb_alt 1" at bounding box center [233, 449] width 96 height 19
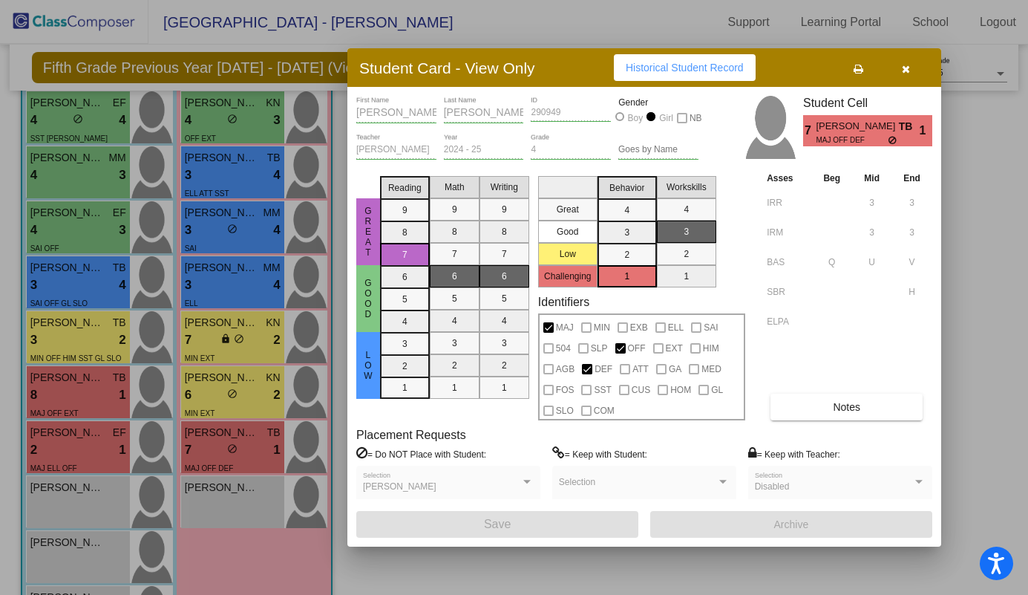
click at [215, 440] on div at bounding box center [514, 297] width 1028 height 595
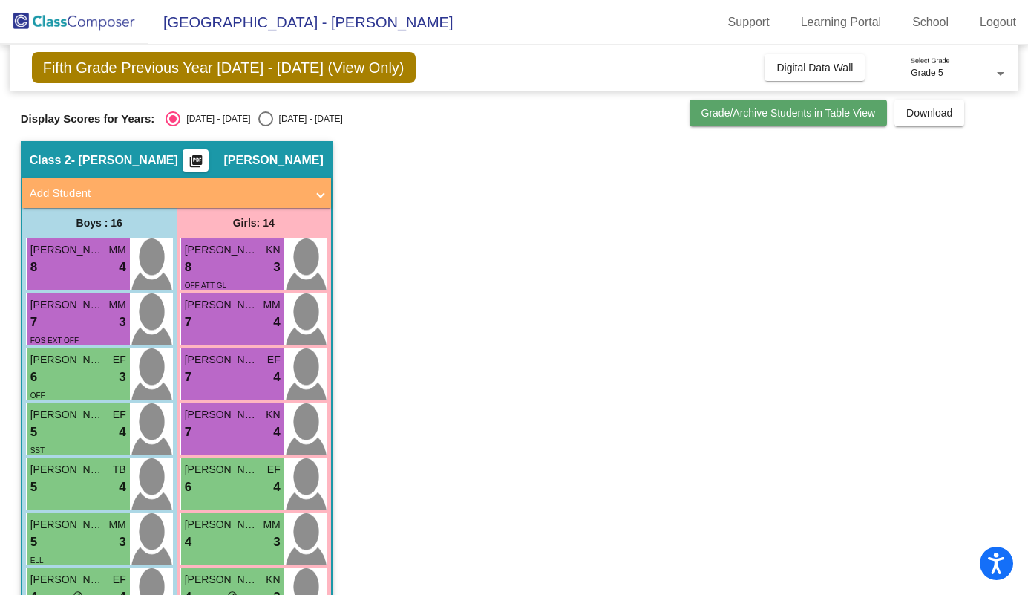
click at [747, 107] on span "Grade/Archive Students in Table View" at bounding box center [788, 113] width 174 height 12
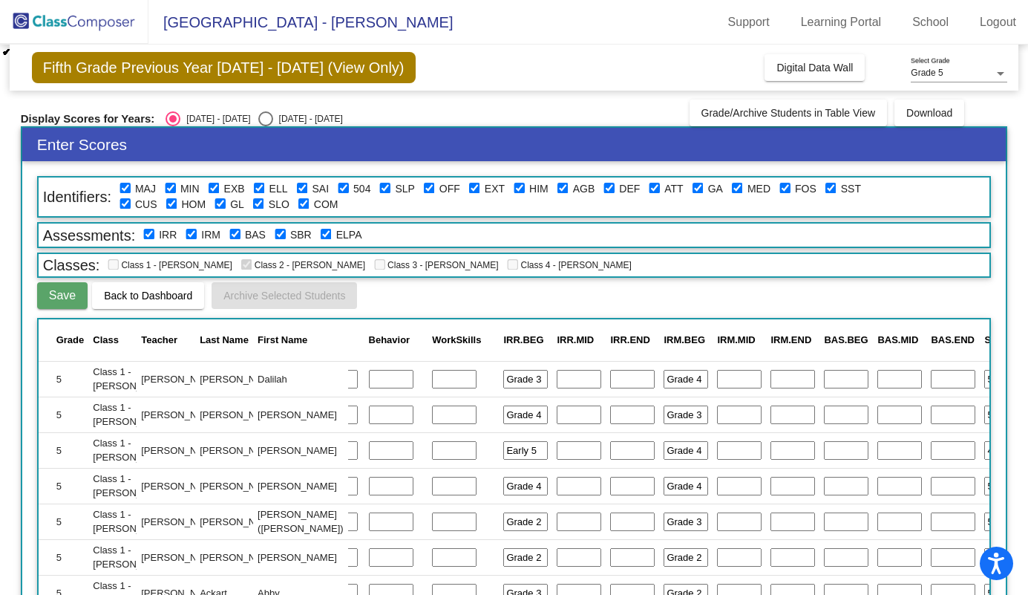
scroll to position [0, 452]
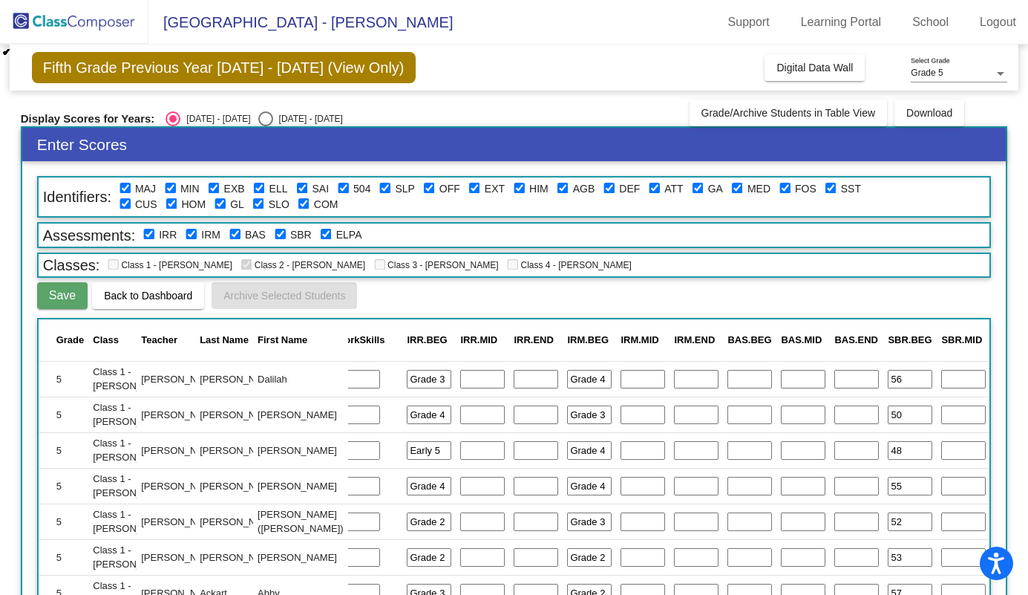
click at [727, 375] on input "text" at bounding box center [749, 379] width 45 height 19
type input "P"
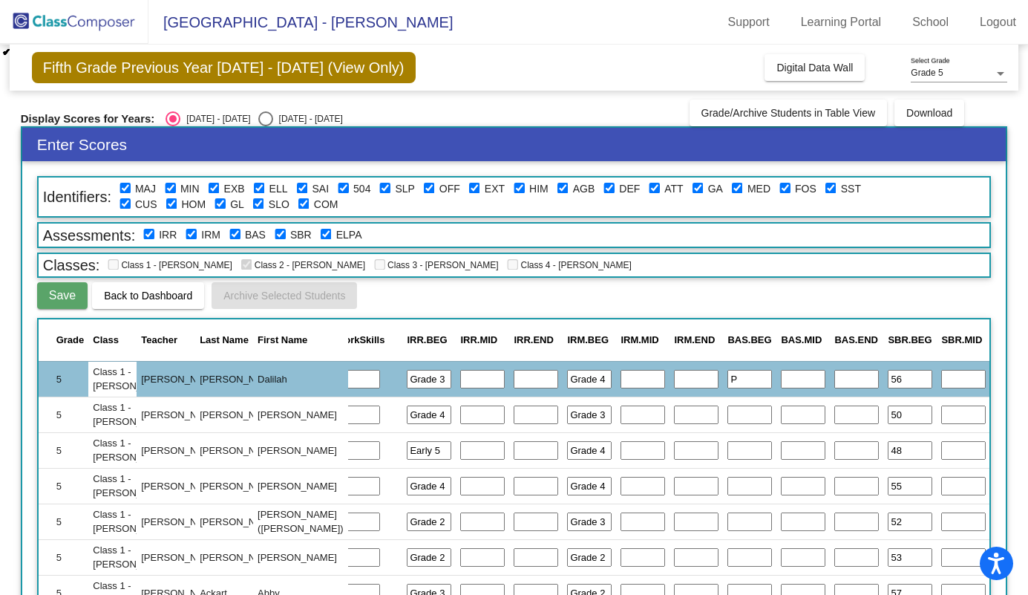
click at [727, 415] on input "text" at bounding box center [749, 414] width 45 height 19
type input "V"
click at [727, 448] on input "text" at bounding box center [749, 450] width 45 height 19
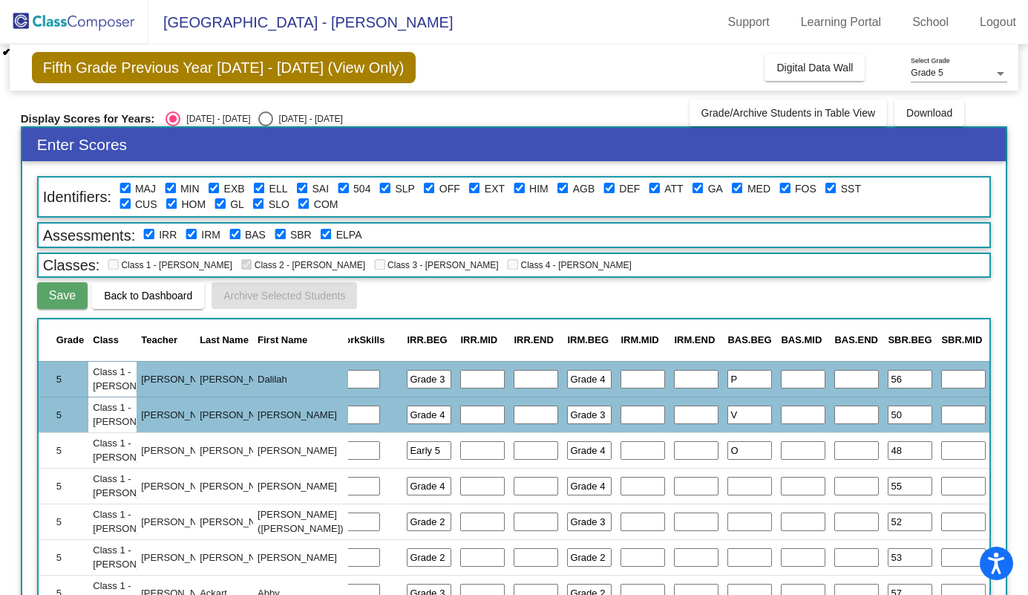
type input "O"
click at [727, 487] on input "text" at bounding box center [749, 486] width 45 height 19
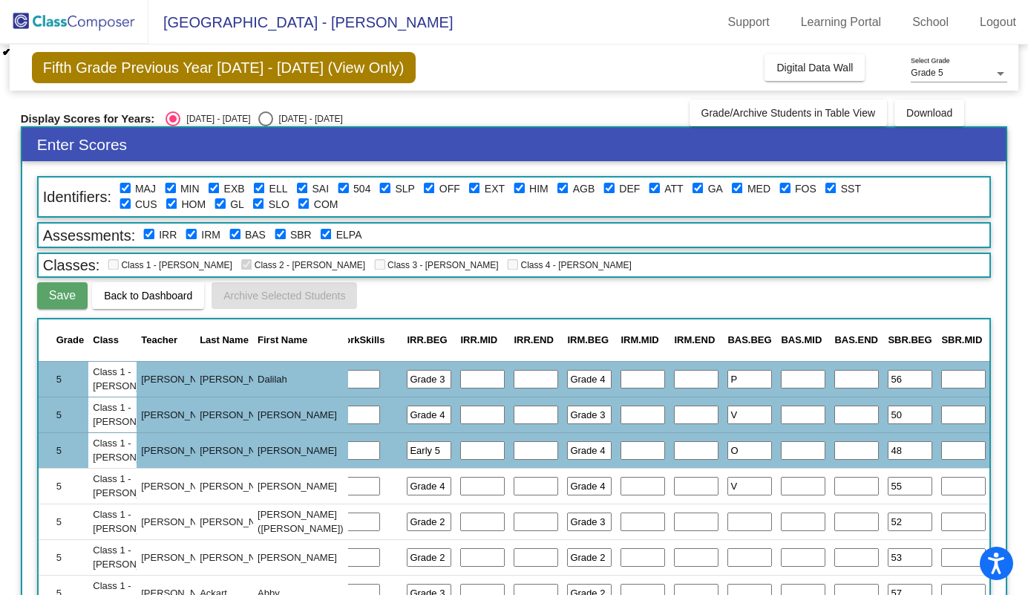
type input "V"
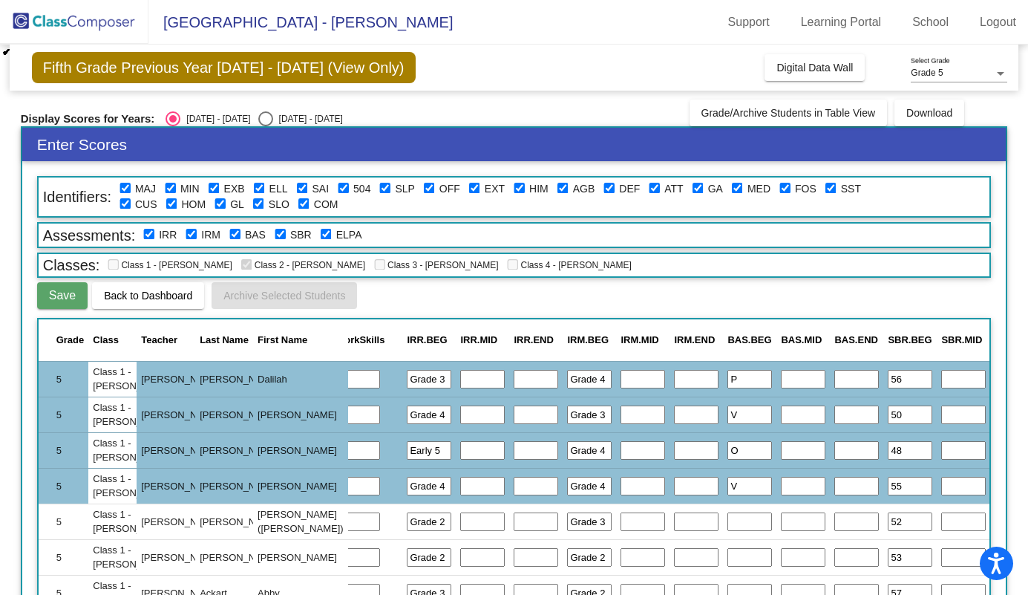
click at [727, 523] on input "text" at bounding box center [749, 521] width 45 height 19
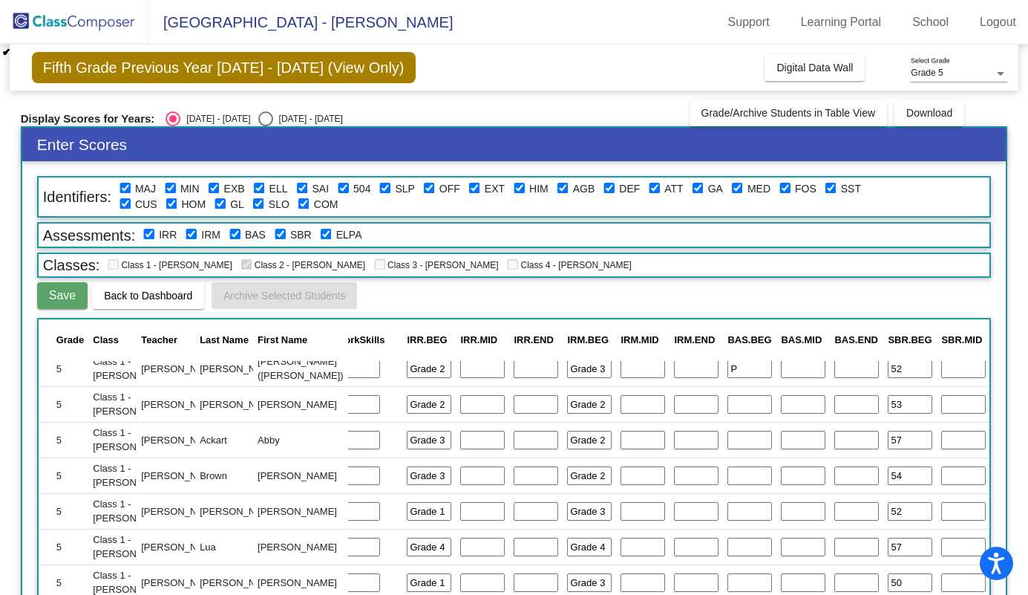
scroll to position [151, 452]
type input "P"
click at [727, 403] on input "text" at bounding box center [749, 406] width 45 height 19
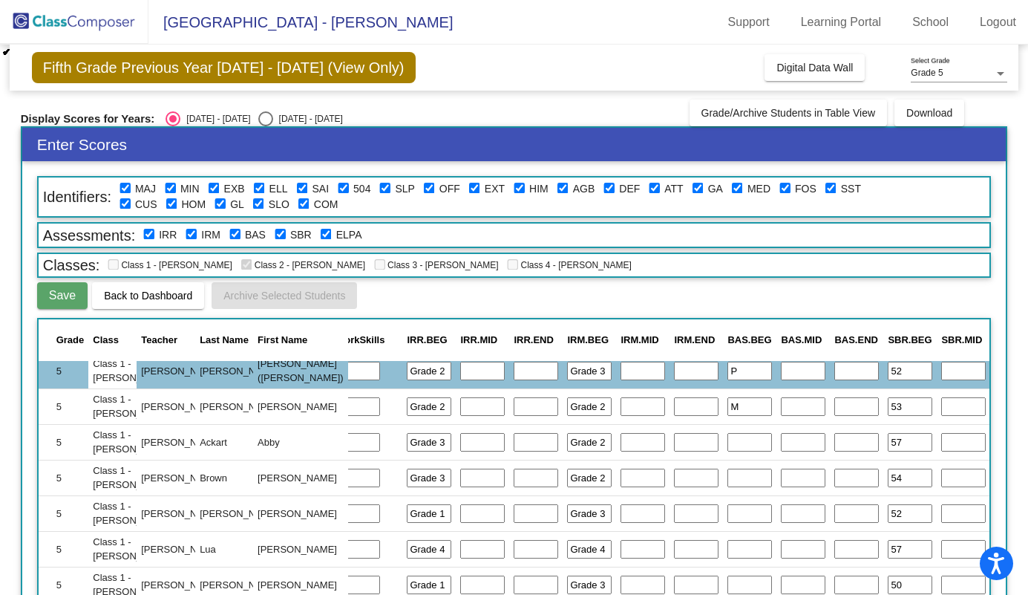
type input "M"
click at [727, 440] on input "text" at bounding box center [749, 442] width 45 height 19
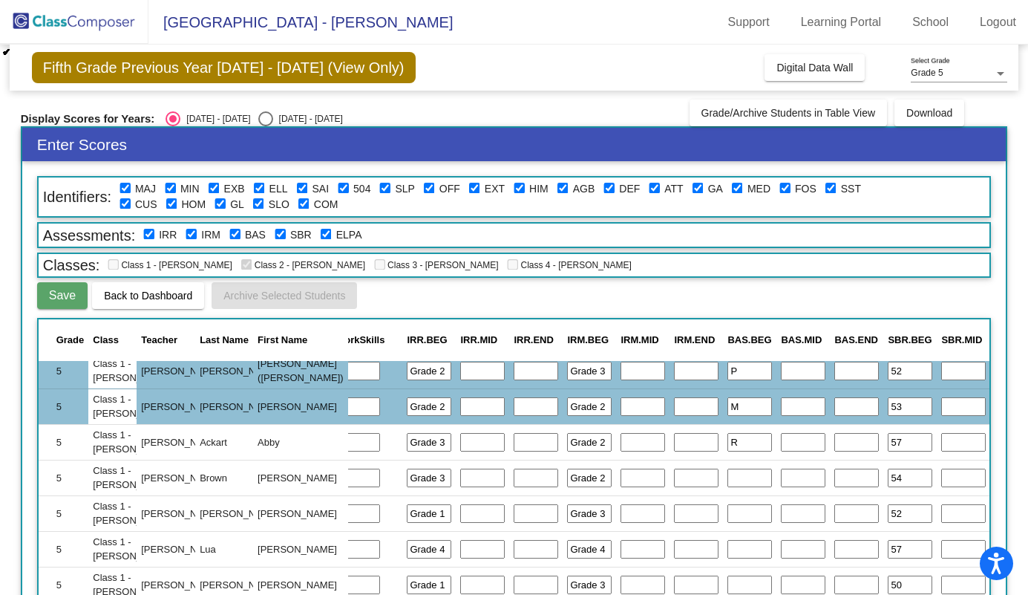
type input "R"
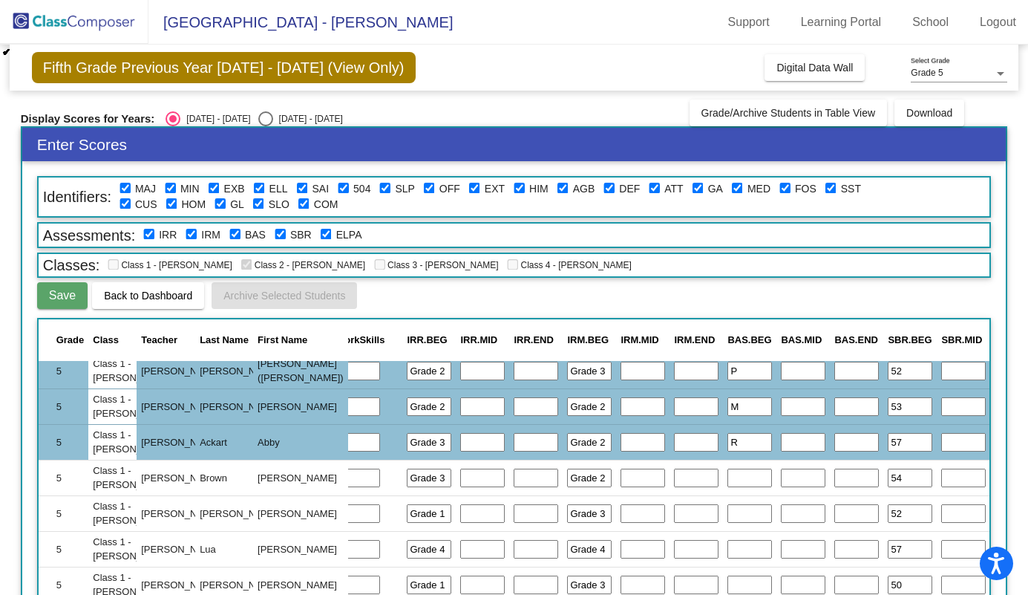
click at [727, 478] on input "text" at bounding box center [749, 477] width 45 height 19
type input "O"
click at [727, 514] on input "text" at bounding box center [749, 513] width 45 height 19
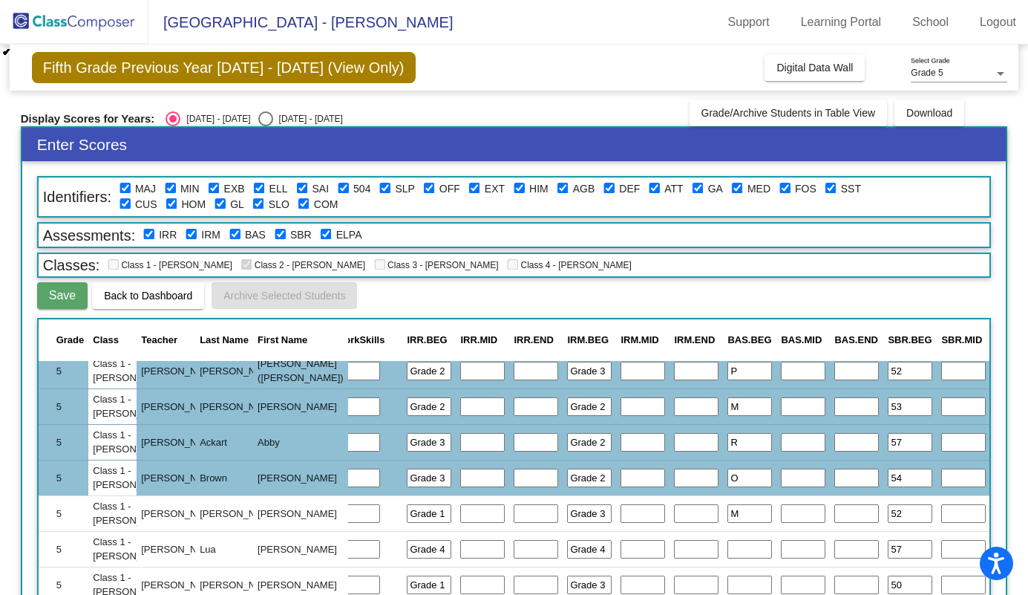
type input "M"
click at [727, 546] on input "text" at bounding box center [749, 549] width 45 height 19
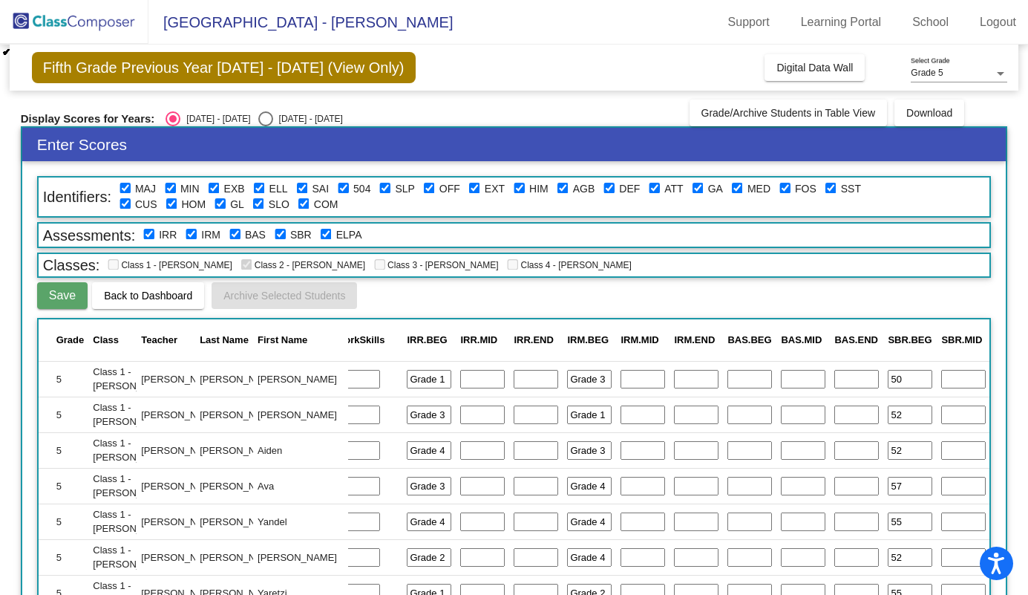
scroll to position [349, 452]
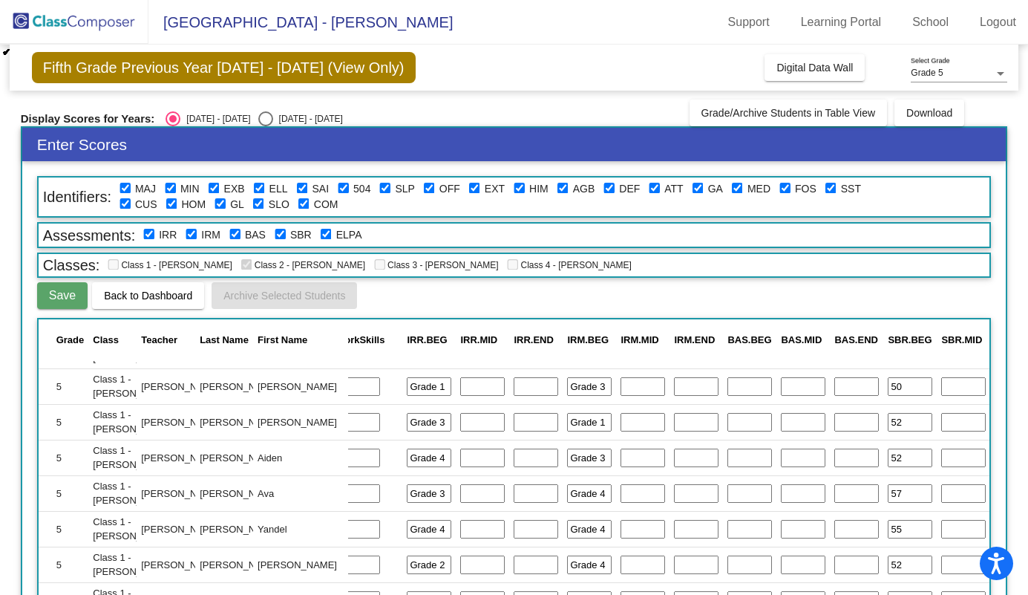
type input "T"
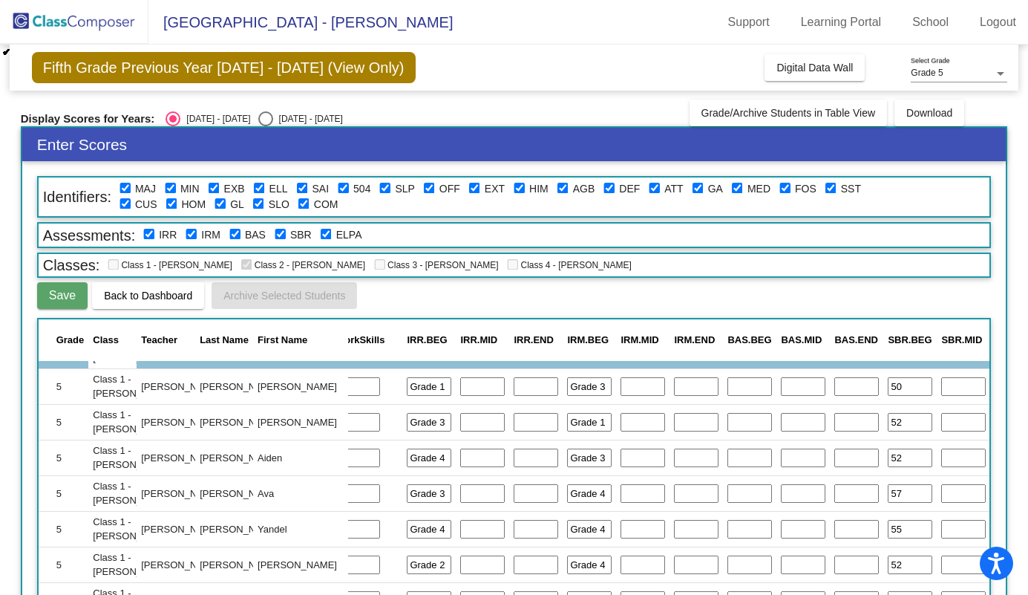
click at [727, 389] on input "text" at bounding box center [749, 386] width 45 height 19
type input "J"
click at [727, 421] on input "text" at bounding box center [749, 422] width 45 height 19
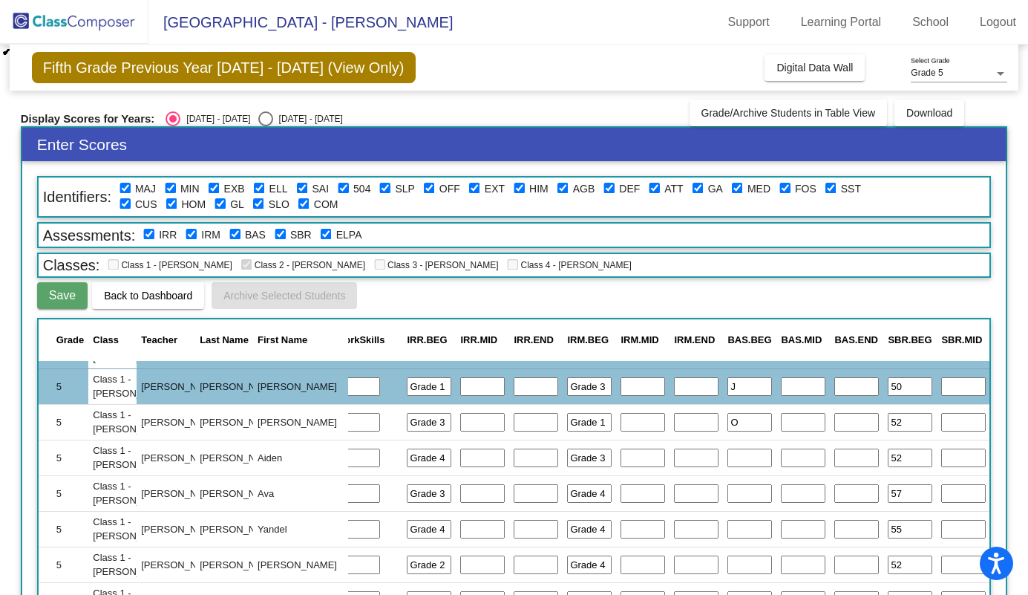
type input "O"
click at [727, 456] on input "text" at bounding box center [749, 457] width 45 height 19
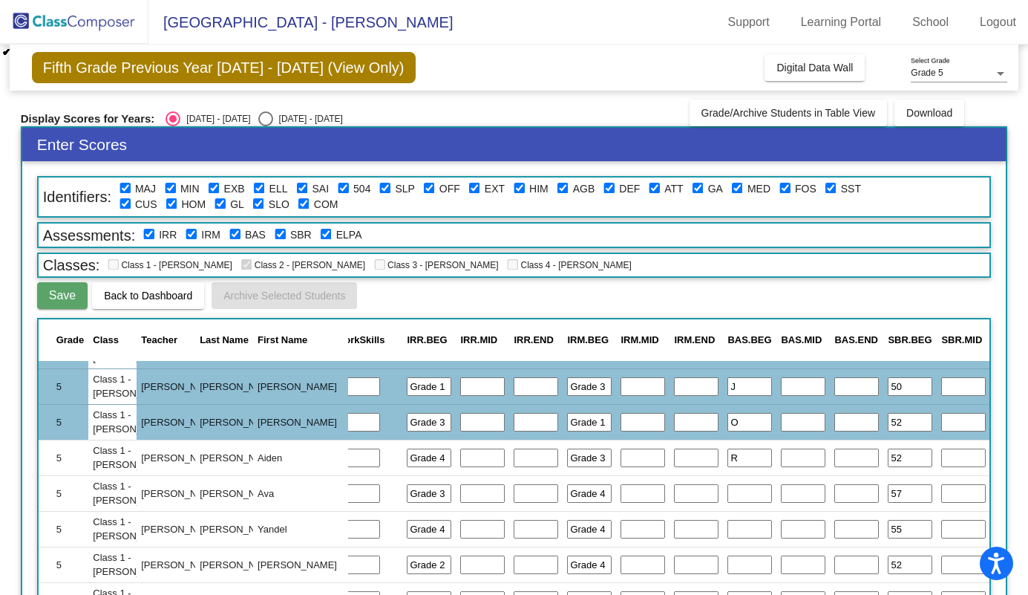
type input "R"
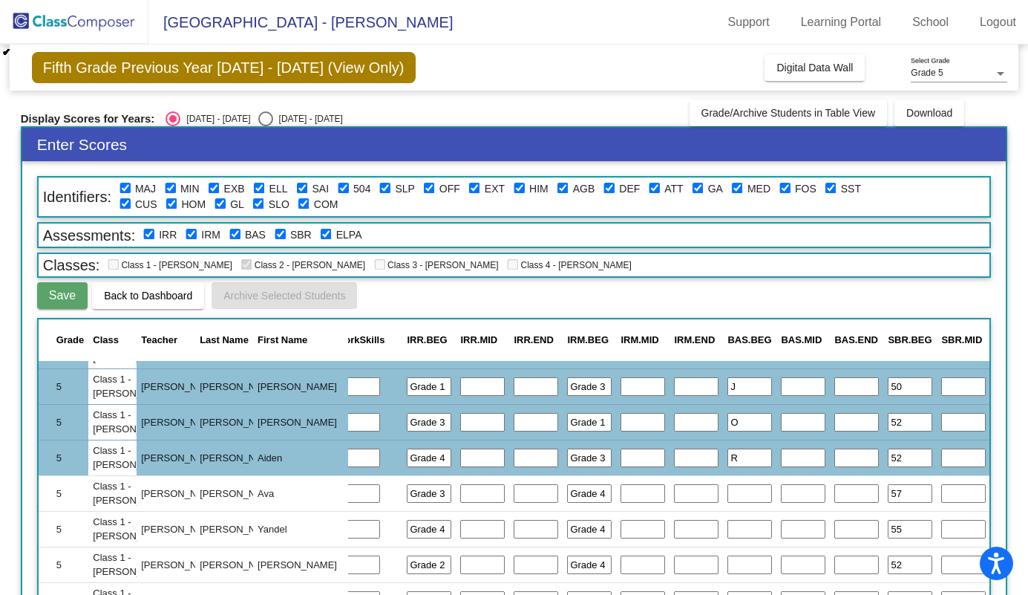
click at [727, 494] on input "text" at bounding box center [749, 493] width 45 height 19
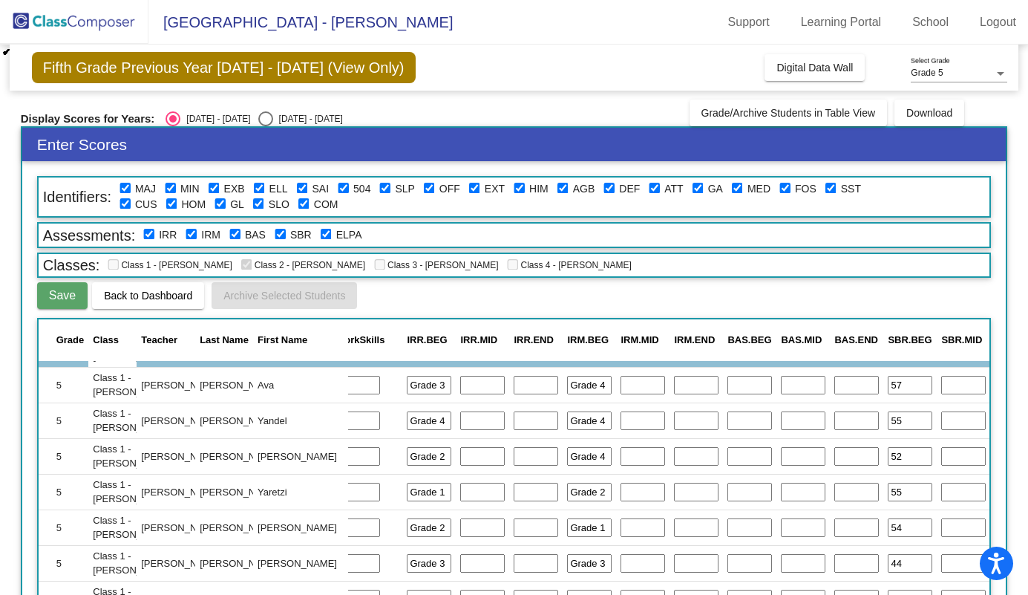
scroll to position [458, 452]
type input "T"
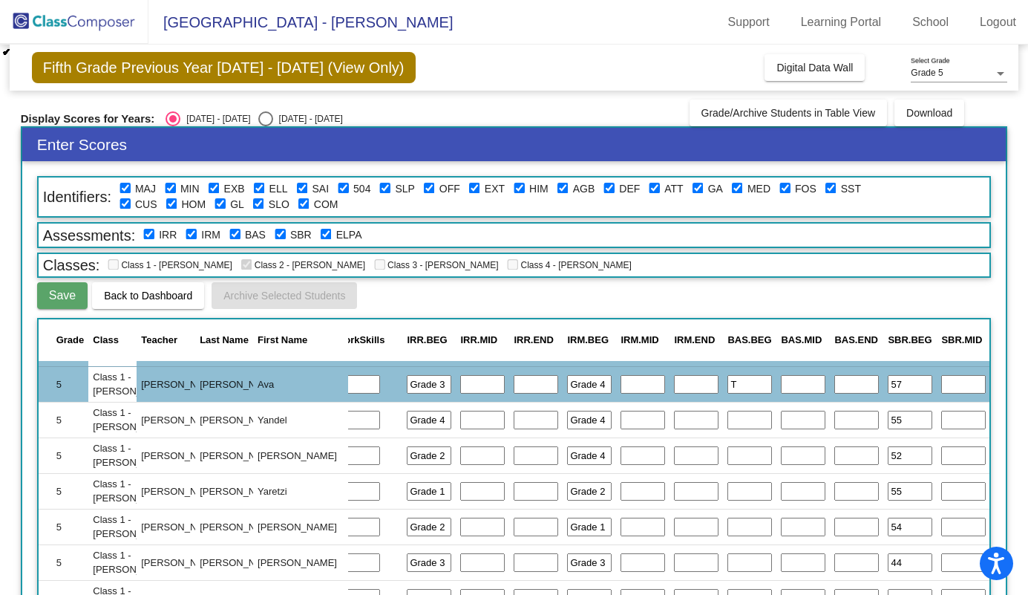
click at [727, 419] on input "text" at bounding box center [749, 419] width 45 height 19
type input "W"
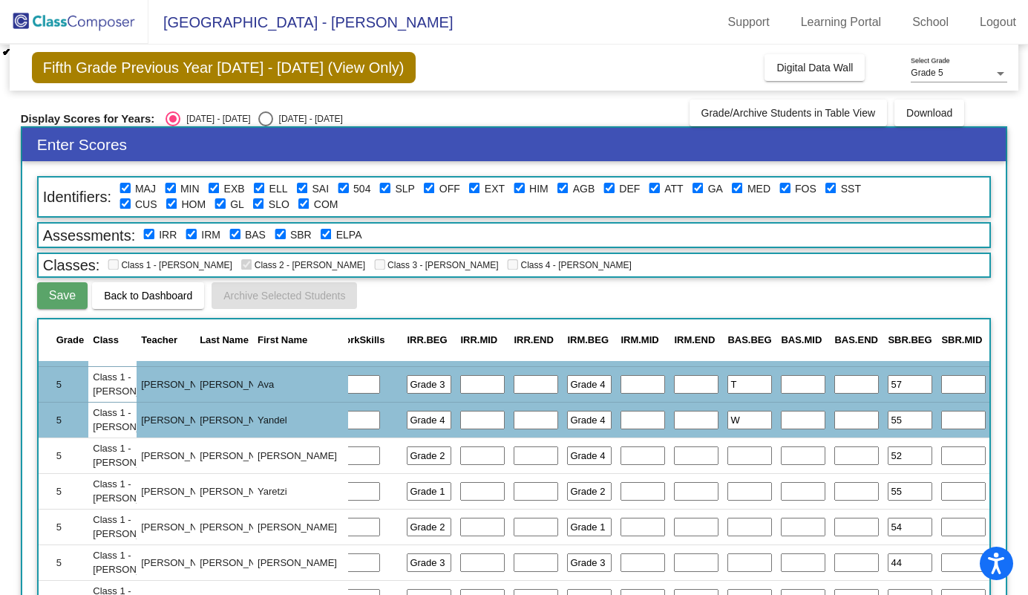
click at [727, 455] on input "text" at bounding box center [749, 455] width 45 height 19
type input "O"
click at [727, 491] on input "text" at bounding box center [749, 491] width 45 height 19
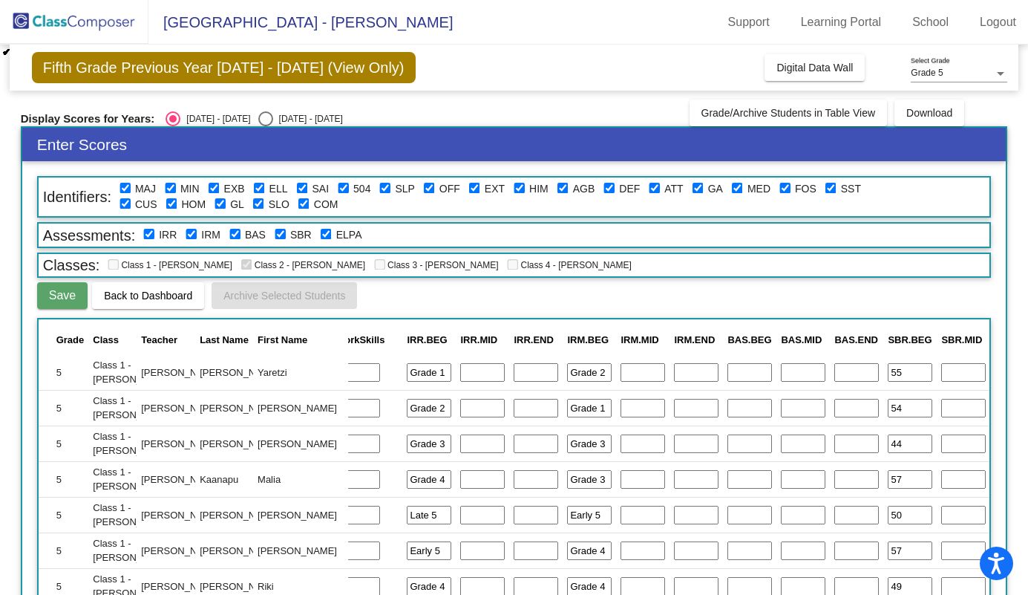
scroll to position [579, 452]
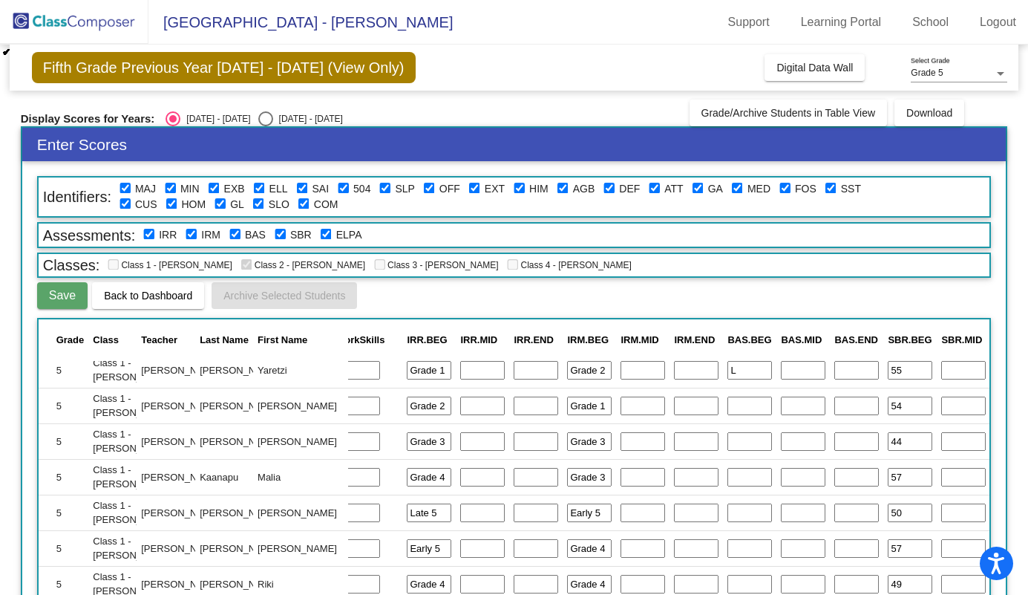
type input "L"
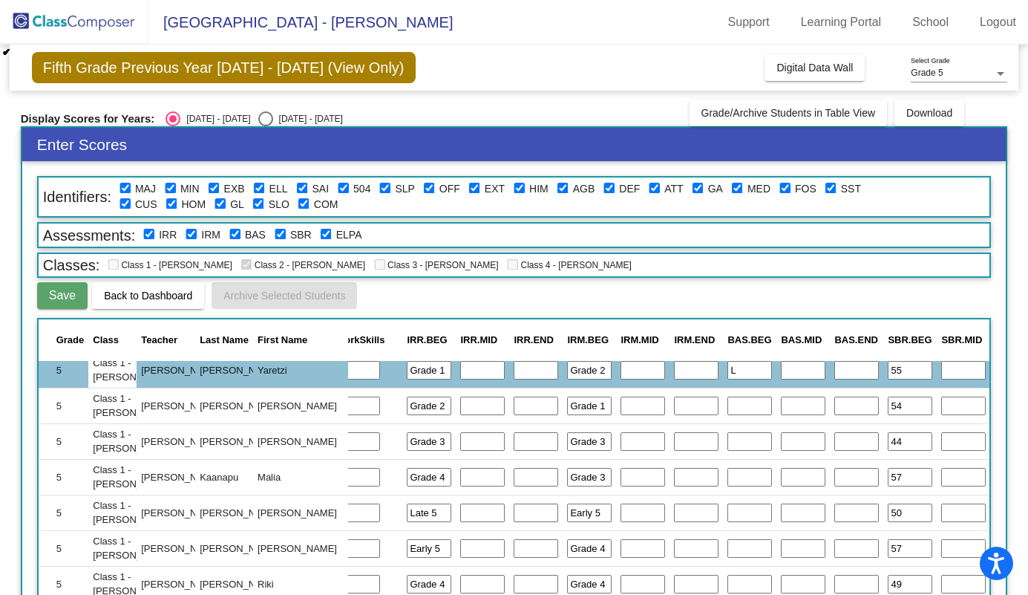
click at [727, 407] on input "text" at bounding box center [749, 405] width 45 height 19
type input "K"
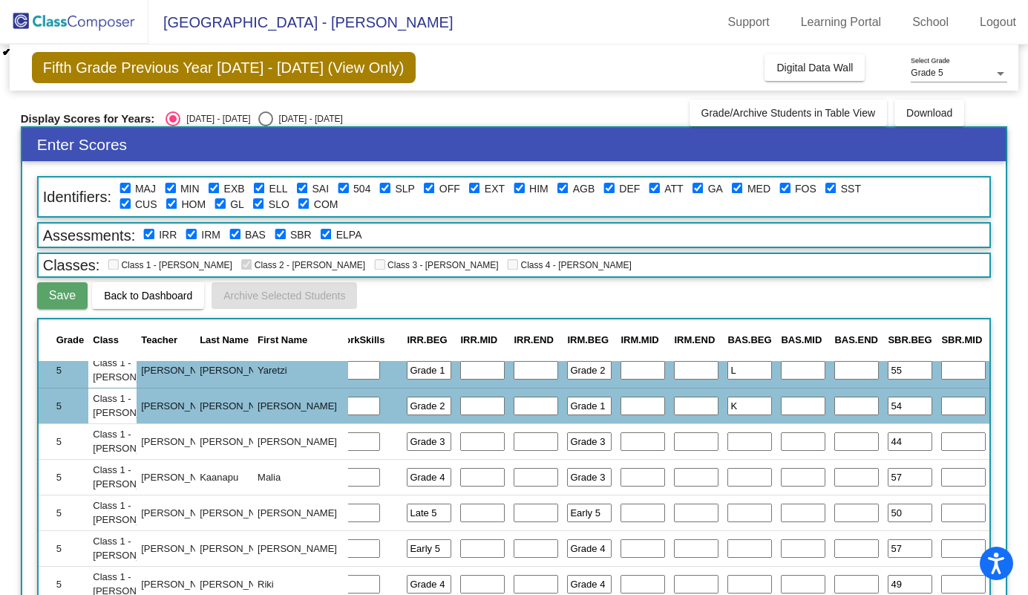
click at [727, 438] on input "text" at bounding box center [749, 441] width 45 height 19
type input "Q"
click at [727, 476] on input "text" at bounding box center [749, 477] width 45 height 19
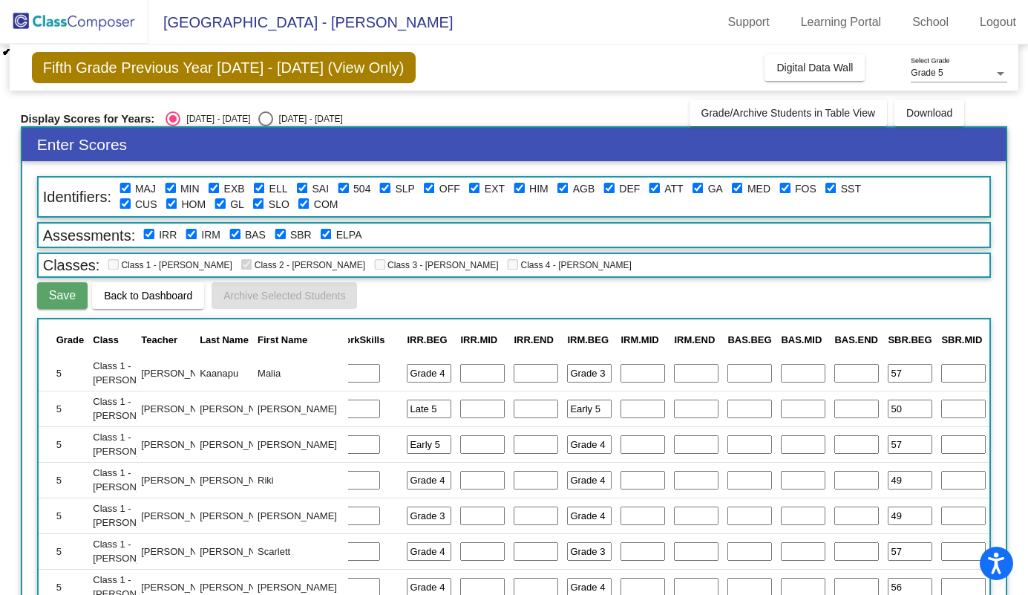
scroll to position [685, 452]
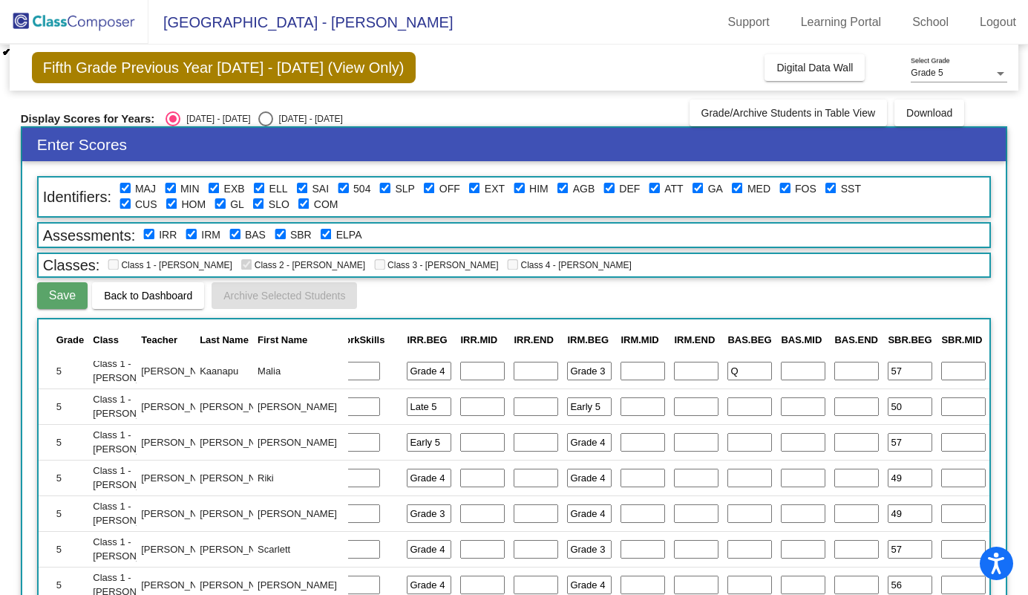
type input "Q"
click at [727, 406] on input "text" at bounding box center [749, 406] width 45 height 19
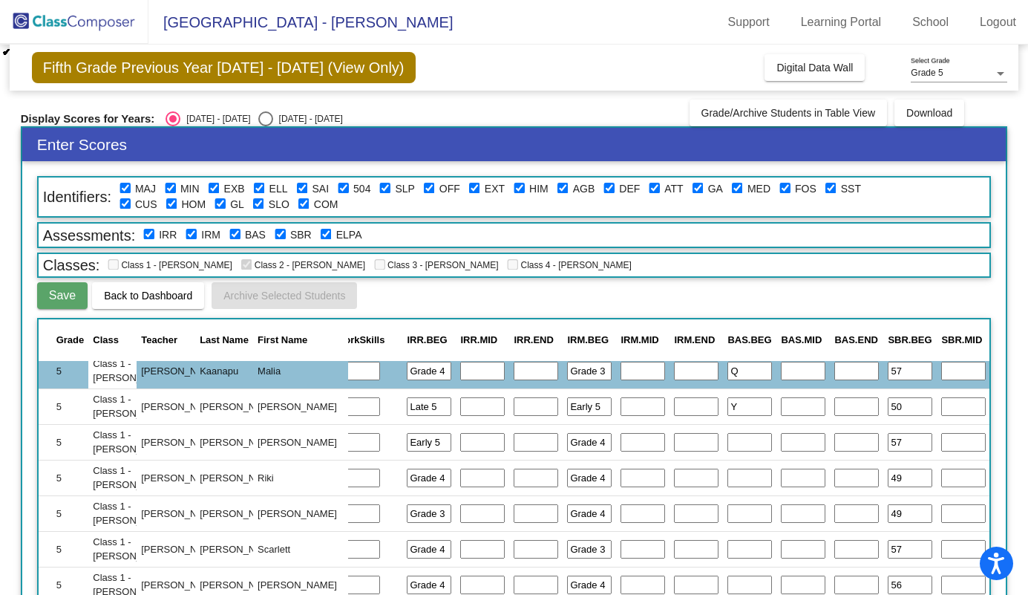
type input "Y"
click at [727, 439] on input "text" at bounding box center [749, 442] width 45 height 19
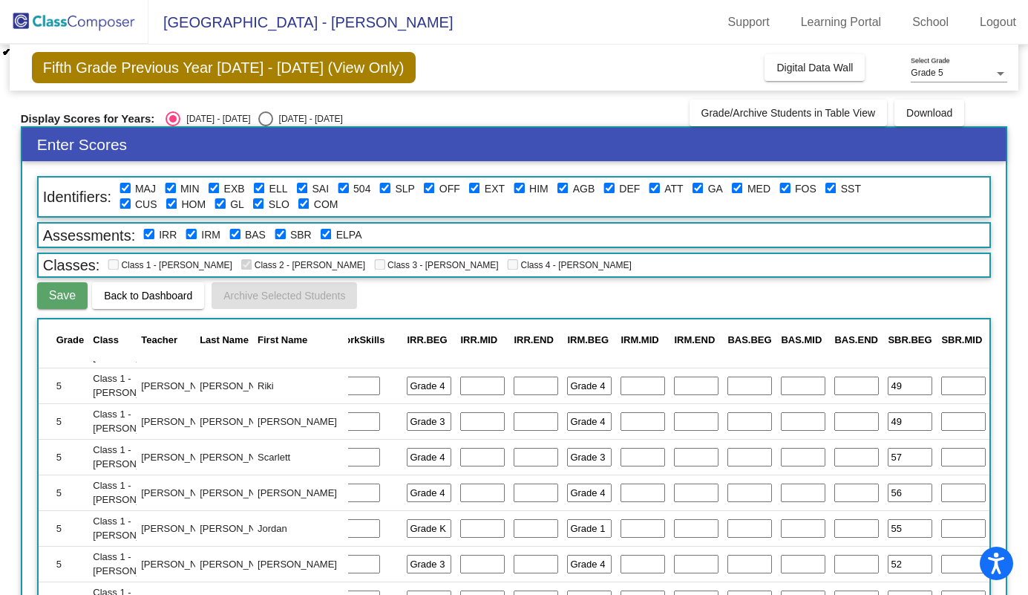
scroll to position [779, 452]
type input "Y"
click at [727, 385] on input "text" at bounding box center [749, 383] width 45 height 19
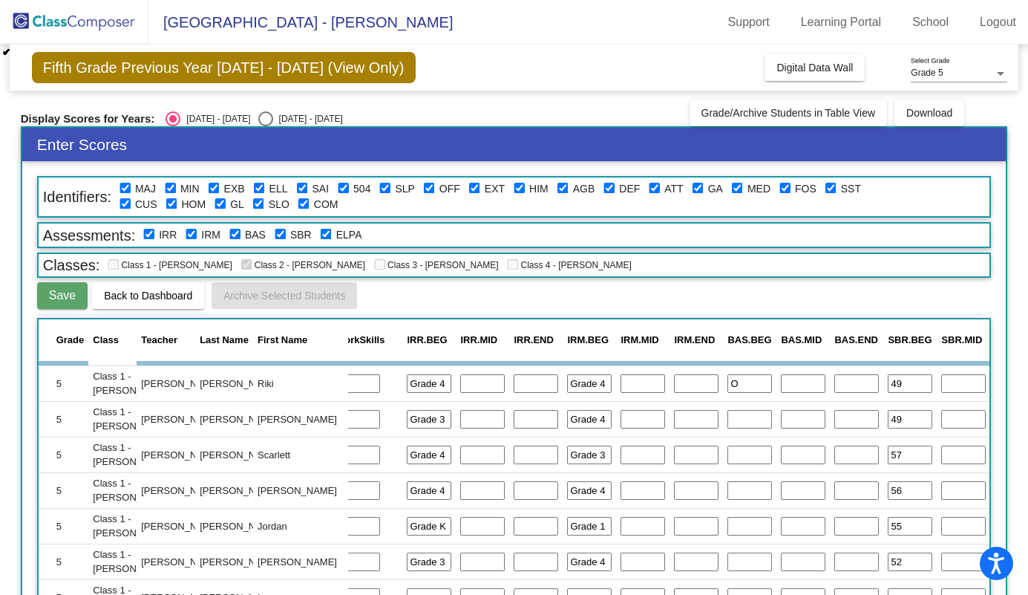
type input "O"
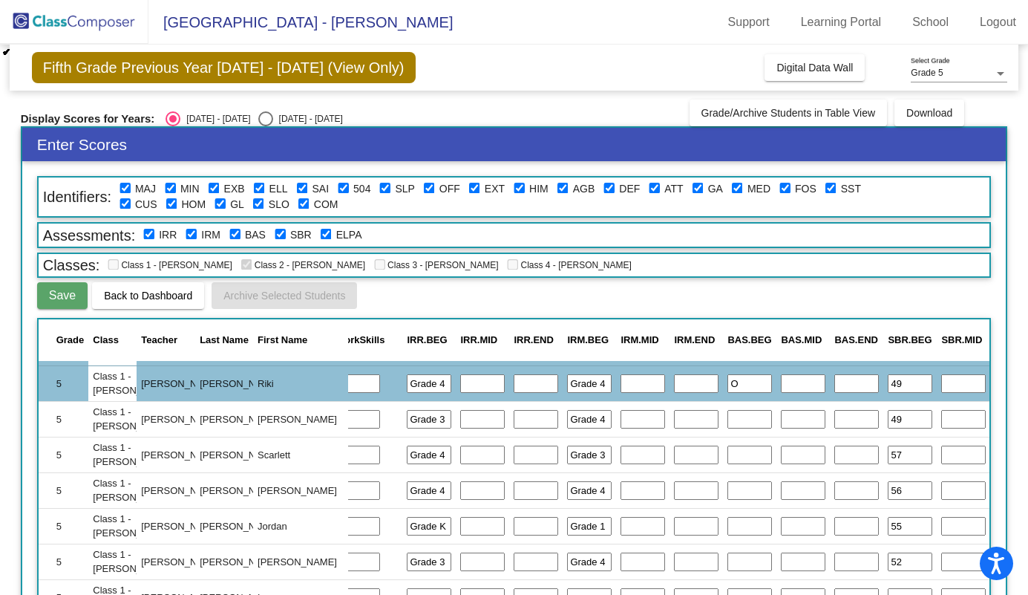
click at [727, 417] on input "text" at bounding box center [749, 419] width 45 height 19
type input "T"
click at [727, 453] on input "text" at bounding box center [749, 454] width 45 height 19
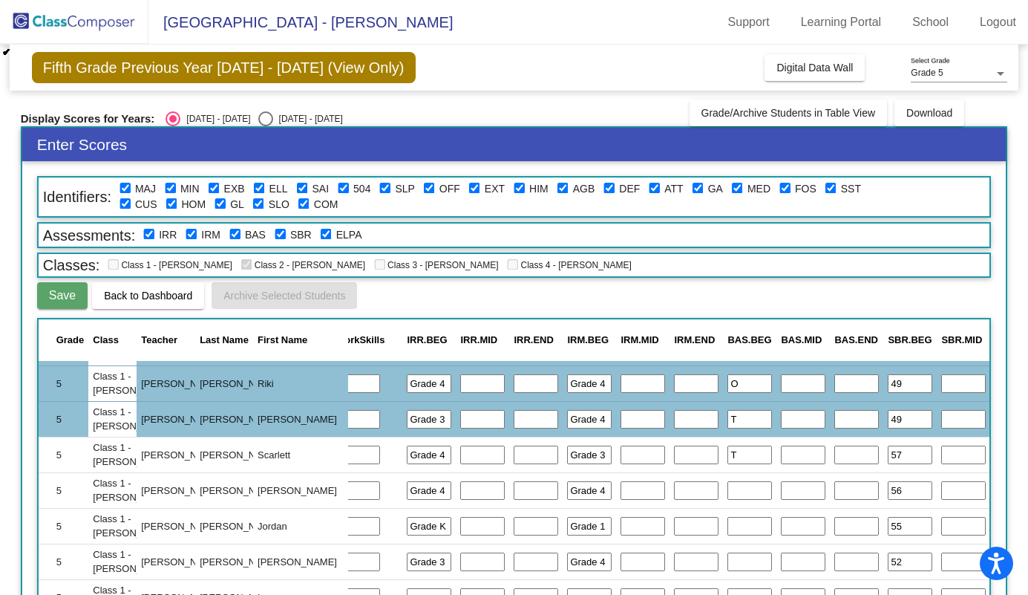
type input "T"
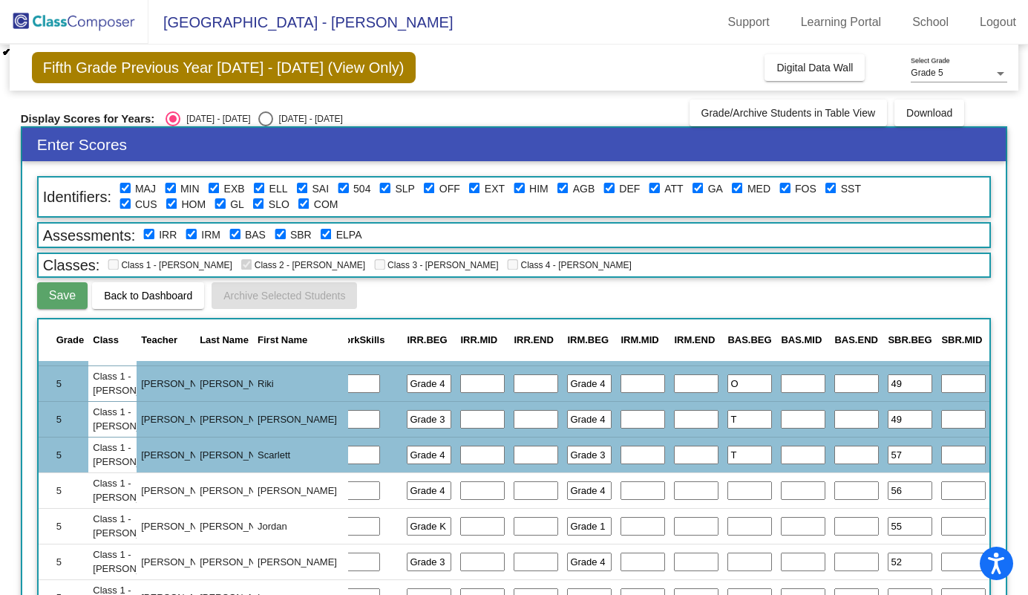
click at [727, 491] on input "text" at bounding box center [749, 490] width 45 height 19
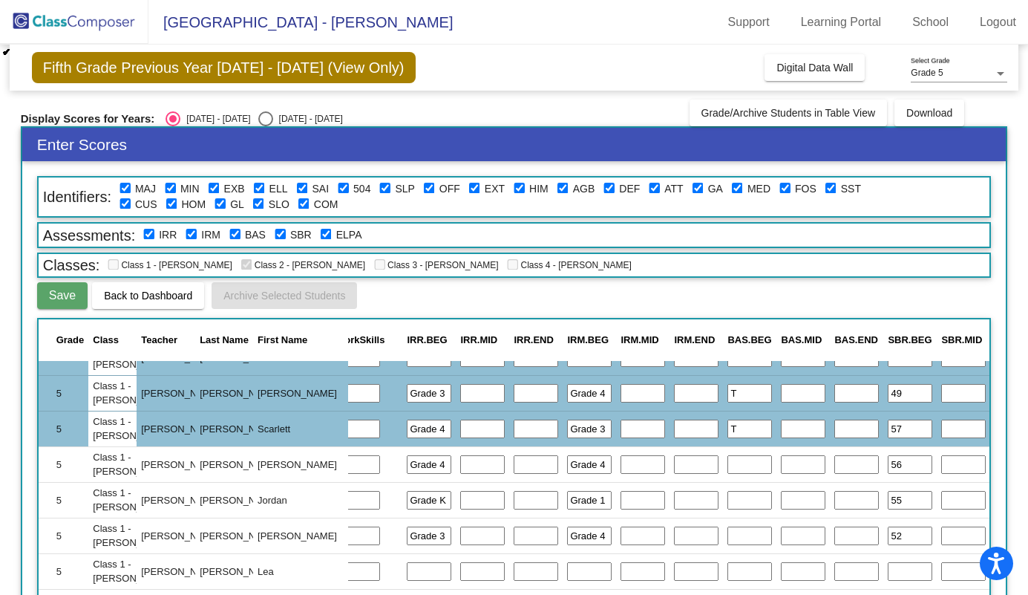
scroll to position [824, 452]
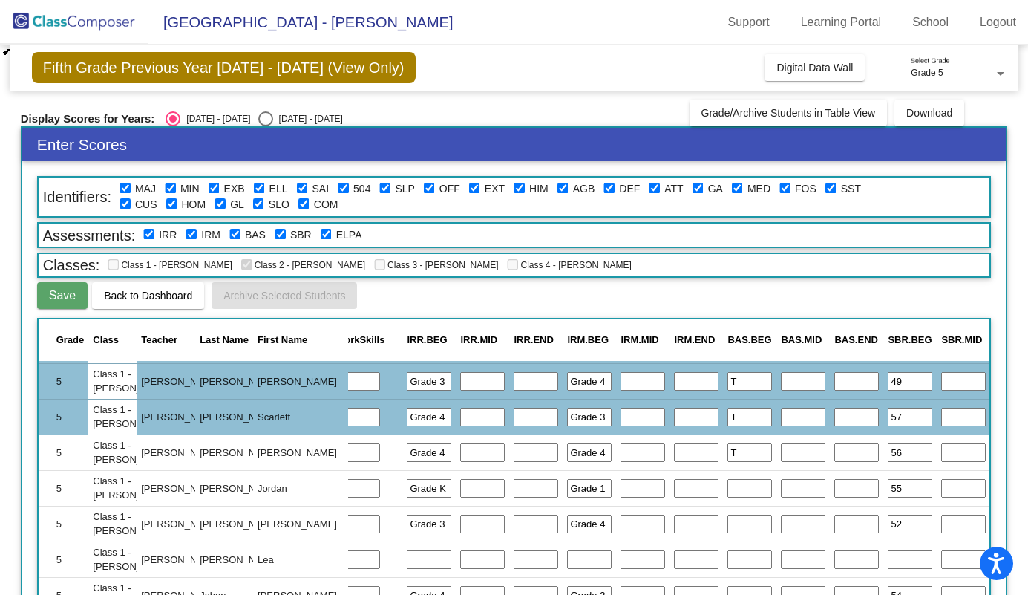
type input "T"
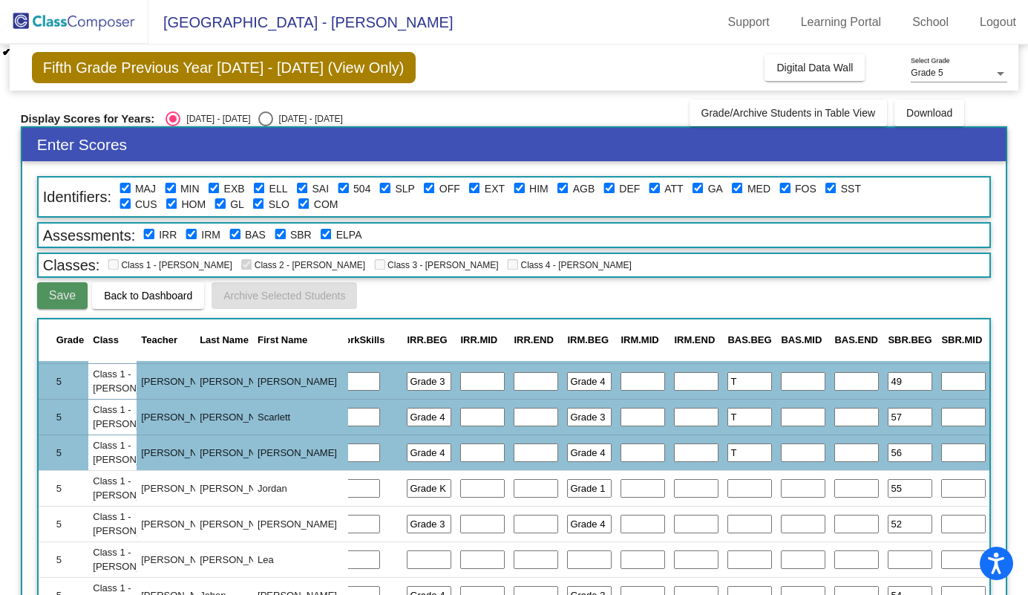
click at [71, 298] on span "Save" at bounding box center [62, 295] width 27 height 13
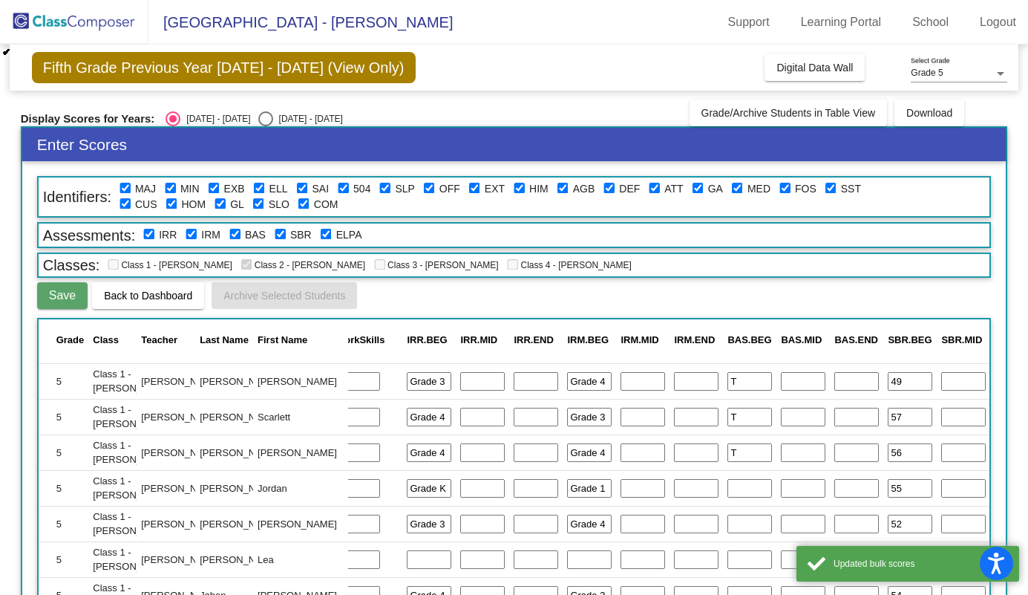
scroll to position [0, 452]
